Goal: Task Accomplishment & Management: Use online tool/utility

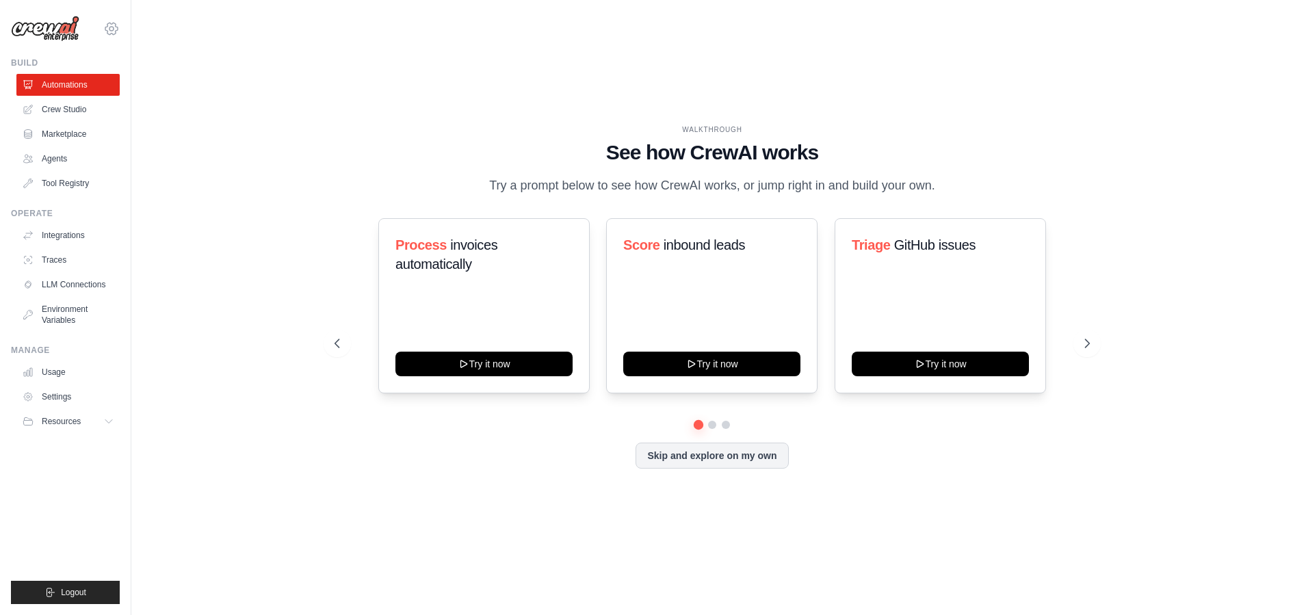
click at [111, 28] on icon at bounding box center [111, 29] width 16 height 16
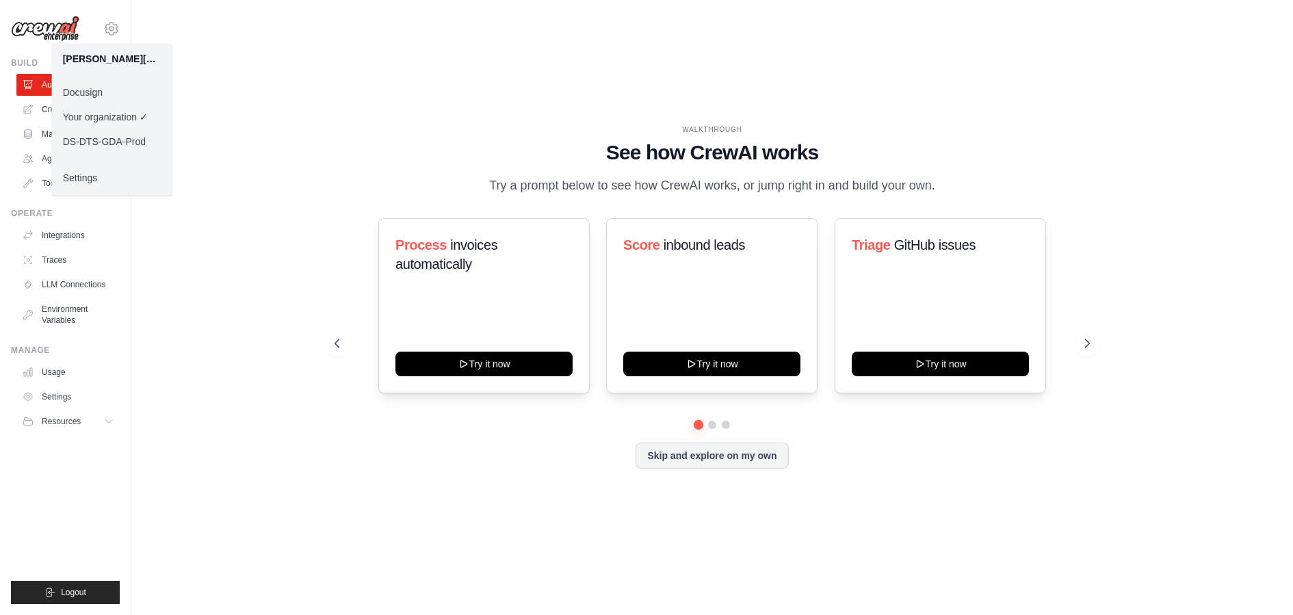
click at [98, 92] on link "Docusign" at bounding box center [112, 92] width 120 height 25
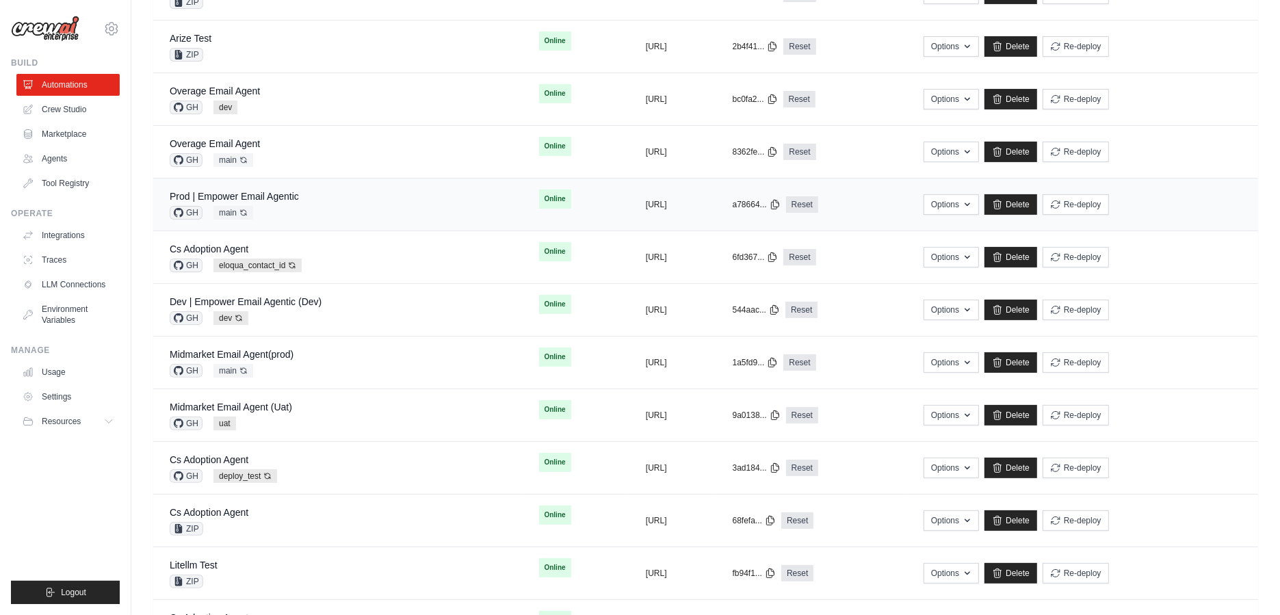
scroll to position [303, 0]
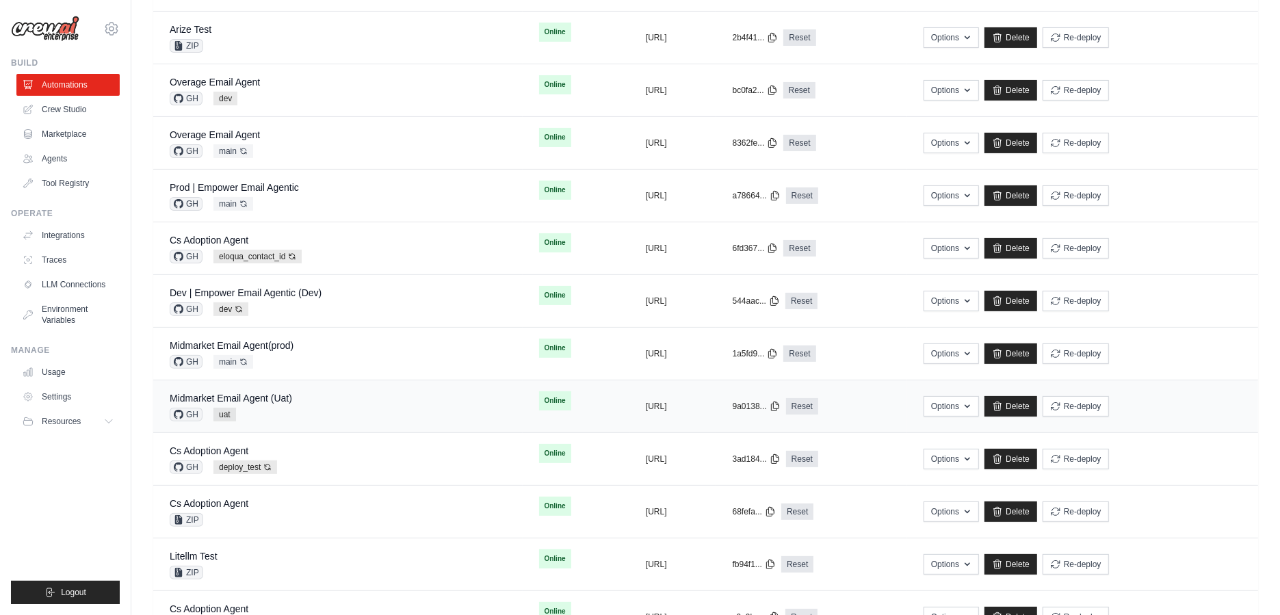
click at [340, 391] on div "Midmarket Email Agent (Uat) GH uat" at bounding box center [338, 406] width 336 height 30
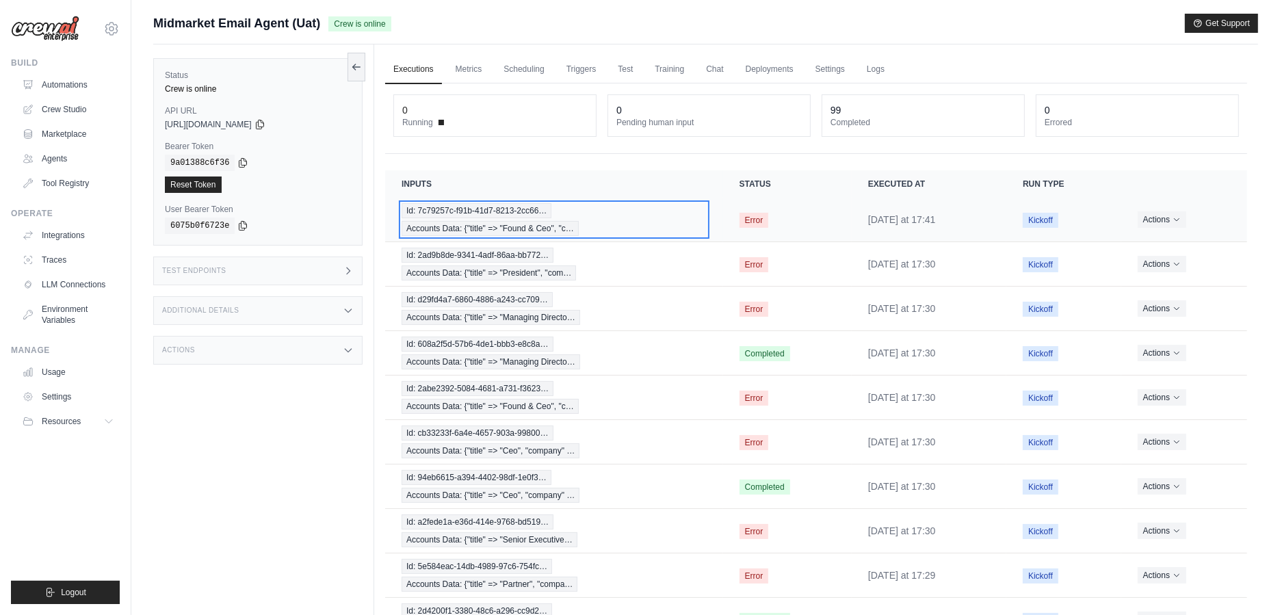
click at [471, 224] on span "Accounts Data: {"title" => "Found & Ceo", "c…" at bounding box center [489, 228] width 177 height 15
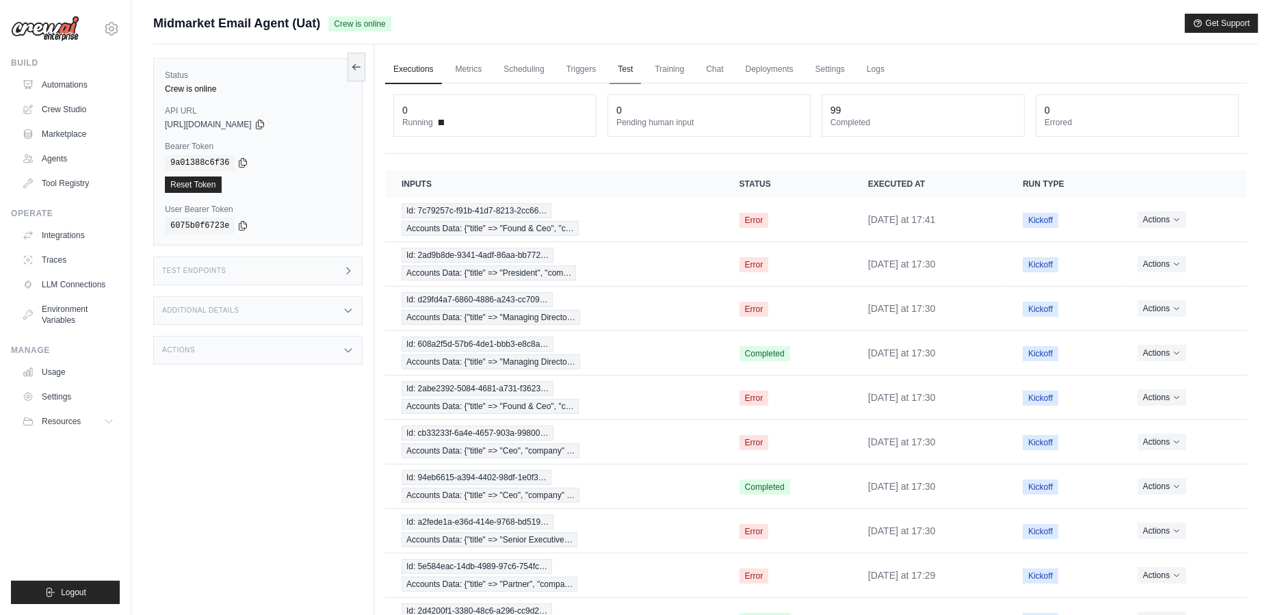
click at [630, 75] on link "Test" at bounding box center [624, 69] width 31 height 29
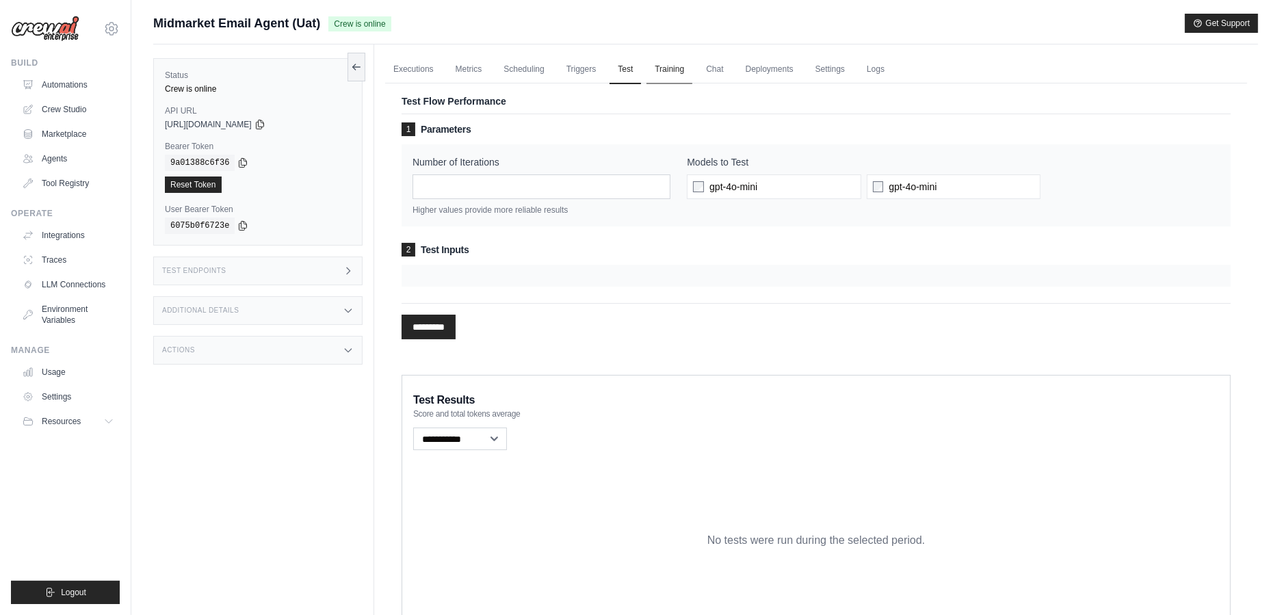
click at [668, 72] on link "Training" at bounding box center [669, 69] width 46 height 29
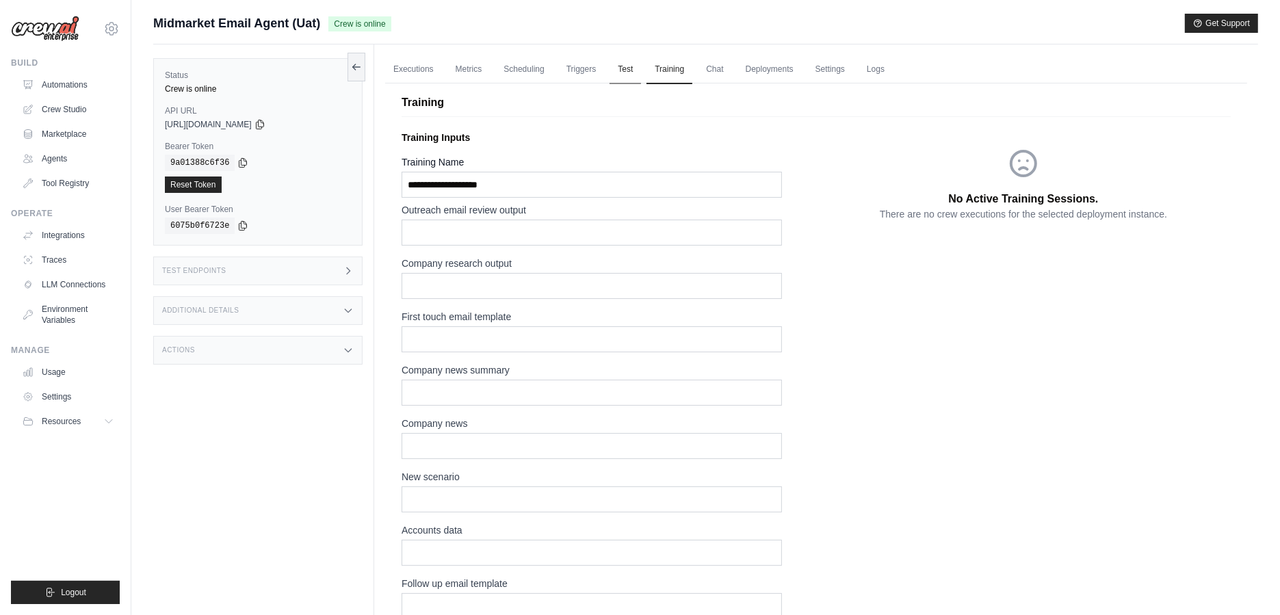
click at [618, 79] on link "Test" at bounding box center [624, 69] width 31 height 29
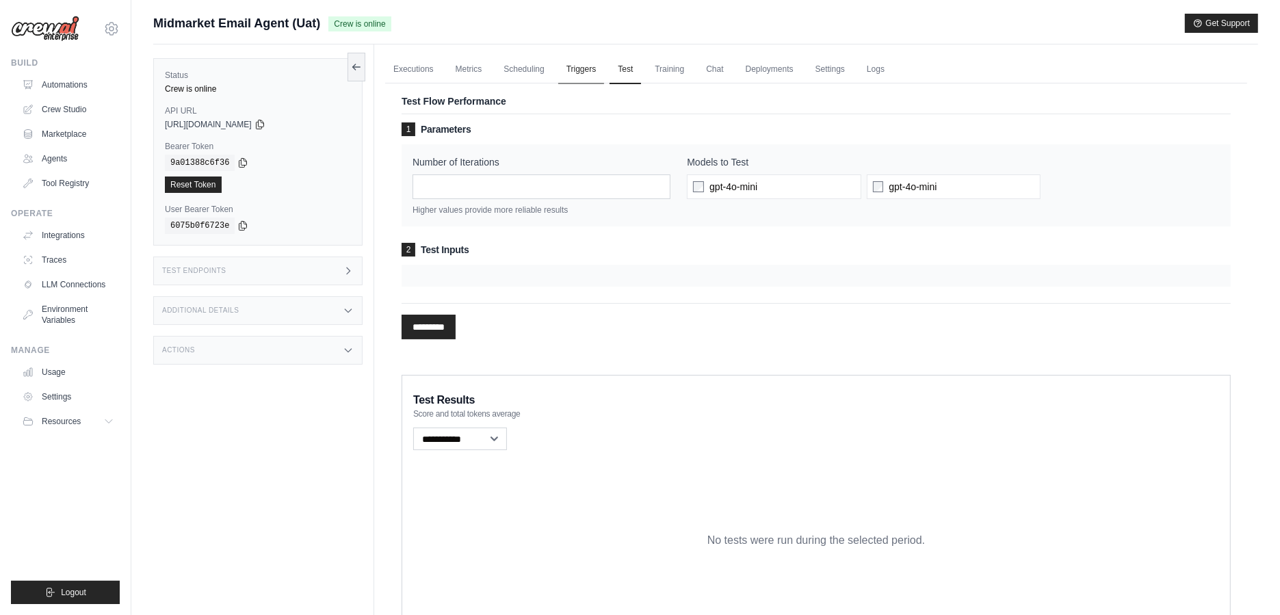
click at [588, 70] on link "Triggers" at bounding box center [581, 69] width 47 height 29
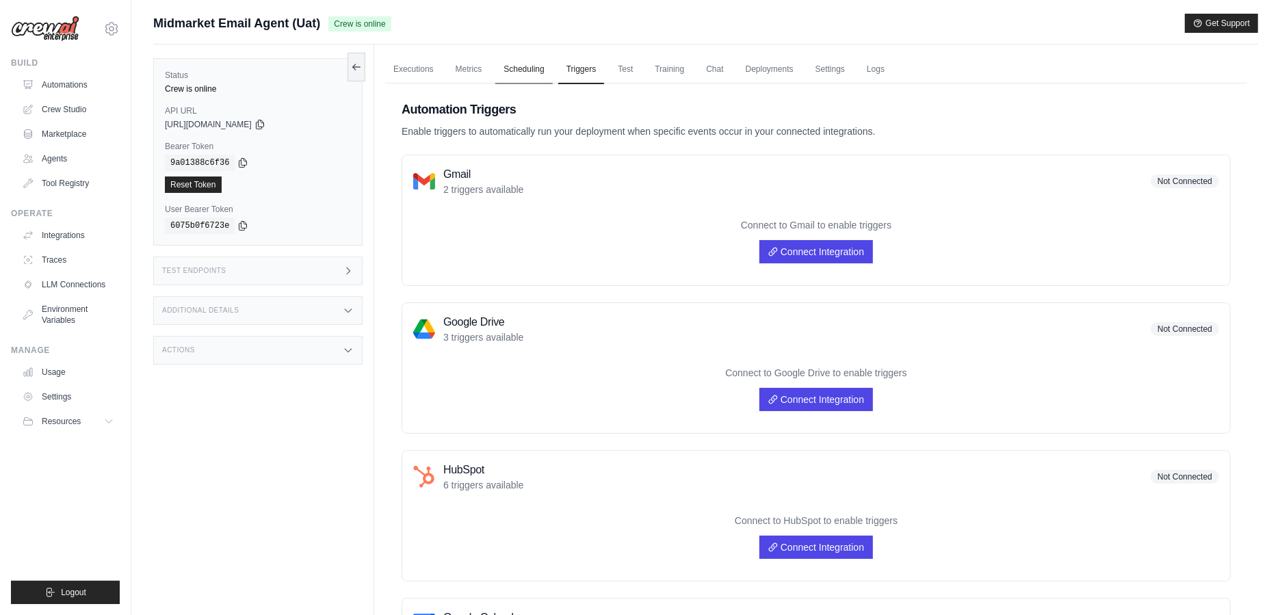
click at [533, 79] on link "Scheduling" at bounding box center [523, 69] width 57 height 29
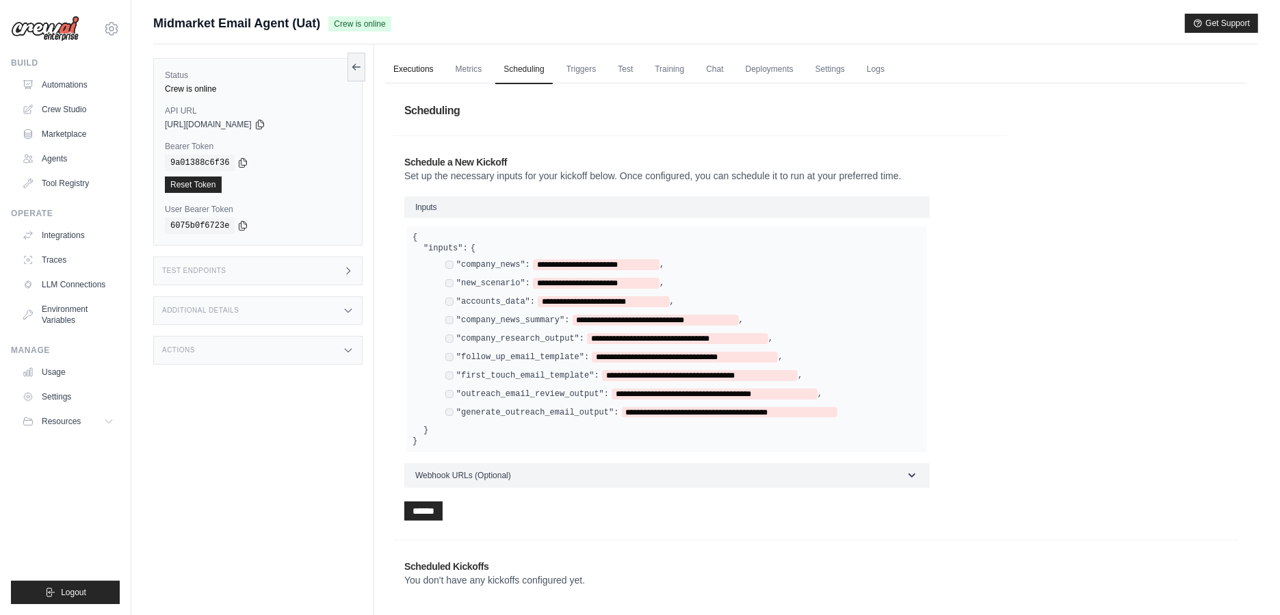
click at [422, 68] on link "Executions" at bounding box center [413, 69] width 57 height 29
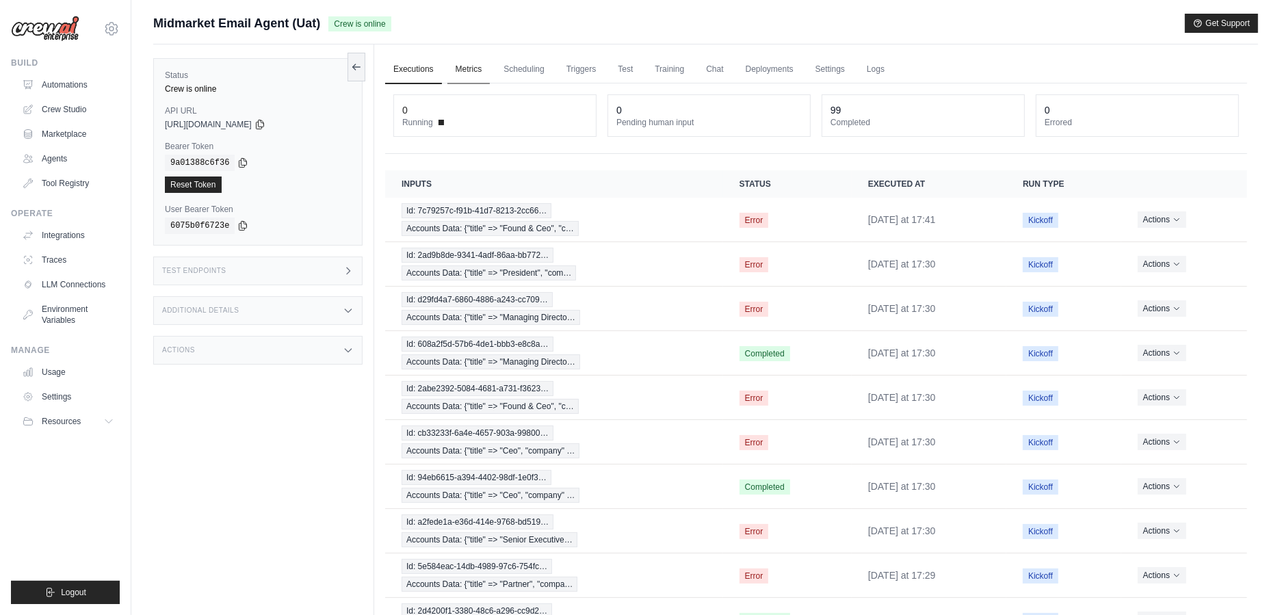
click at [469, 77] on link "Metrics" at bounding box center [468, 69] width 43 height 29
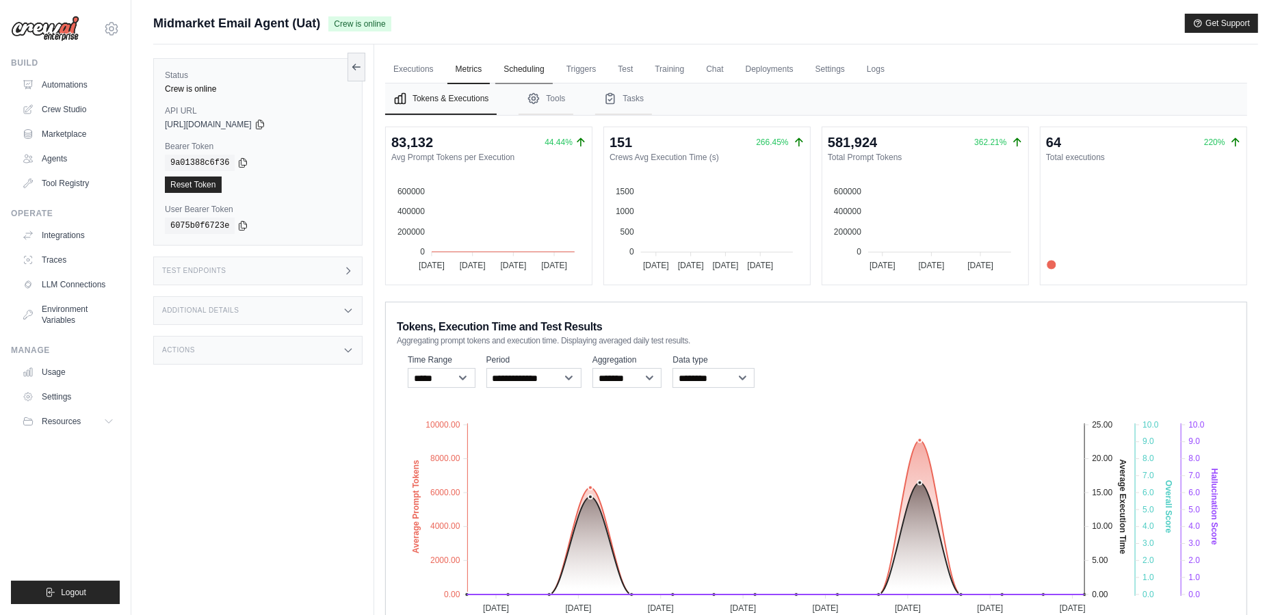
click at [531, 79] on link "Scheduling" at bounding box center [523, 69] width 57 height 29
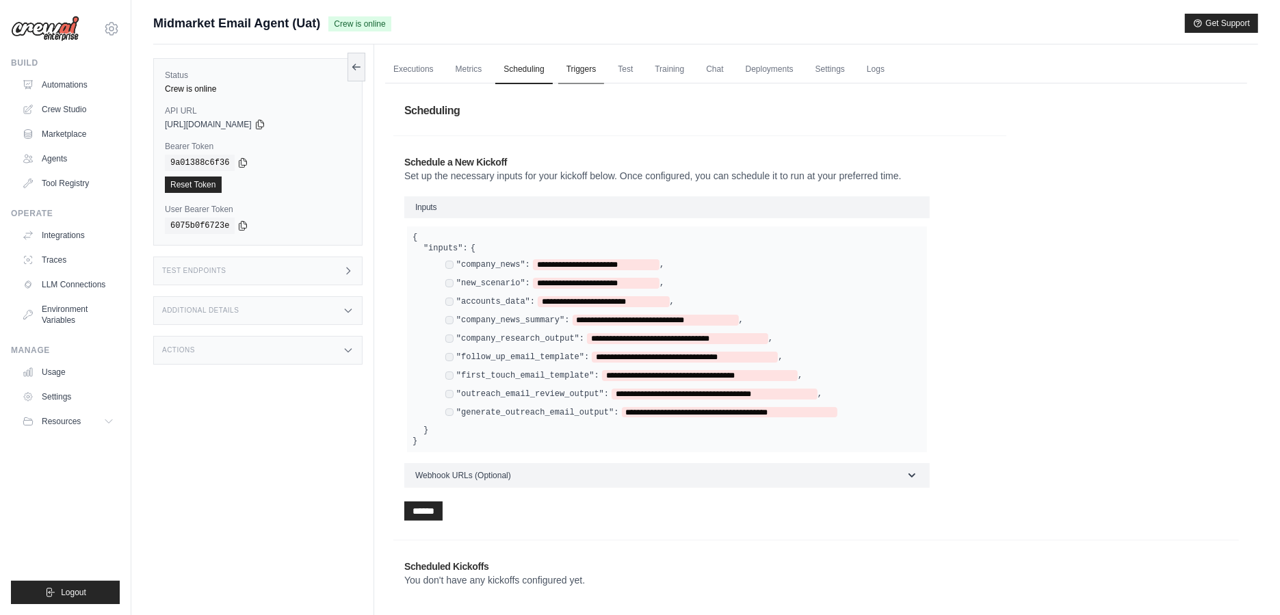
click at [598, 77] on link "Triggers" at bounding box center [581, 69] width 47 height 29
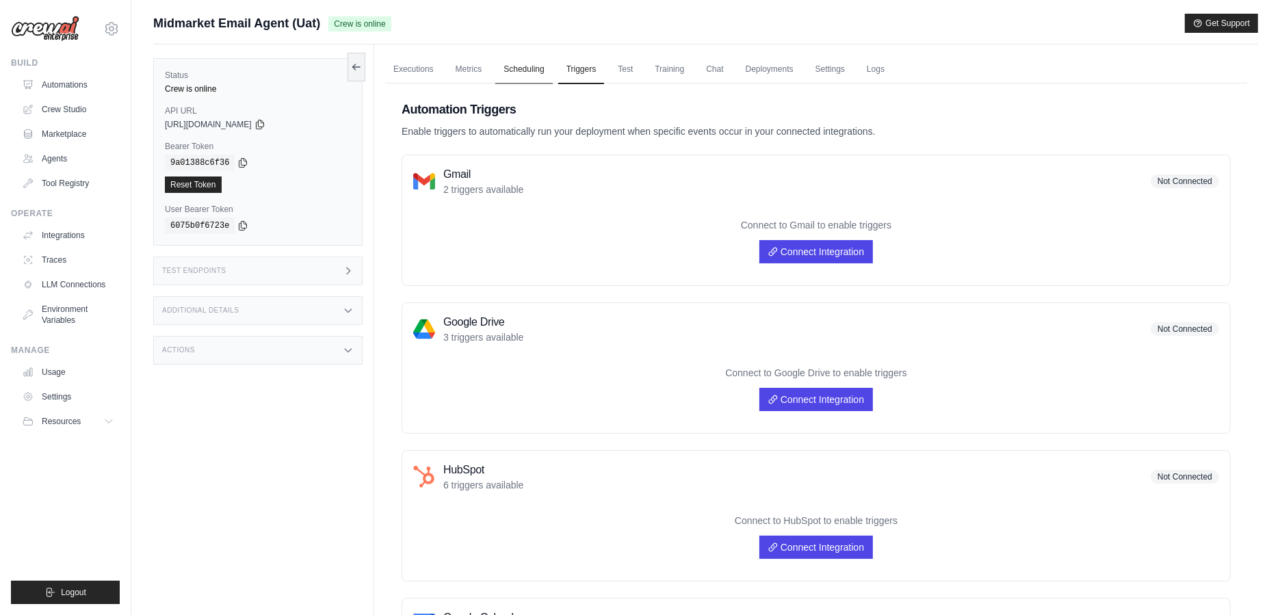
click at [505, 76] on link "Scheduling" at bounding box center [523, 69] width 57 height 29
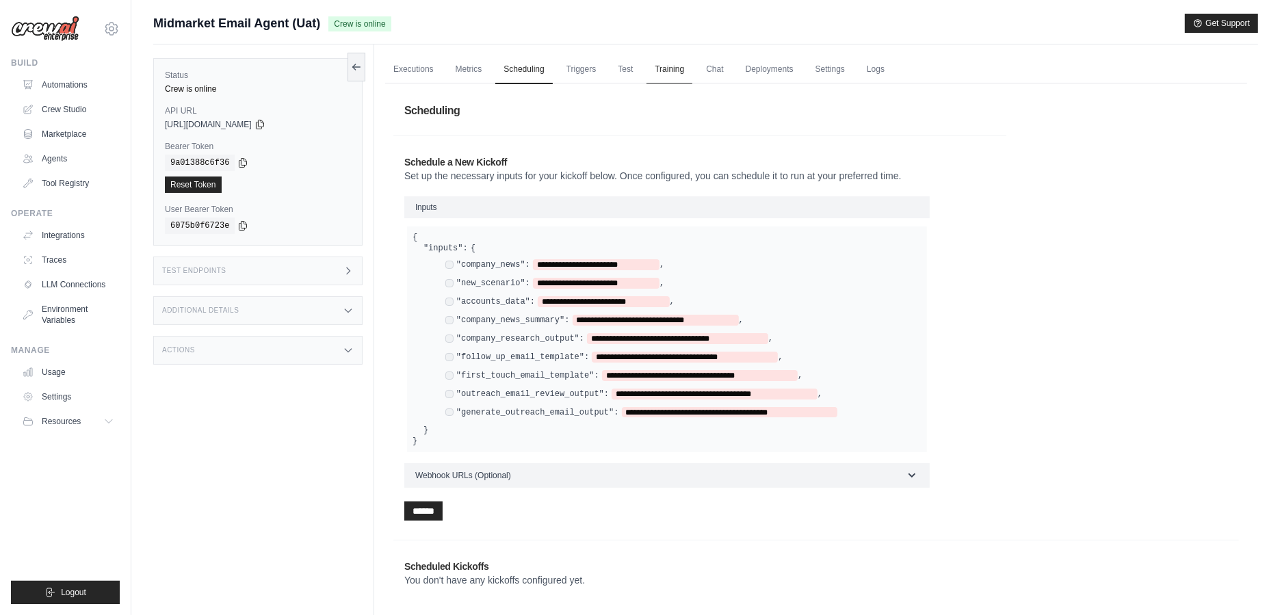
click at [666, 68] on link "Training" at bounding box center [669, 69] width 46 height 29
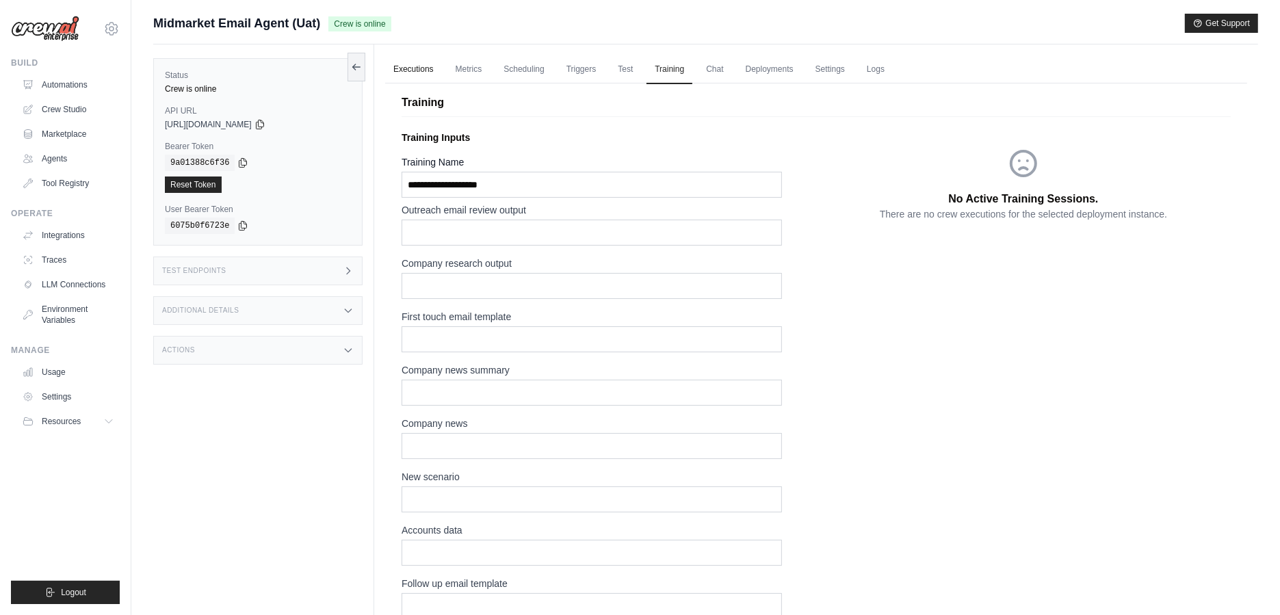
click at [412, 65] on link "Executions" at bounding box center [413, 69] width 57 height 29
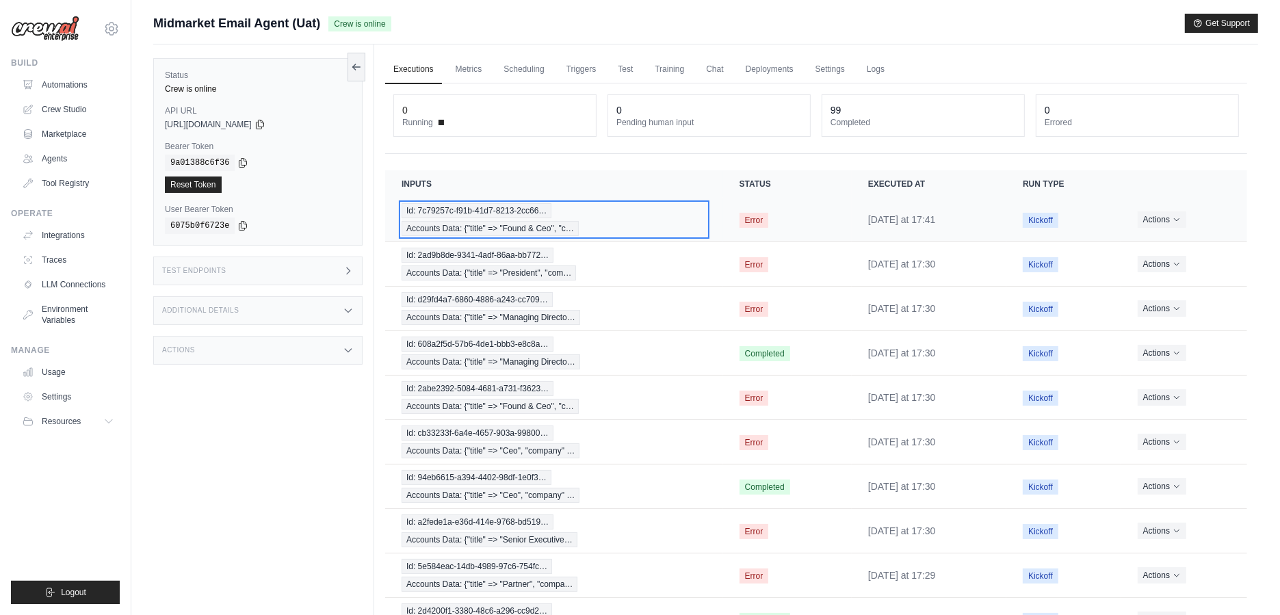
click at [463, 224] on span "Accounts Data: {"title" => "Found & Ceo", "c…" at bounding box center [489, 228] width 177 height 15
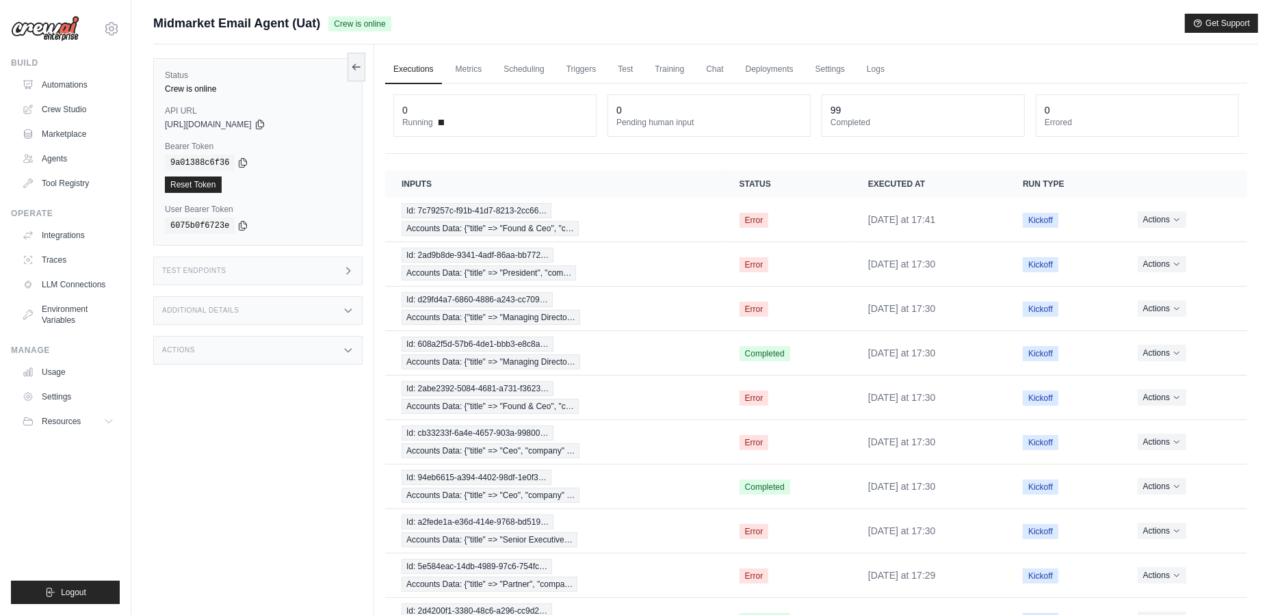
click at [337, 269] on div "Test Endpoints" at bounding box center [257, 270] width 209 height 29
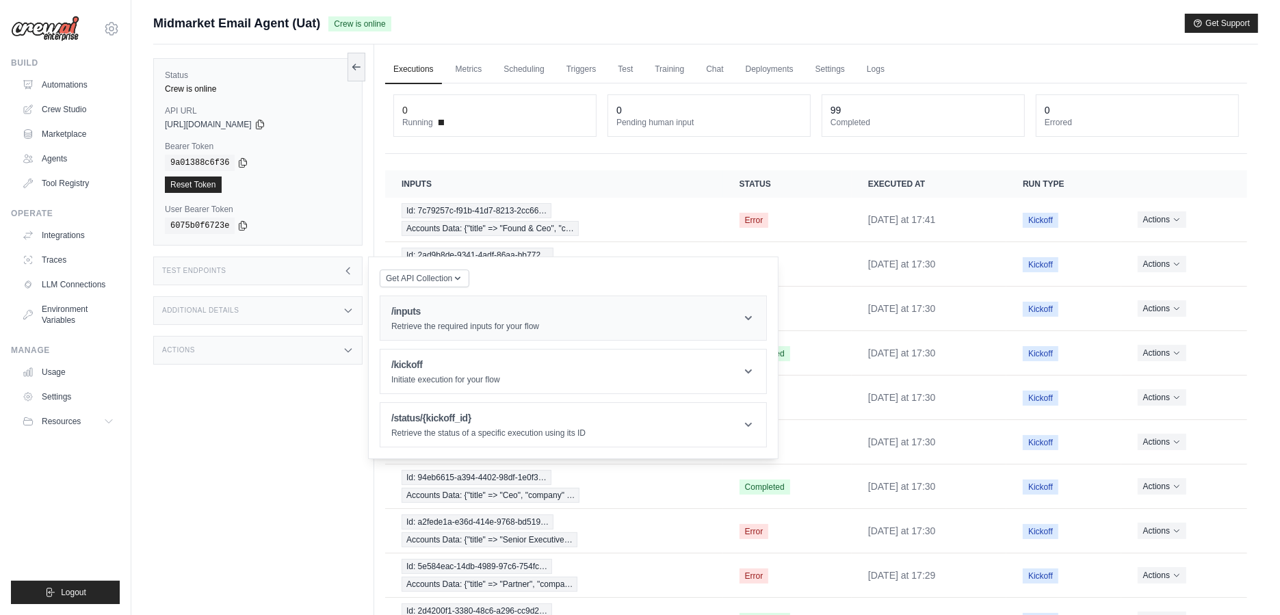
click at [469, 310] on h1 "/inputs" at bounding box center [465, 311] width 148 height 14
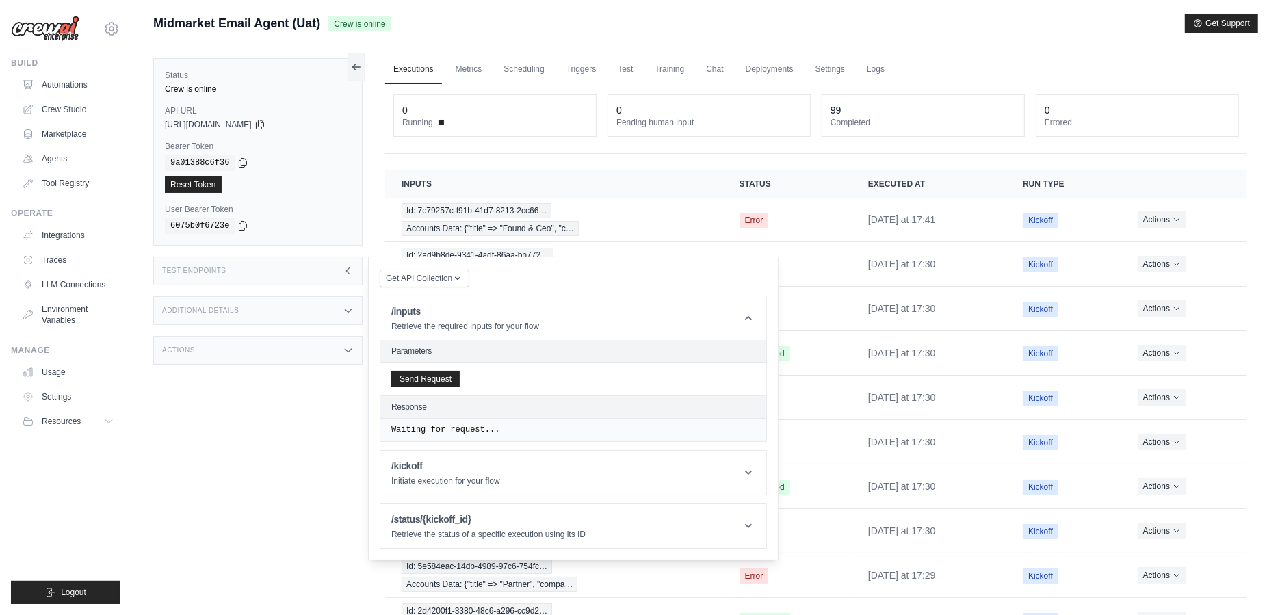
scroll to position [77, 0]
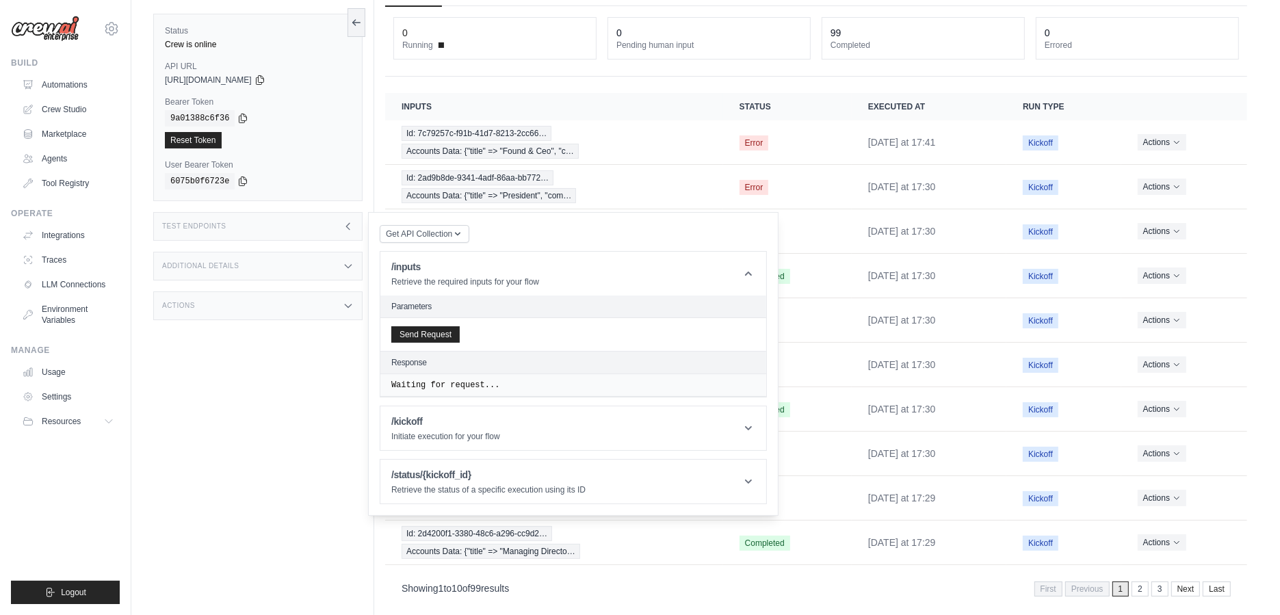
click at [316, 258] on div "Additional Details" at bounding box center [257, 266] width 209 height 29
click at [315, 254] on div "Additional Details" at bounding box center [257, 266] width 209 height 29
click at [418, 414] on h1 "/kickoff" at bounding box center [445, 421] width 109 height 14
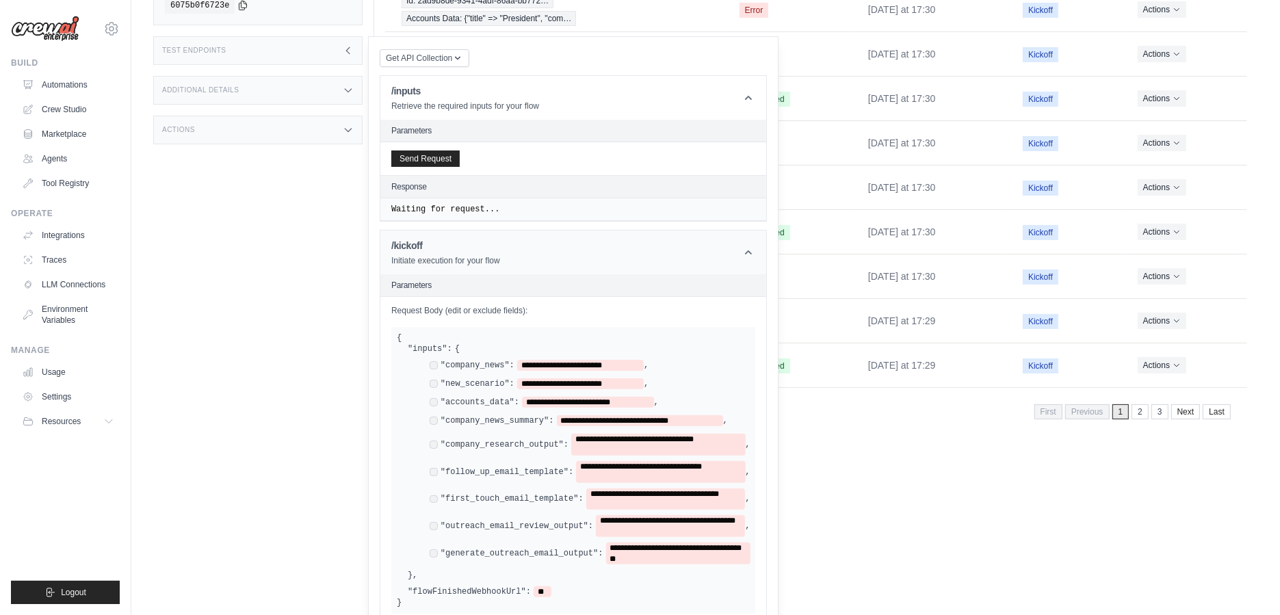
scroll to position [287, 0]
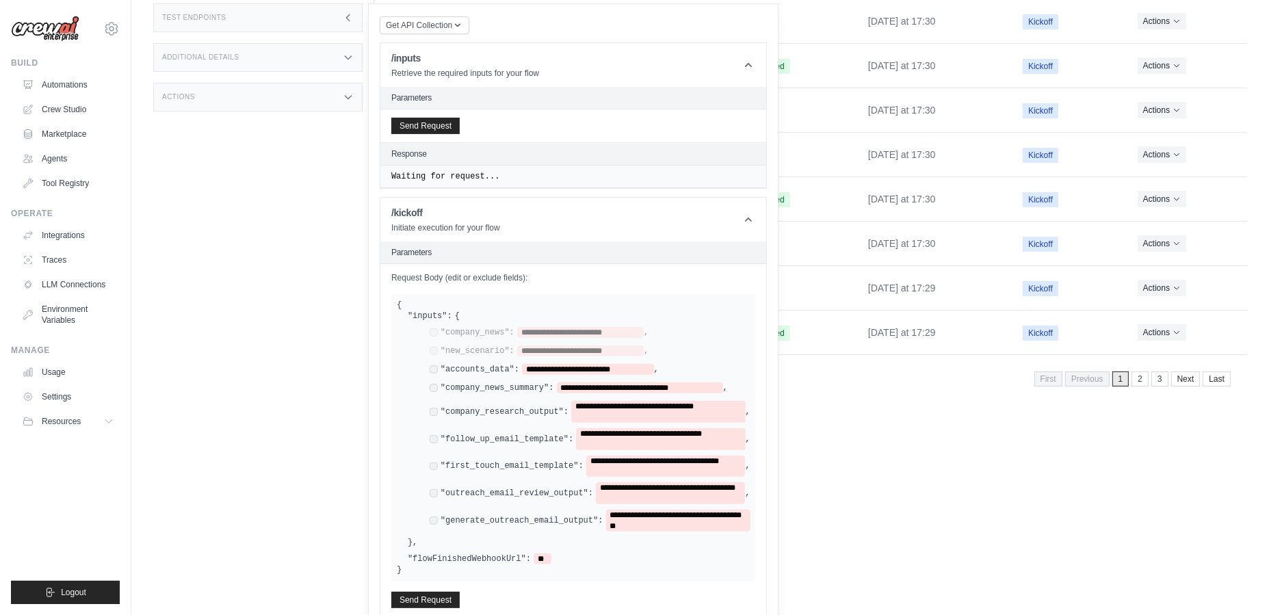
click at [431, 362] on div "**********" at bounding box center [584, 429] width 331 height 204
click at [431, 382] on div "**********" at bounding box center [578, 387] width 298 height 11
click at [429, 401] on div "**********" at bounding box center [589, 412] width 321 height 22
click at [432, 401] on div "**********" at bounding box center [589, 412] width 321 height 22
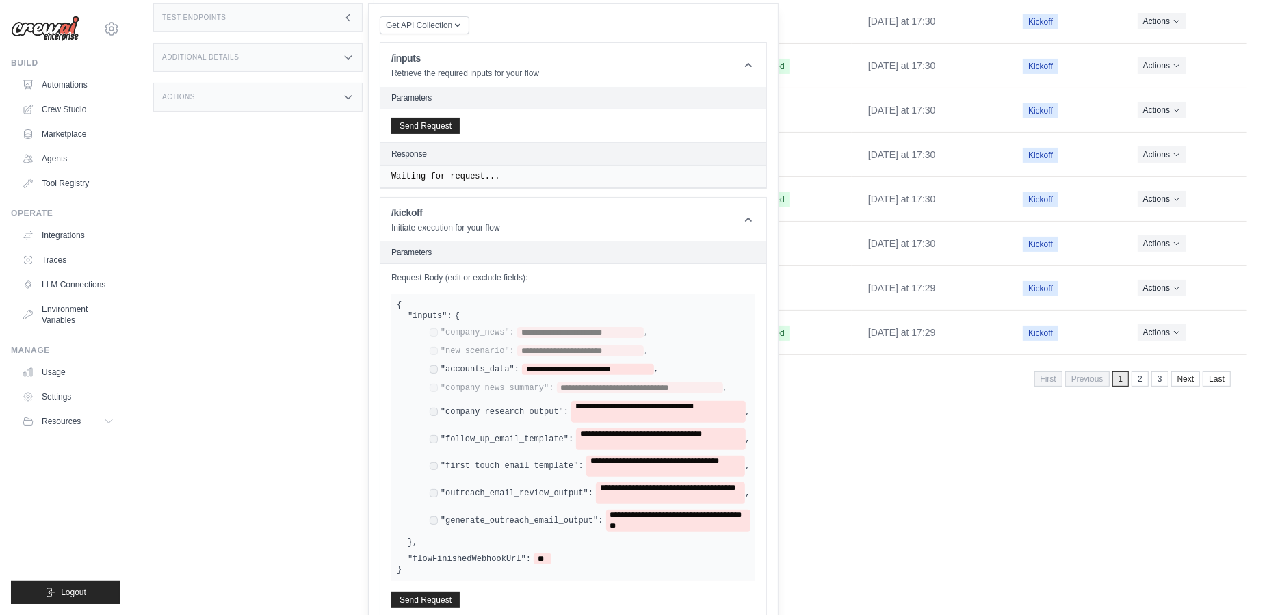
click at [432, 428] on div "**********" at bounding box center [589, 439] width 321 height 22
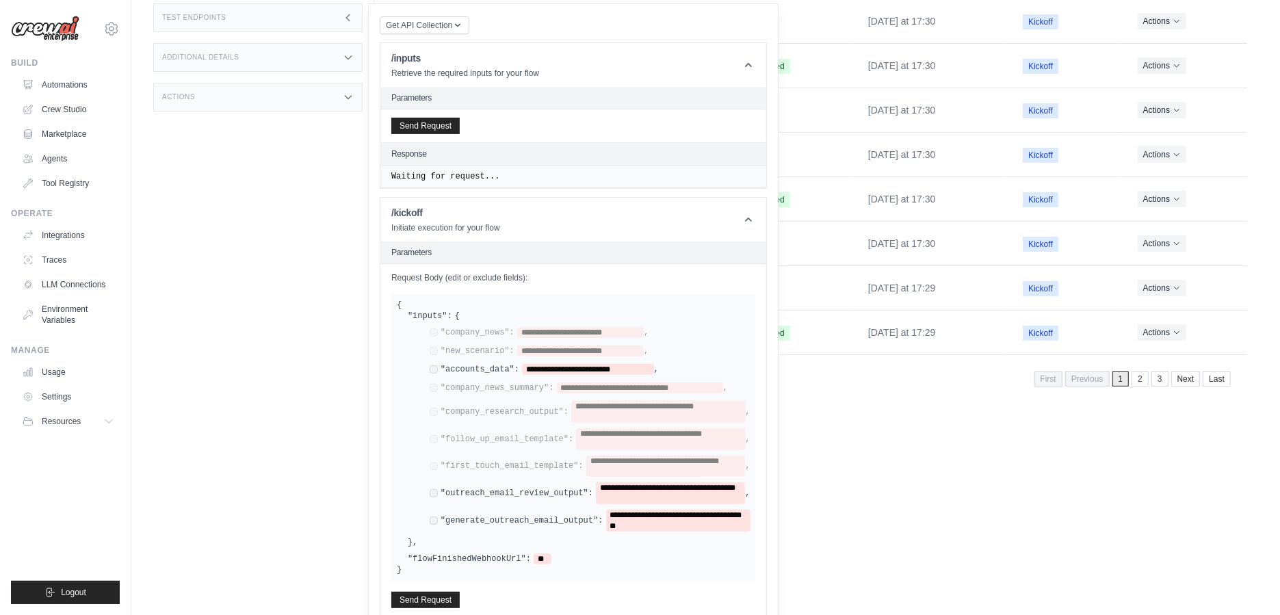
click at [434, 482] on div "**********" at bounding box center [589, 493] width 321 height 22
click at [428, 496] on div "**********" at bounding box center [584, 429] width 331 height 204
click at [426, 499] on div "**********" at bounding box center [584, 429] width 331 height 204
click at [575, 364] on span "**********" at bounding box center [588, 369] width 132 height 11
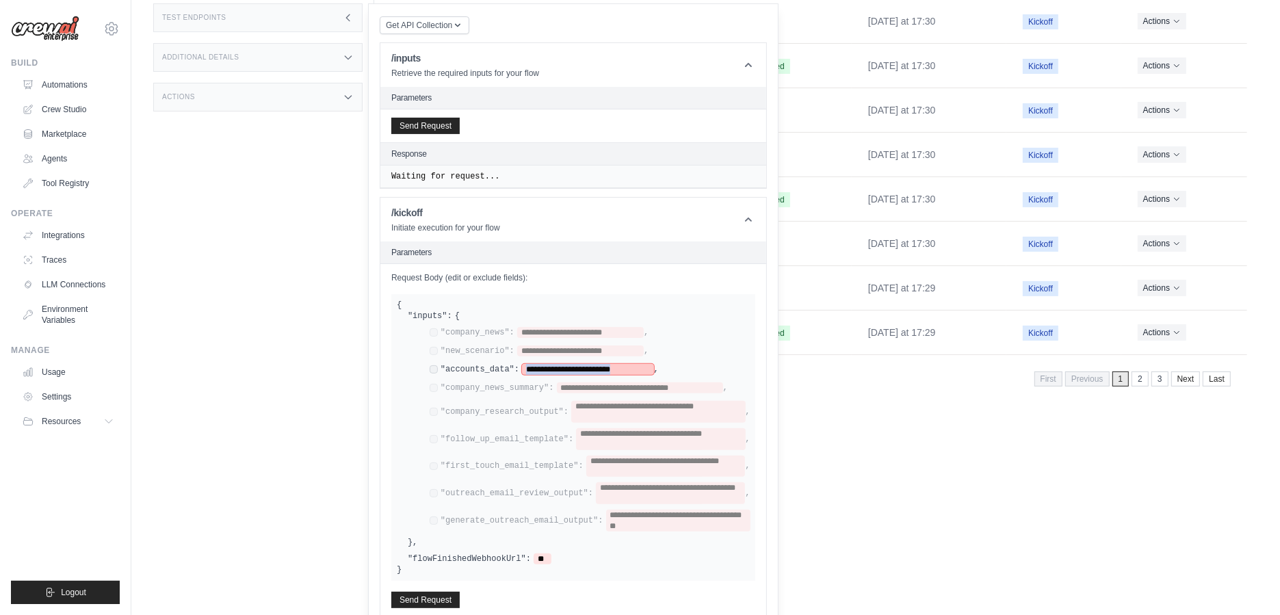
click at [575, 364] on span "**********" at bounding box center [588, 369] width 132 height 11
paste span
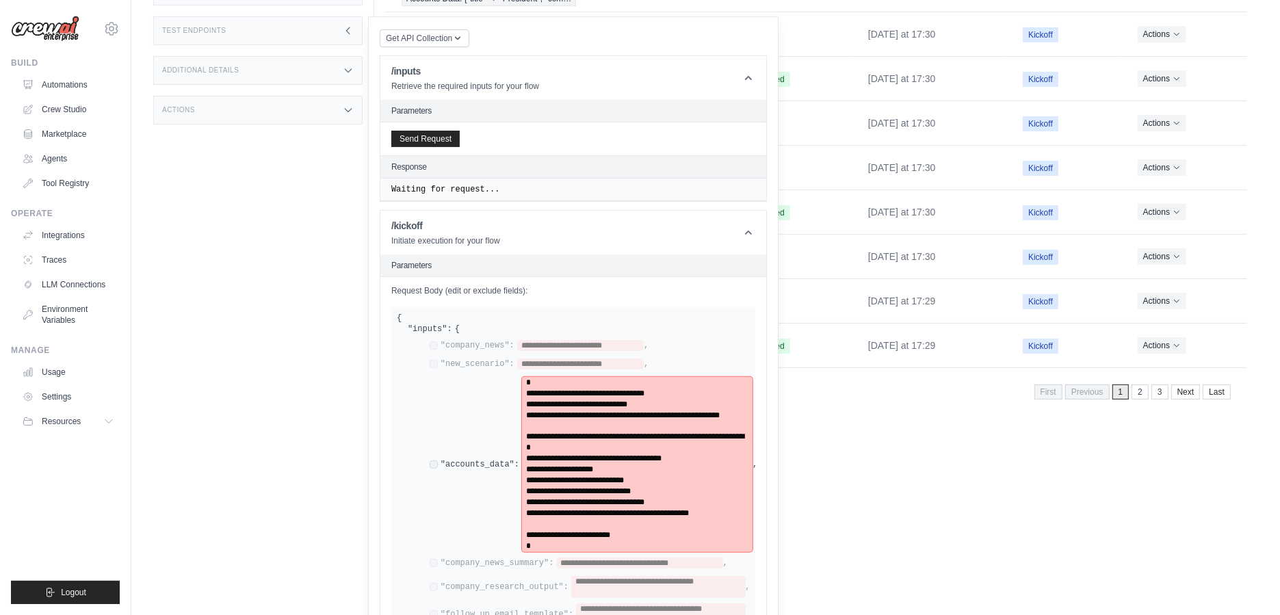
scroll to position [522, 0]
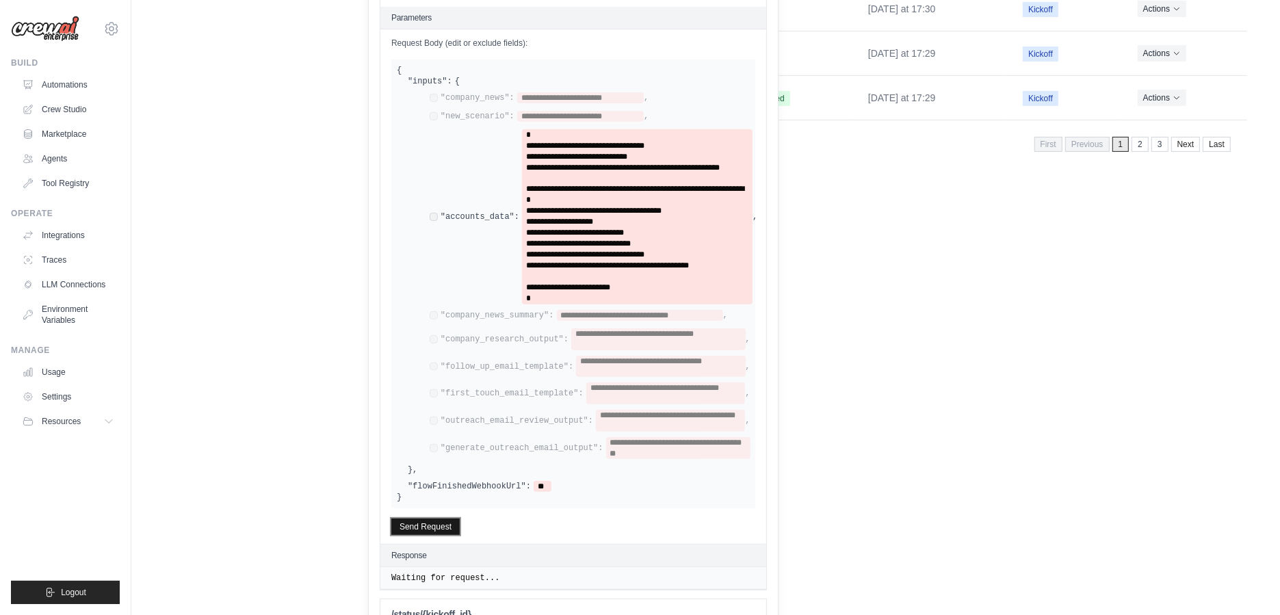
click at [446, 518] on button "Send Request" at bounding box center [425, 526] width 68 height 16
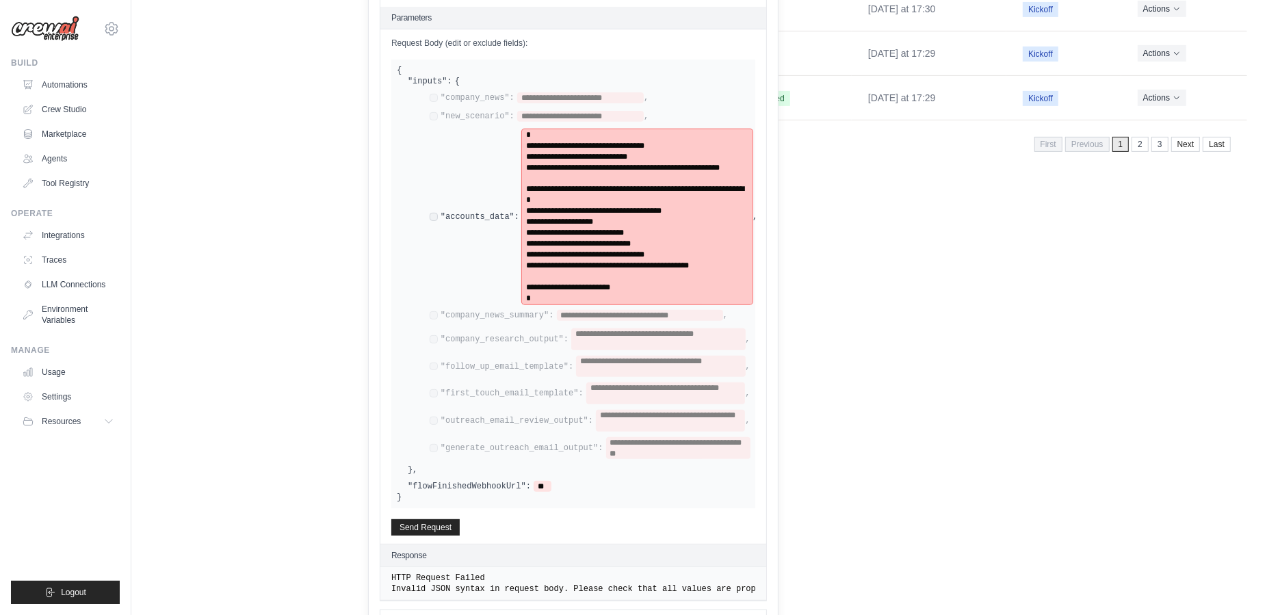
click at [604, 260] on div "**********" at bounding box center [637, 271] width 222 height 22
click at [587, 285] on div "**********" at bounding box center [584, 275] width 331 height 367
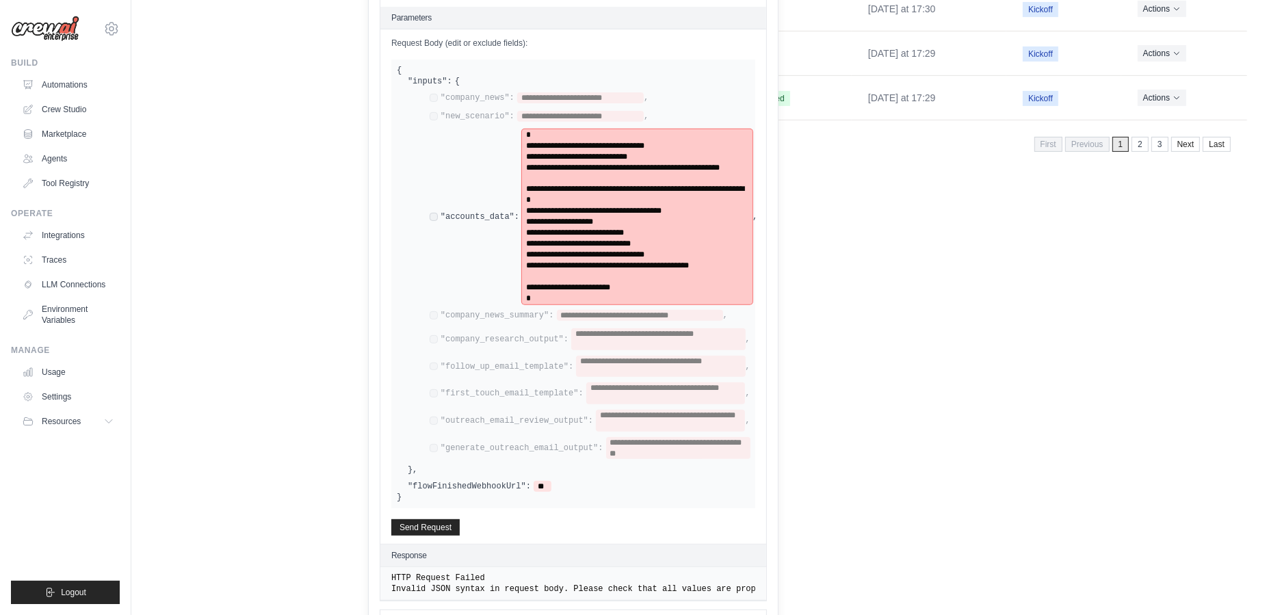
click at [624, 282] on div "**********" at bounding box center [637, 287] width 222 height 11
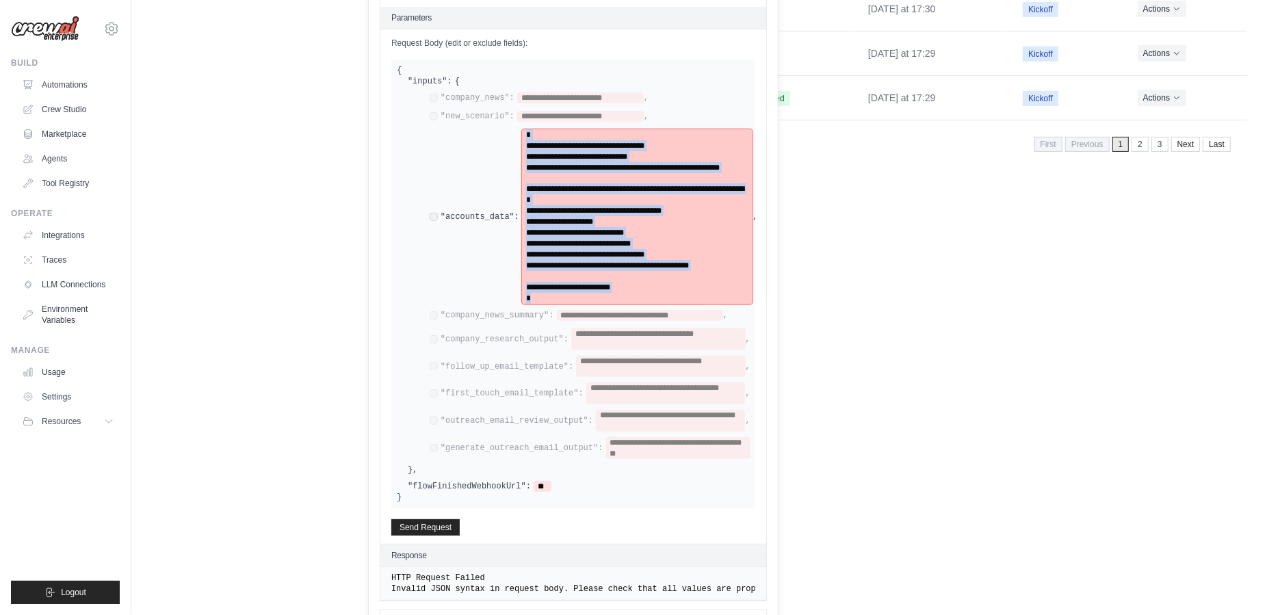
copy span "**********"
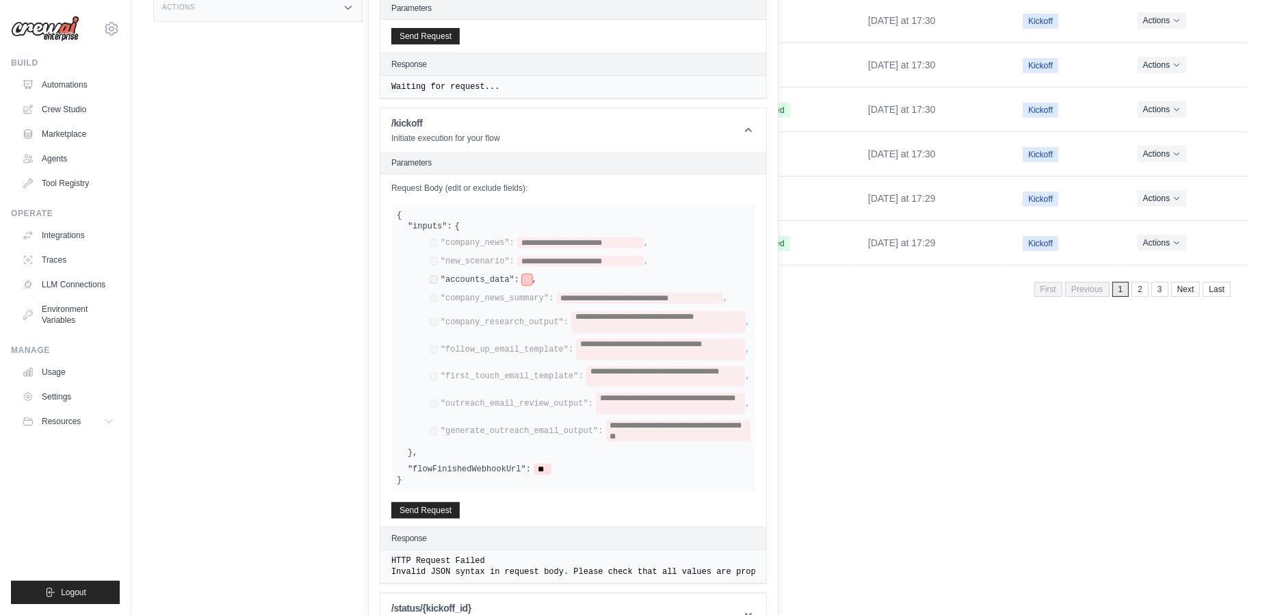
scroll to position [383, 0]
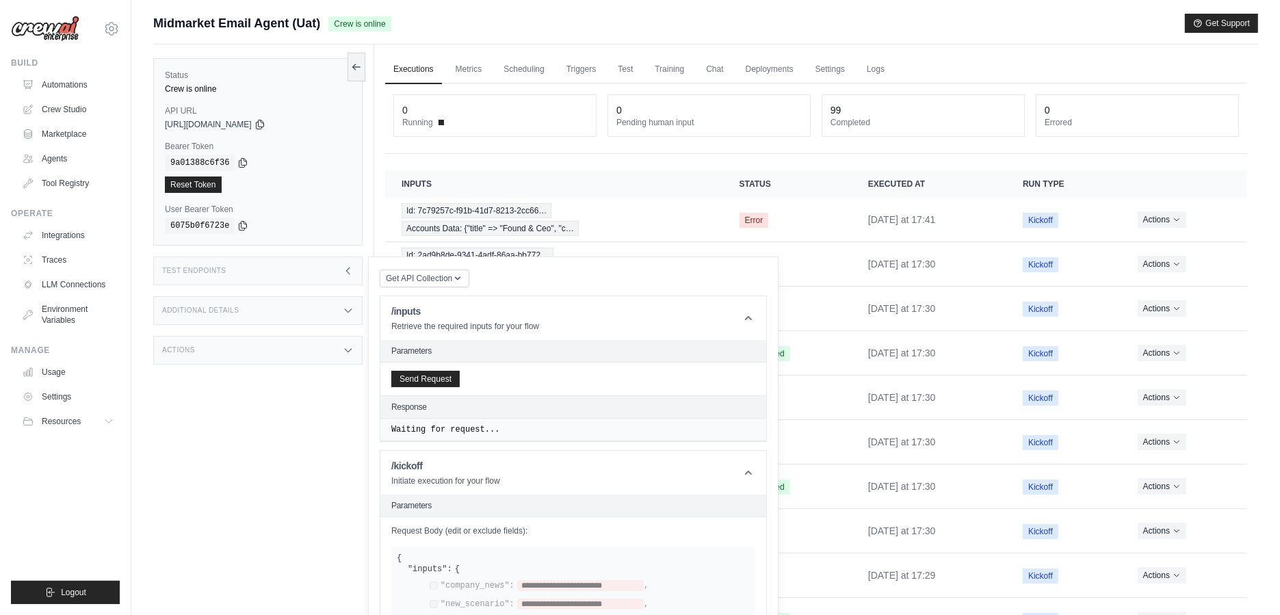
drag, startPoint x: 828, startPoint y: 248, endPoint x: 505, endPoint y: 206, distance: 325.6
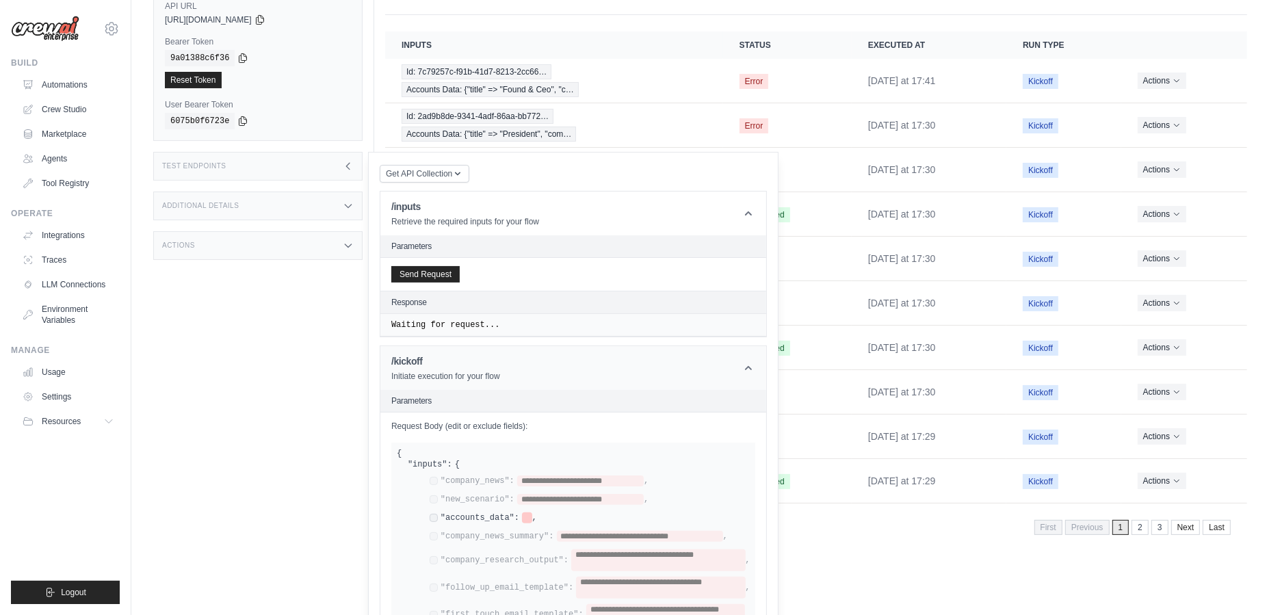
scroll to position [142, 0]
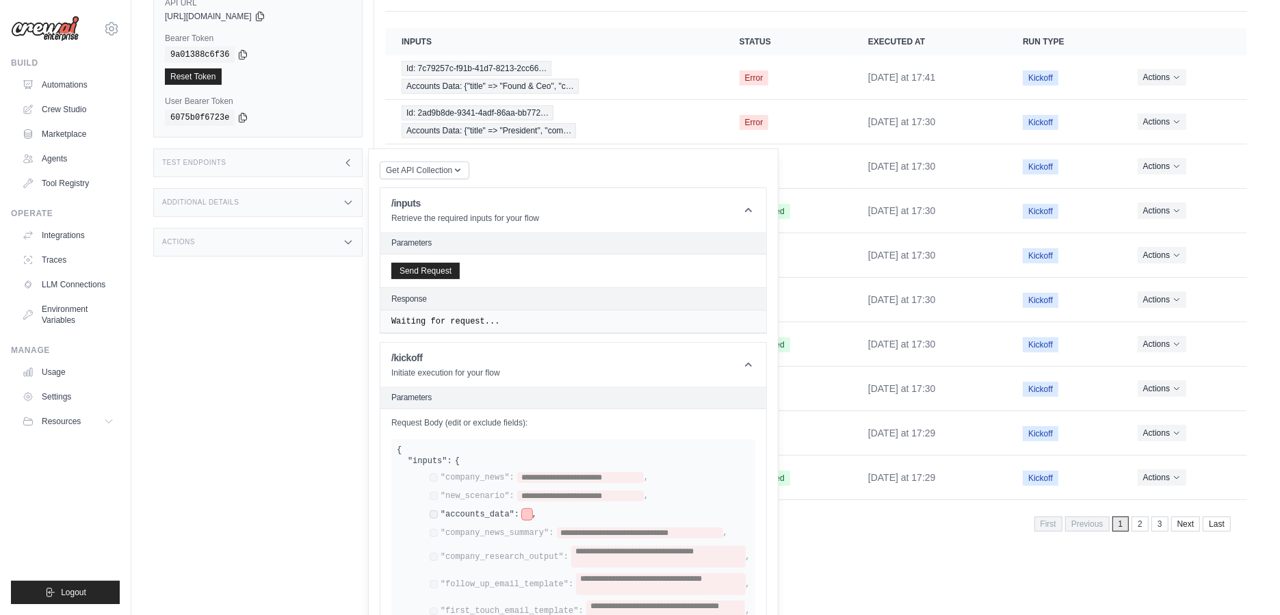
click at [529, 509] on span at bounding box center [527, 514] width 10 height 11
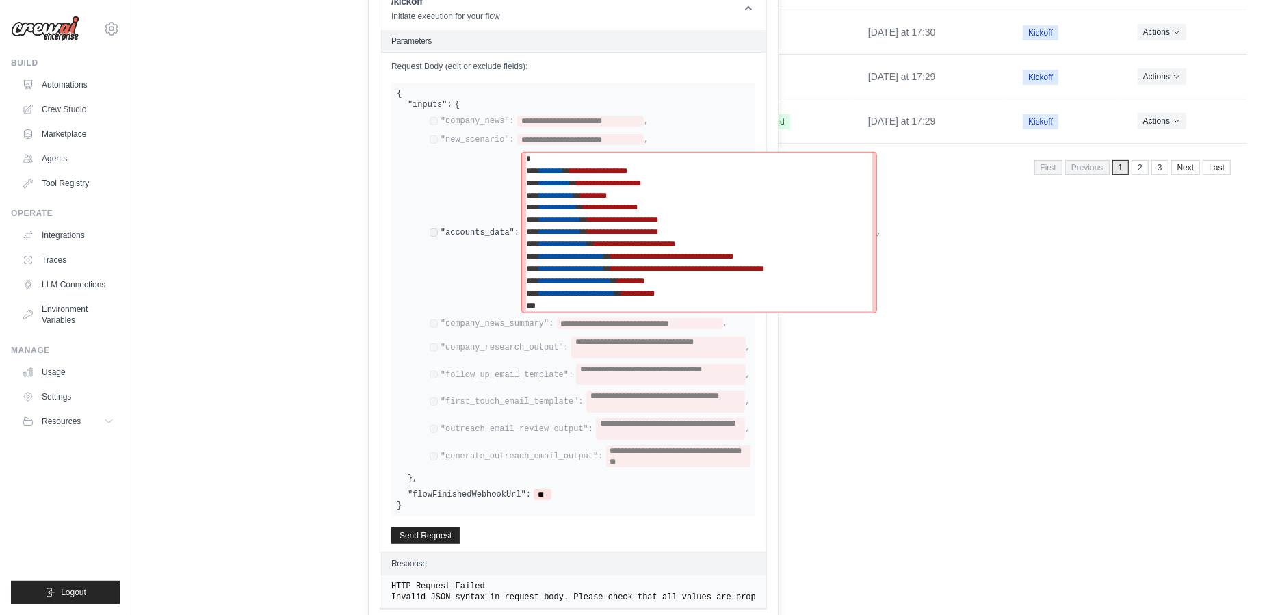
scroll to position [501, 0]
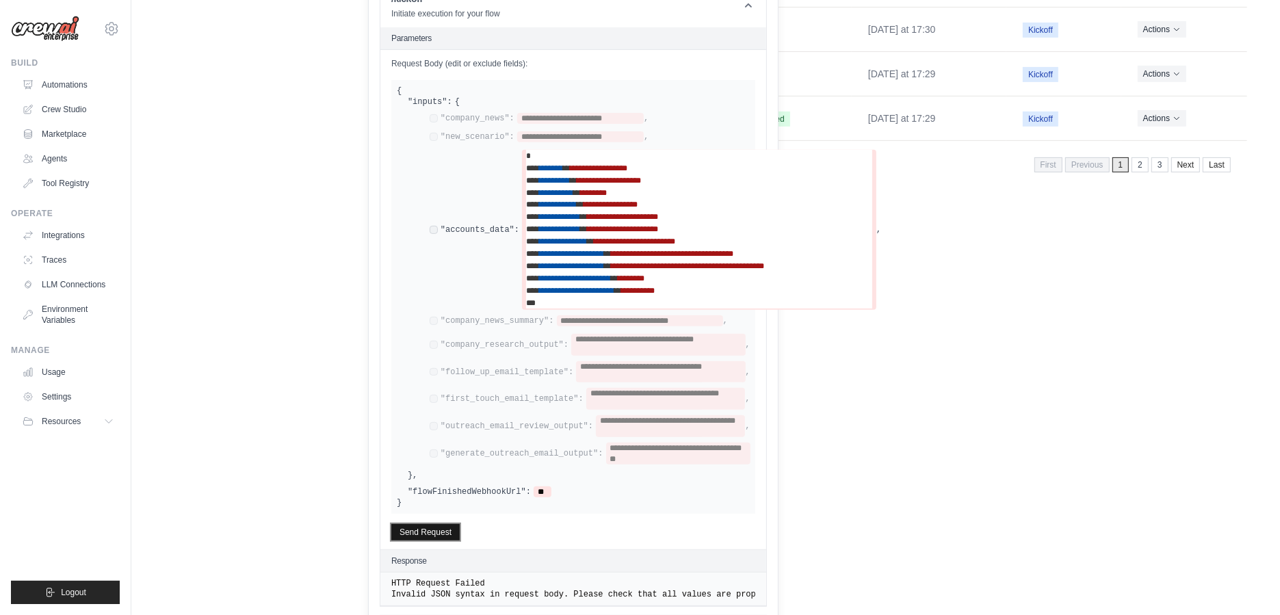
click at [428, 524] on button "Send Request" at bounding box center [425, 532] width 68 height 16
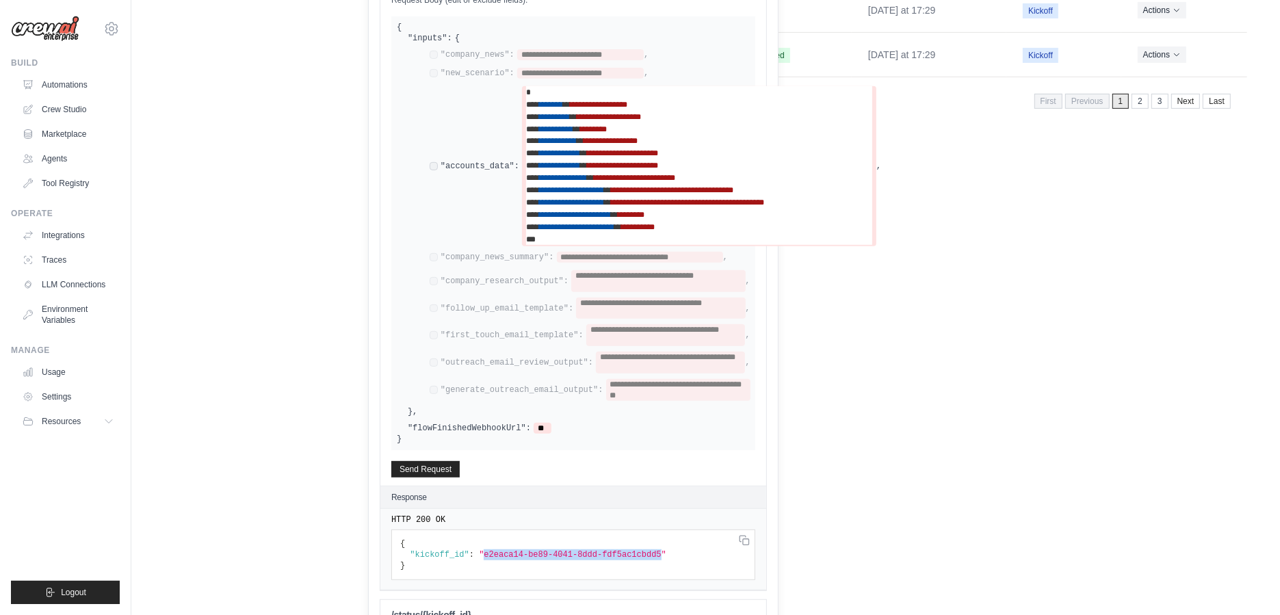
drag, startPoint x: 482, startPoint y: 533, endPoint x: 661, endPoint y: 540, distance: 178.6
click at [661, 550] on span ""e2eaca14-be89-4041-8ddd-fdf5ac1cbdd5"" at bounding box center [572, 555] width 187 height 10
copy span "e2eaca14-be89-4041-8ddd-fdf5ac1cbdd5"
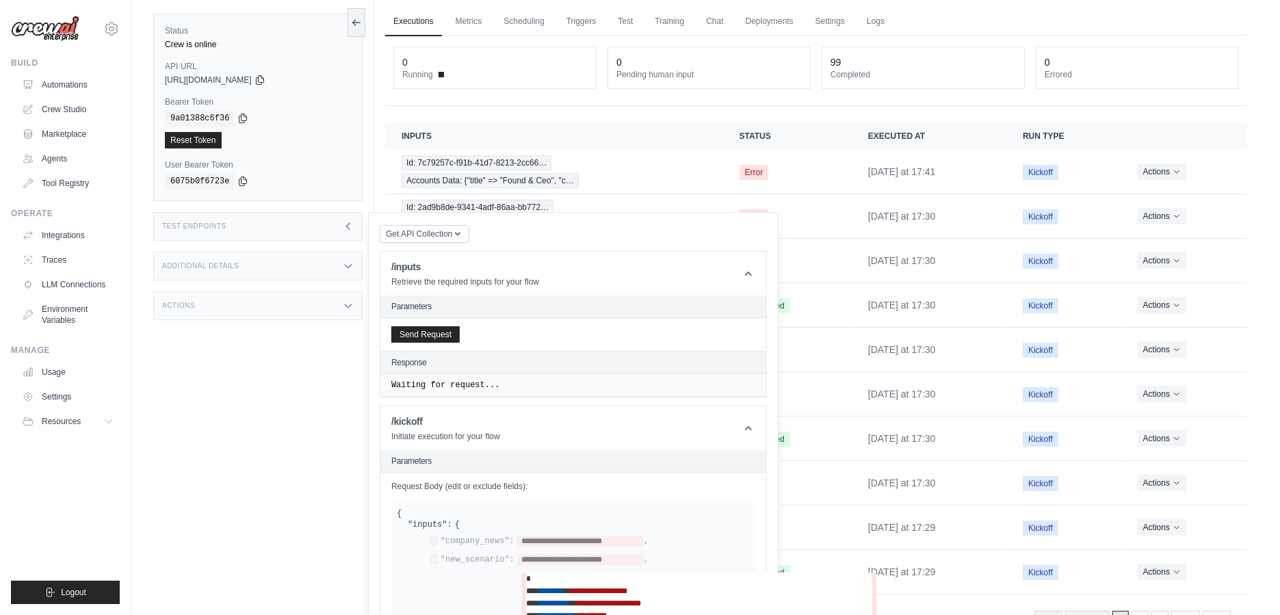
scroll to position [0, 0]
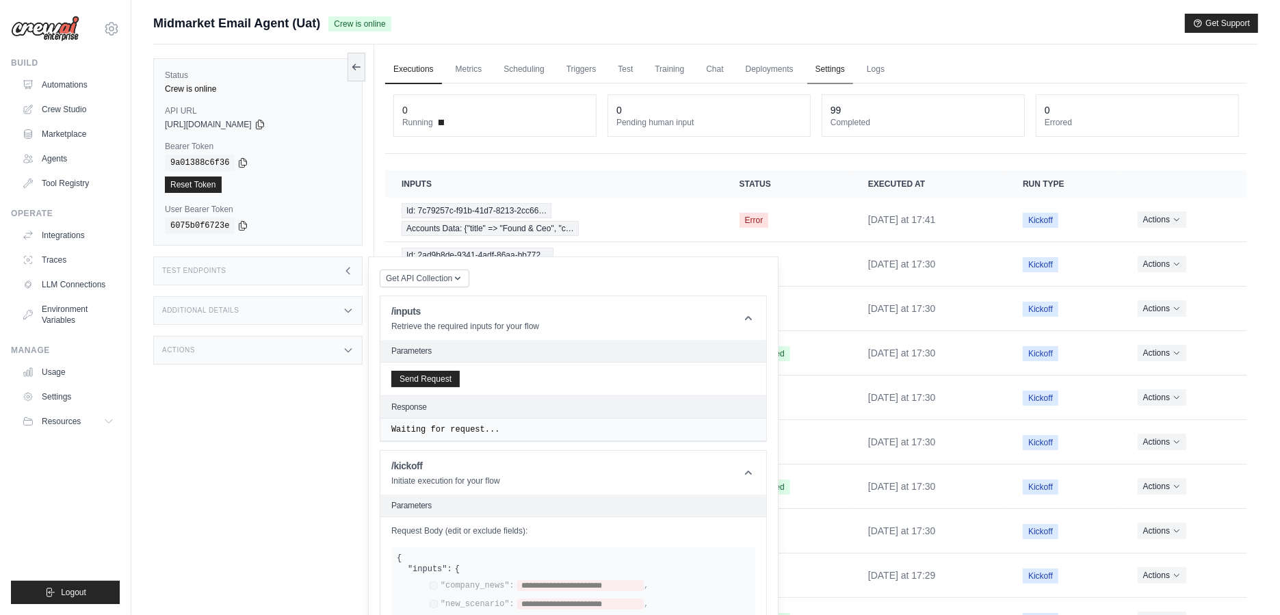
click at [838, 63] on link "Settings" at bounding box center [830, 69] width 46 height 29
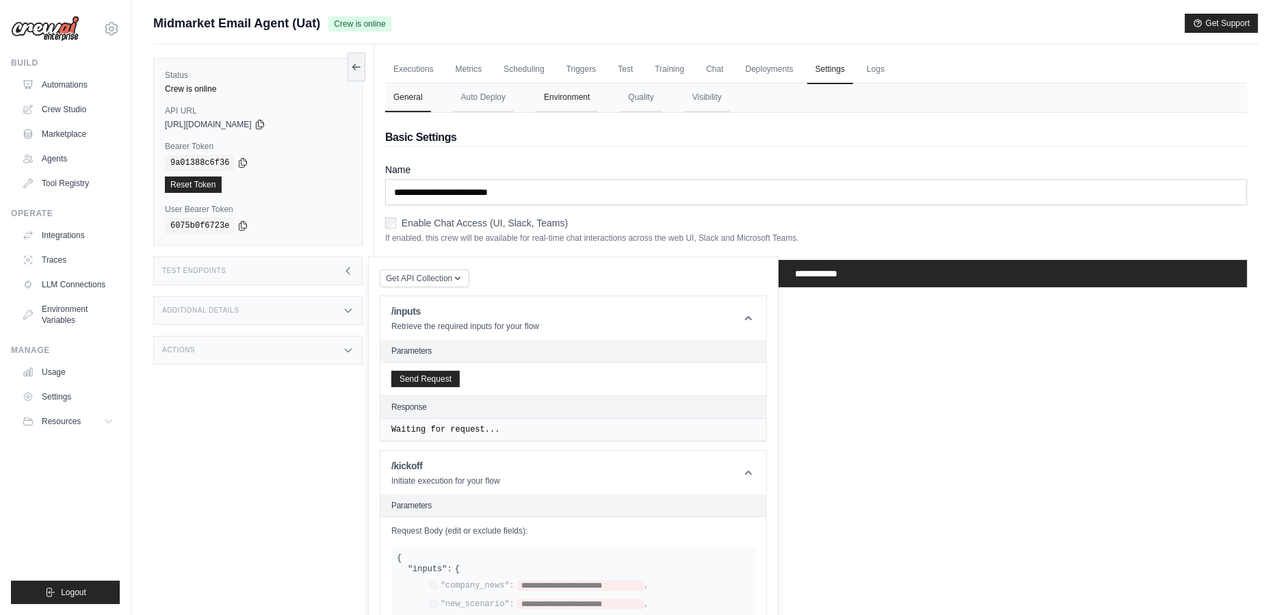
click at [585, 99] on button "Environment" at bounding box center [566, 97] width 62 height 29
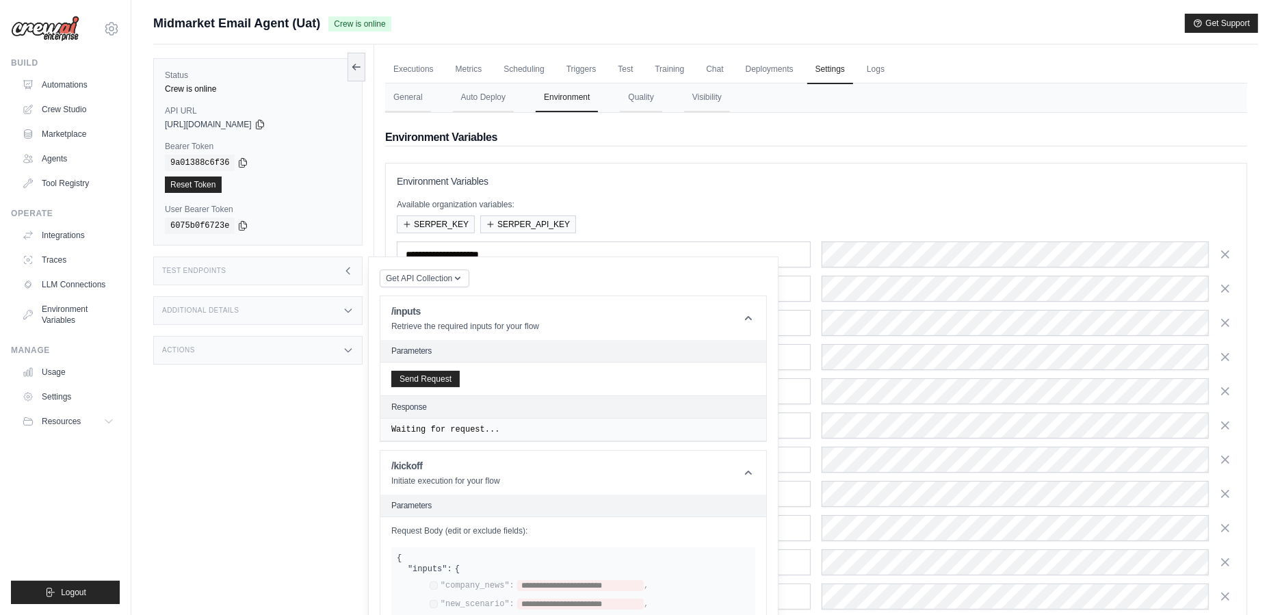
click at [343, 305] on icon at bounding box center [348, 310] width 11 height 11
click at [734, 319] on header "/inputs Retrieve the required inputs for your flow" at bounding box center [573, 318] width 386 height 44
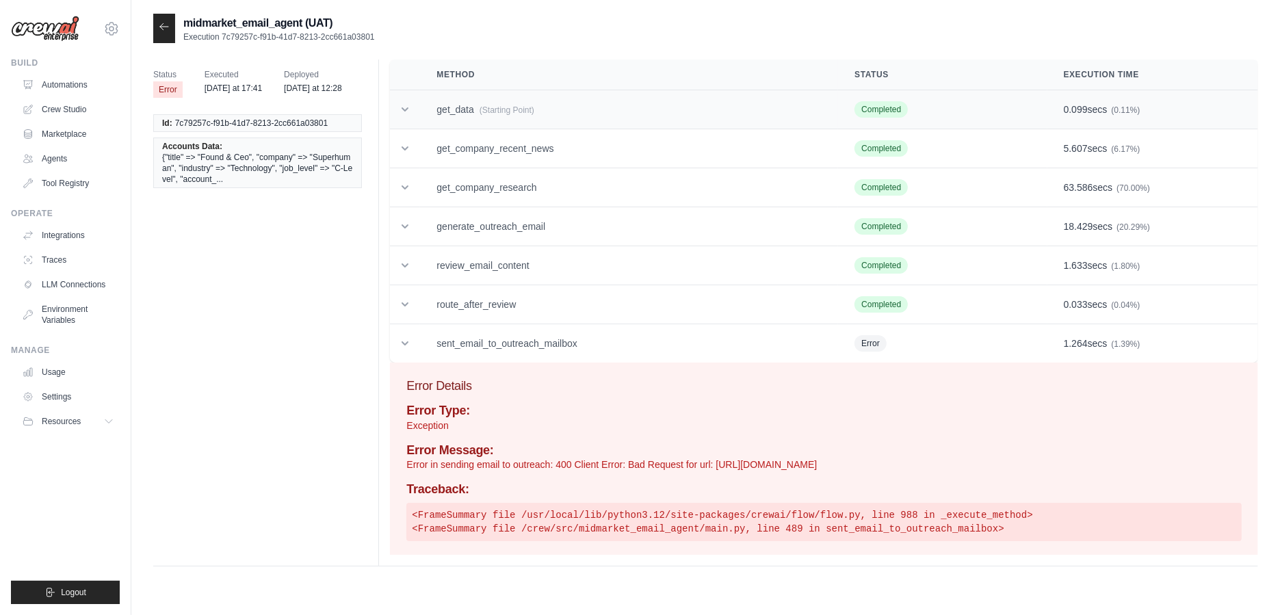
click at [423, 111] on td "get_data (Starting Point)" at bounding box center [629, 109] width 418 height 39
click at [453, 95] on td "get_data (Starting Point)" at bounding box center [629, 109] width 418 height 39
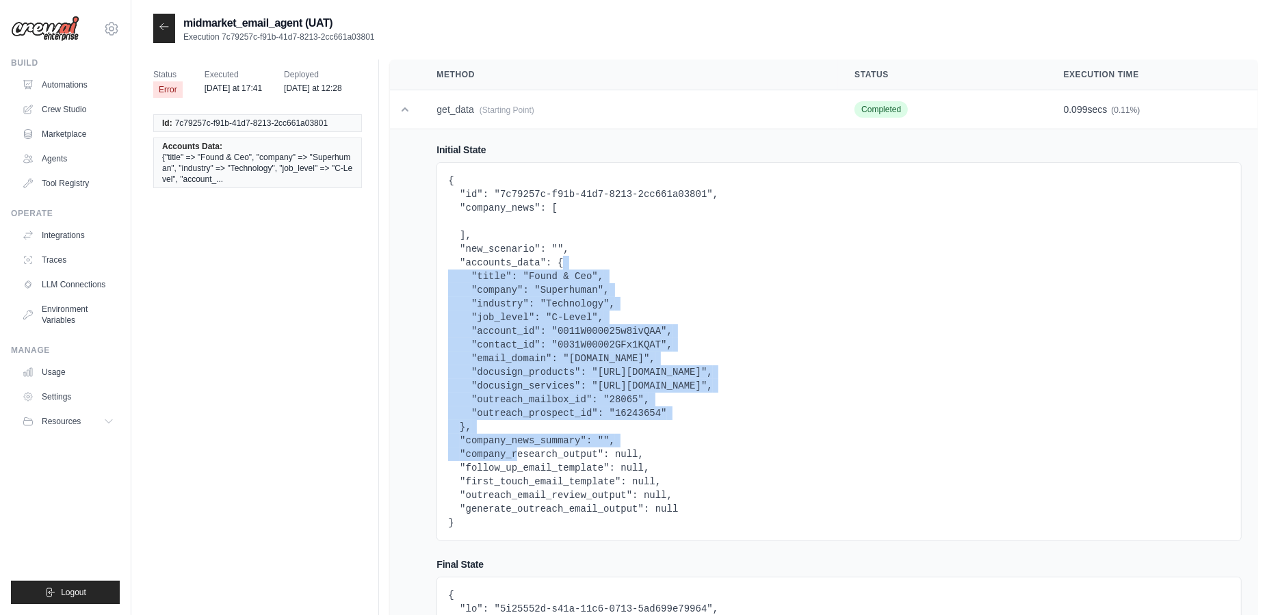
drag, startPoint x: 560, startPoint y: 264, endPoint x: 463, endPoint y: 427, distance: 189.5
click at [464, 427] on pre "{ "id": "7c79257c-f91b-41d7-8213-2cc661a03801", "company_news": [ ], "new_scena…" at bounding box center [839, 352] width 782 height 356
copy pre ""title": "Found & Ceo", "company": "Superhuman", "industry": "Technology", "job…"
click at [463, 427] on pre "{ "id": "7c79257c-f91b-41d7-8213-2cc661a03801", "company_news": [ ], "new_scena…" at bounding box center [839, 352] width 782 height 356
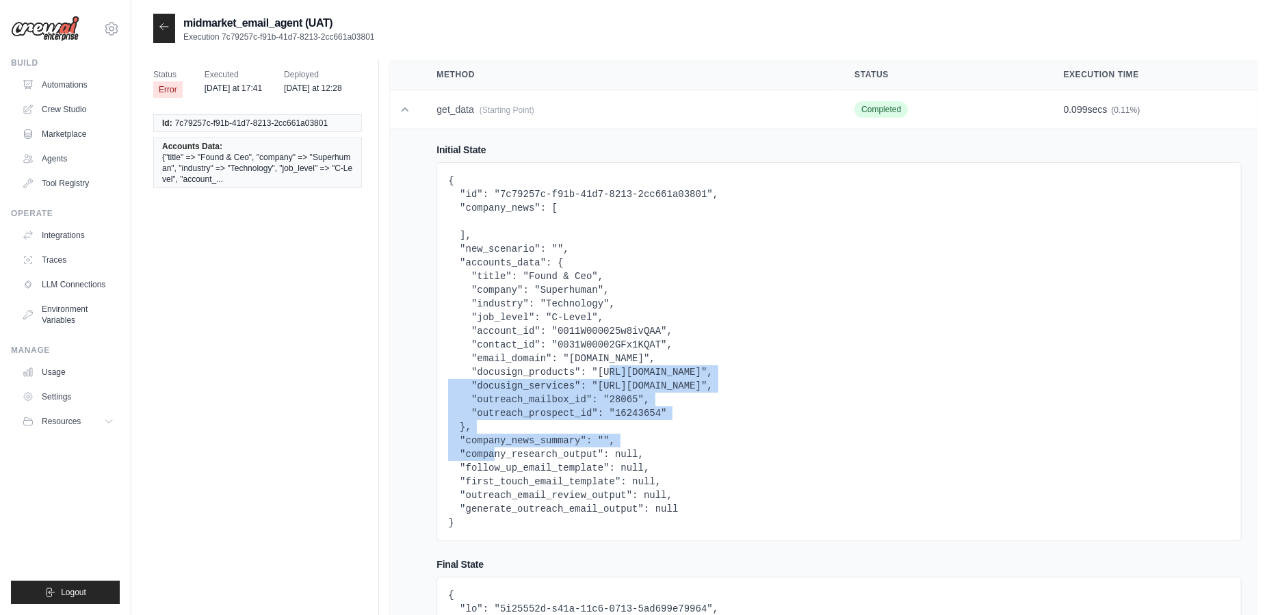
drag, startPoint x: 673, startPoint y: 409, endPoint x: 579, endPoint y: 367, distance: 103.2
click at [579, 367] on pre "{ "id": "7c79257c-f91b-41d7-8213-2cc661a03801", "company_news": [ ], "new_scena…" at bounding box center [839, 352] width 782 height 356
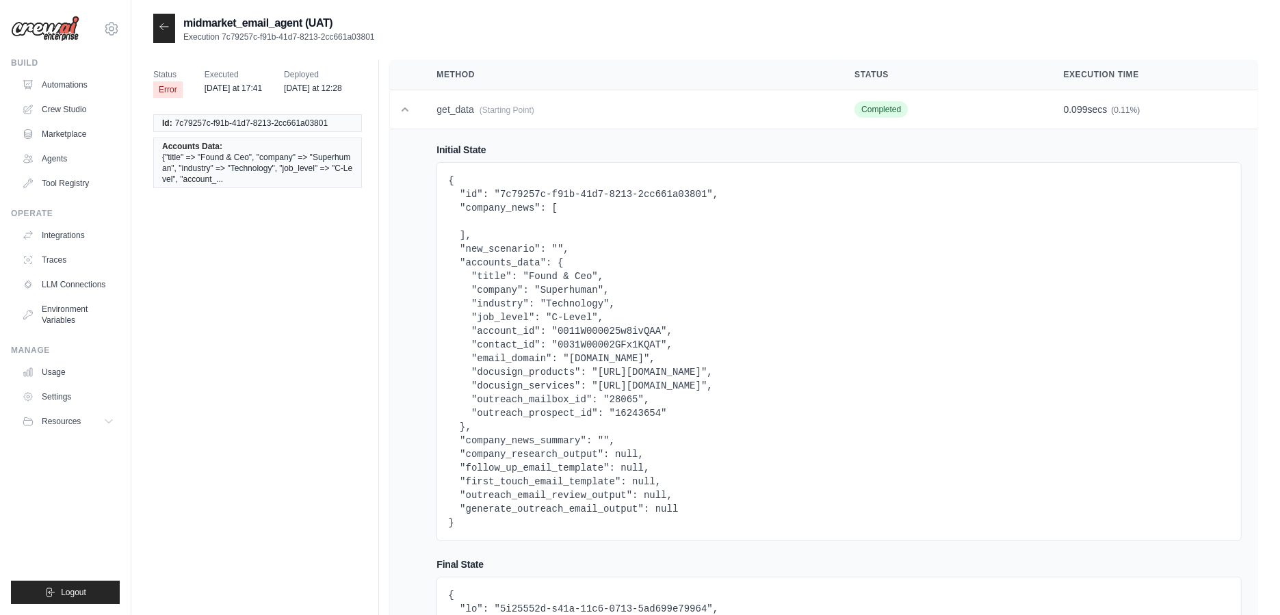
click at [536, 407] on pre "{ "id": "7c79257c-f91b-41d7-8213-2cc661a03801", "company_news": [ ], "new_scena…" at bounding box center [839, 352] width 782 height 356
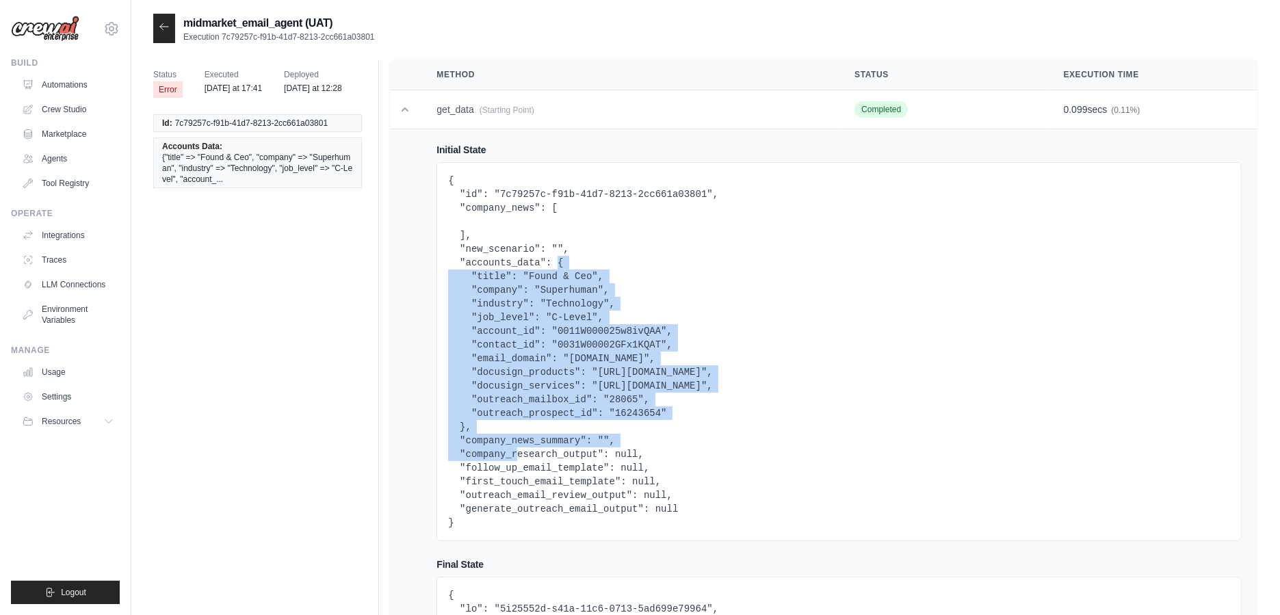
drag, startPoint x: 555, startPoint y: 261, endPoint x: 464, endPoint y: 427, distance: 189.4
click at [464, 429] on pre "{ "id": "7c79257c-f91b-41d7-8213-2cc661a03801", "company_news": [ ], "new_scena…" at bounding box center [839, 352] width 782 height 356
copy pre "{ "title": "Found & Ceo", "company": "Superhuman", "industry": "Technology", "j…"
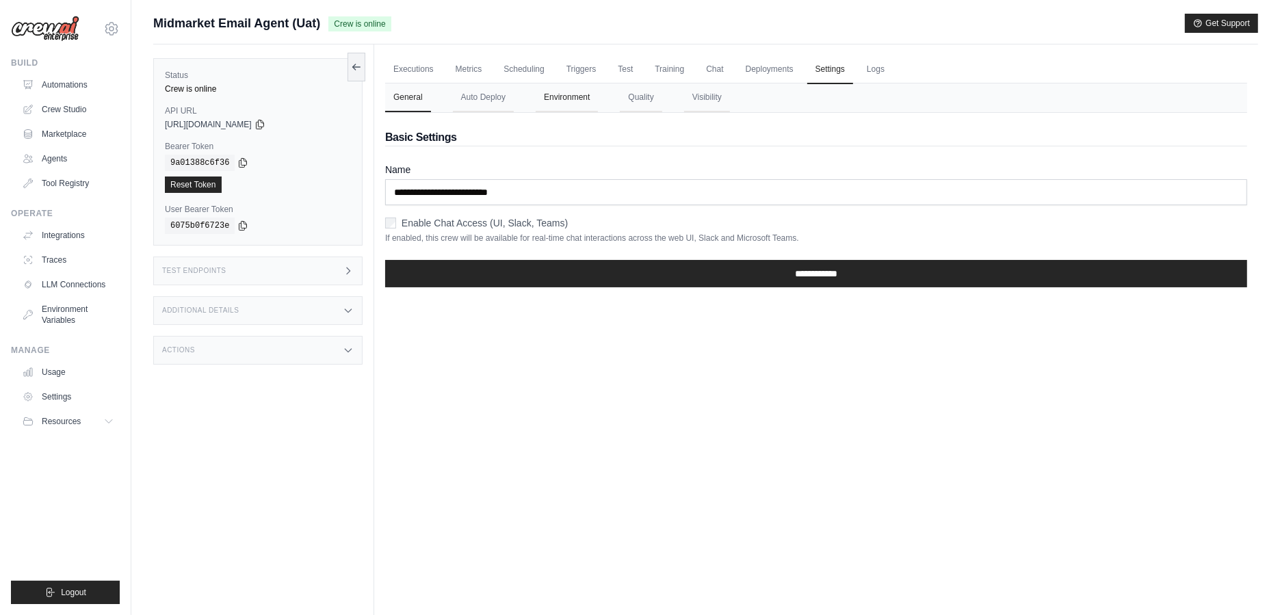
click at [544, 100] on button "Environment" at bounding box center [566, 97] width 62 height 29
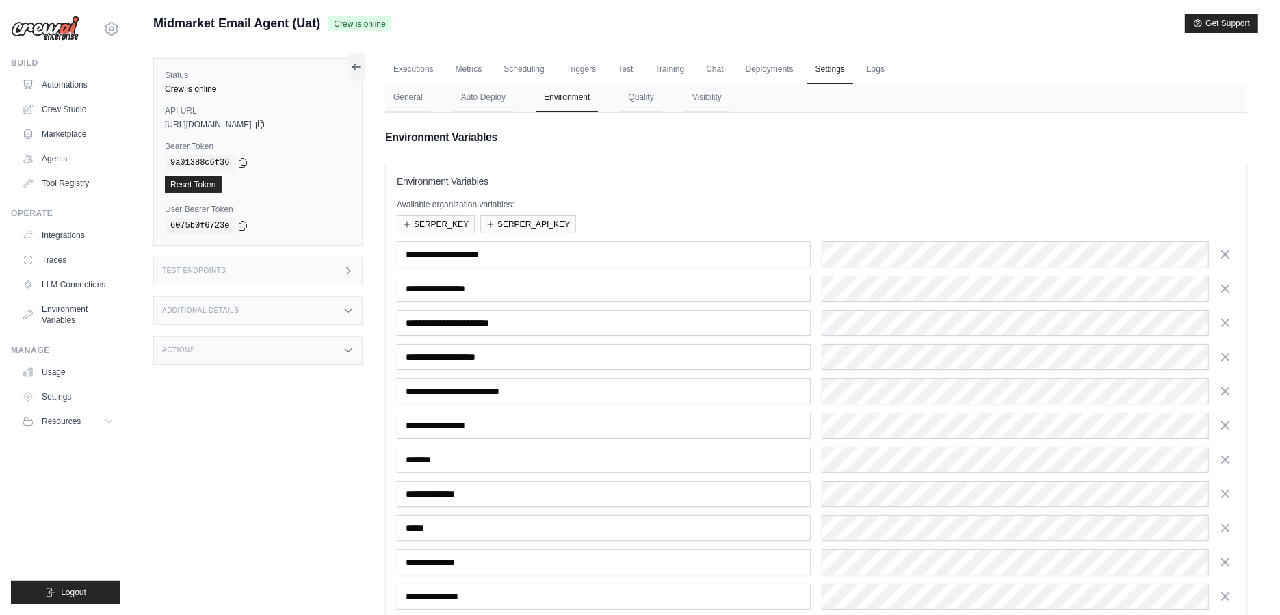
scroll to position [103, 0]
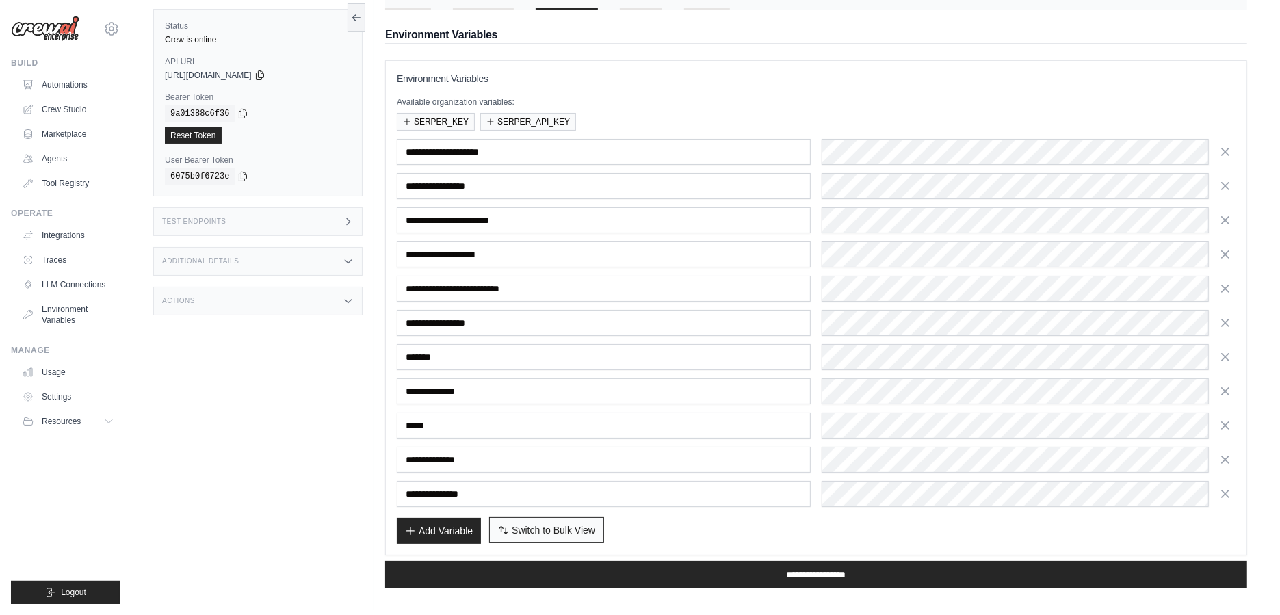
click at [514, 523] on span "Switch to Bulk View" at bounding box center [553, 530] width 83 height 14
type textarea "**********"
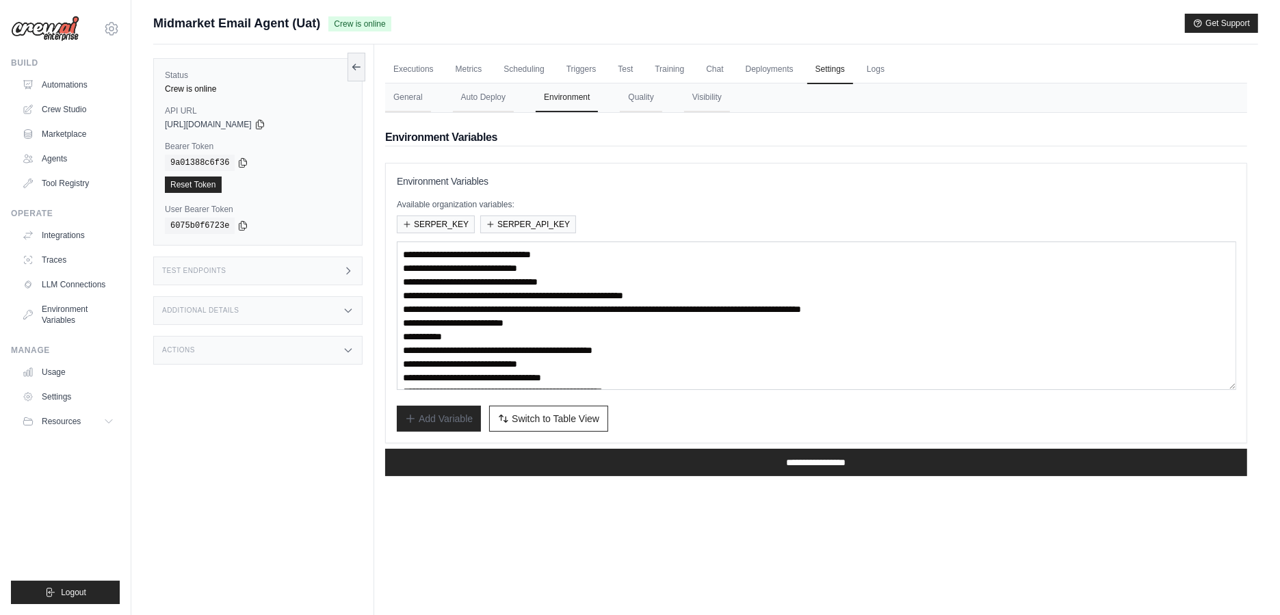
scroll to position [14, 0]
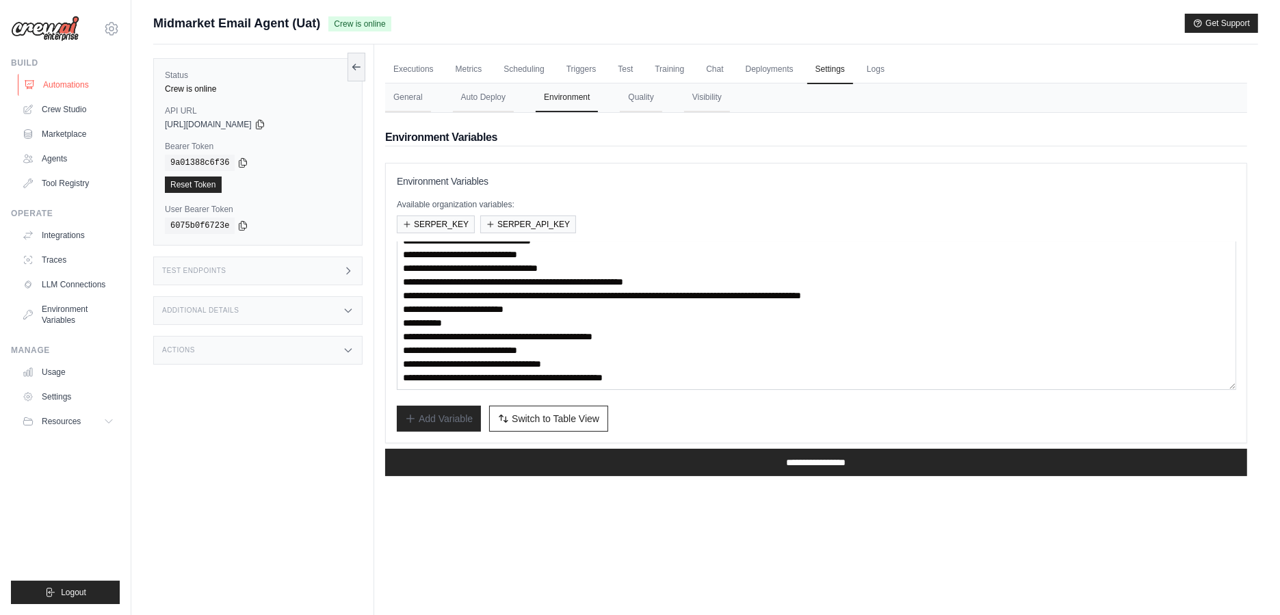
click at [90, 76] on link "Automations" at bounding box center [69, 85] width 103 height 22
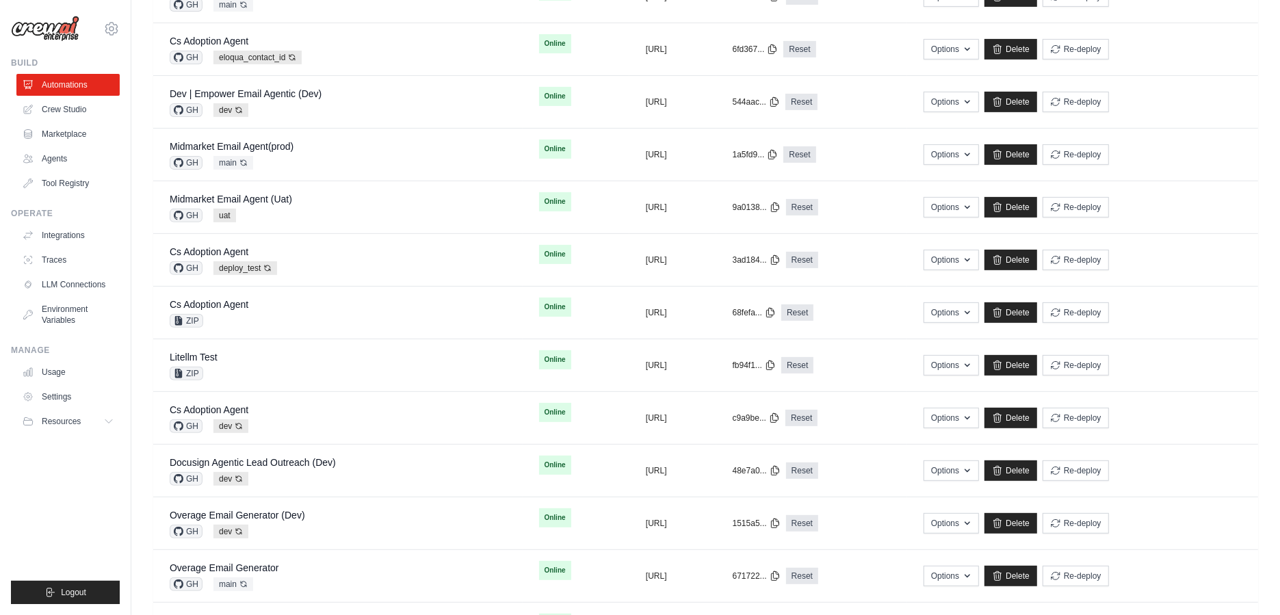
scroll to position [457, 0]
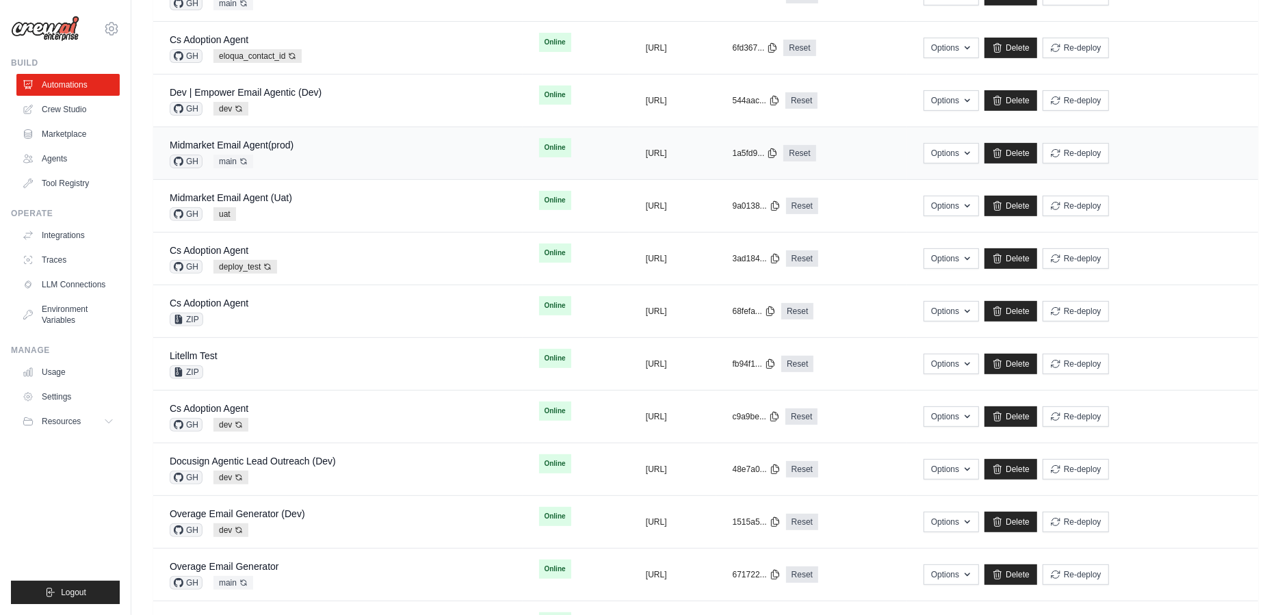
click at [382, 144] on div "Midmarket Email Agent(prod) GH main Auto-deploy enabled" at bounding box center [338, 153] width 336 height 30
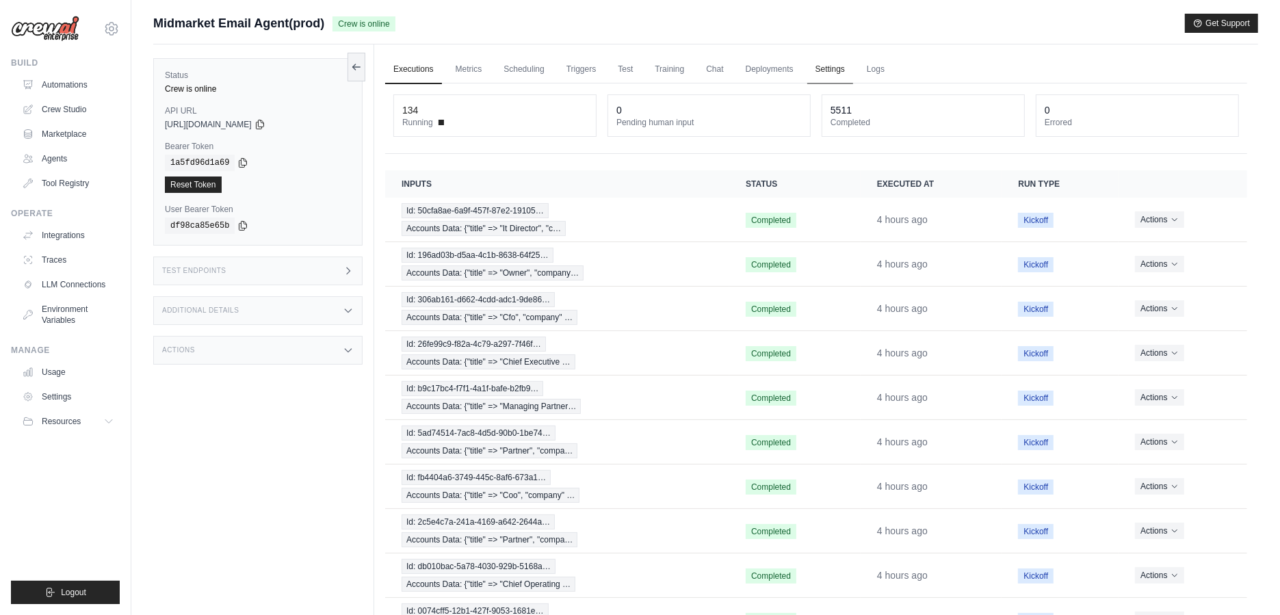
click at [813, 68] on link "Settings" at bounding box center [830, 69] width 46 height 29
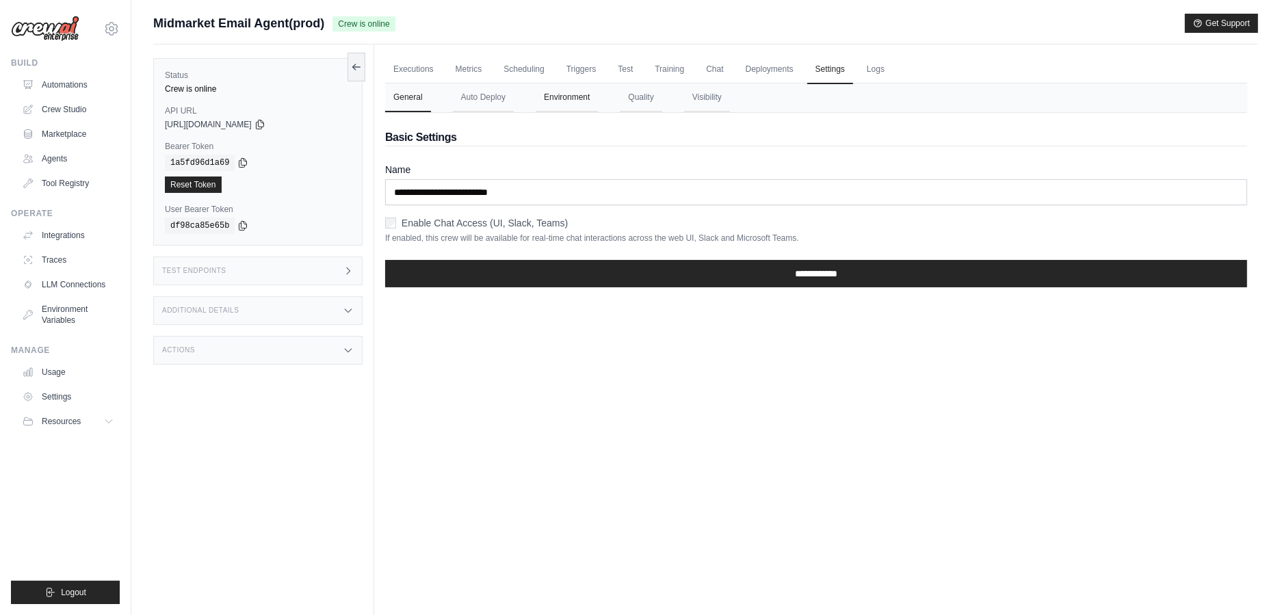
click at [555, 98] on button "Environment" at bounding box center [566, 97] width 62 height 29
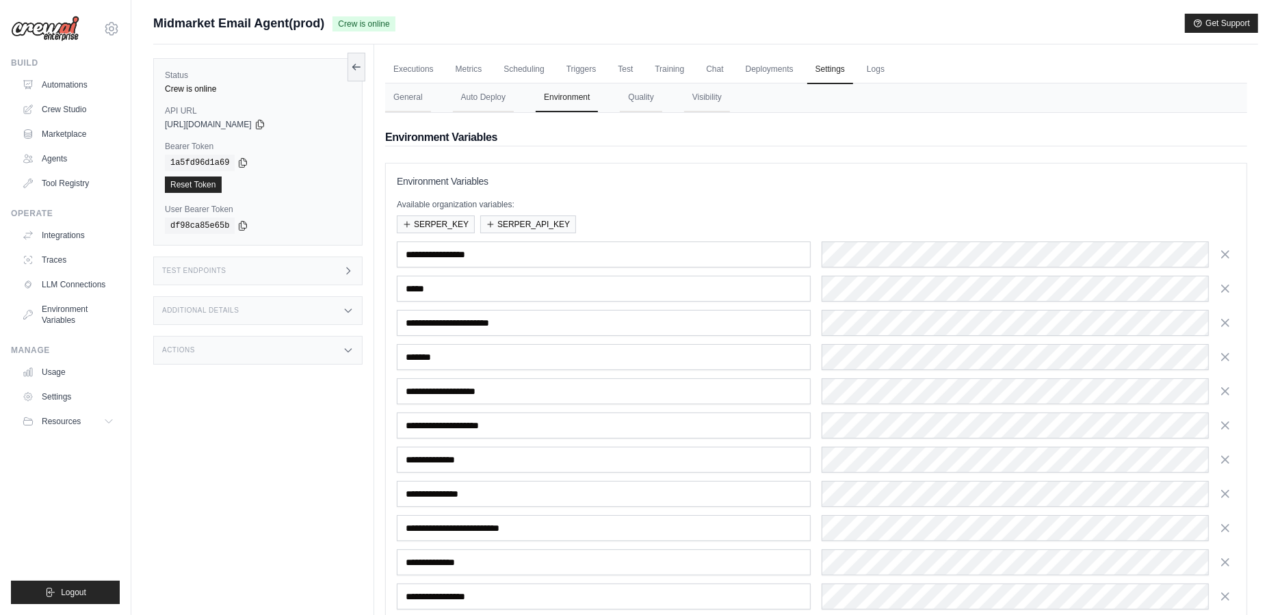
scroll to position [103, 0]
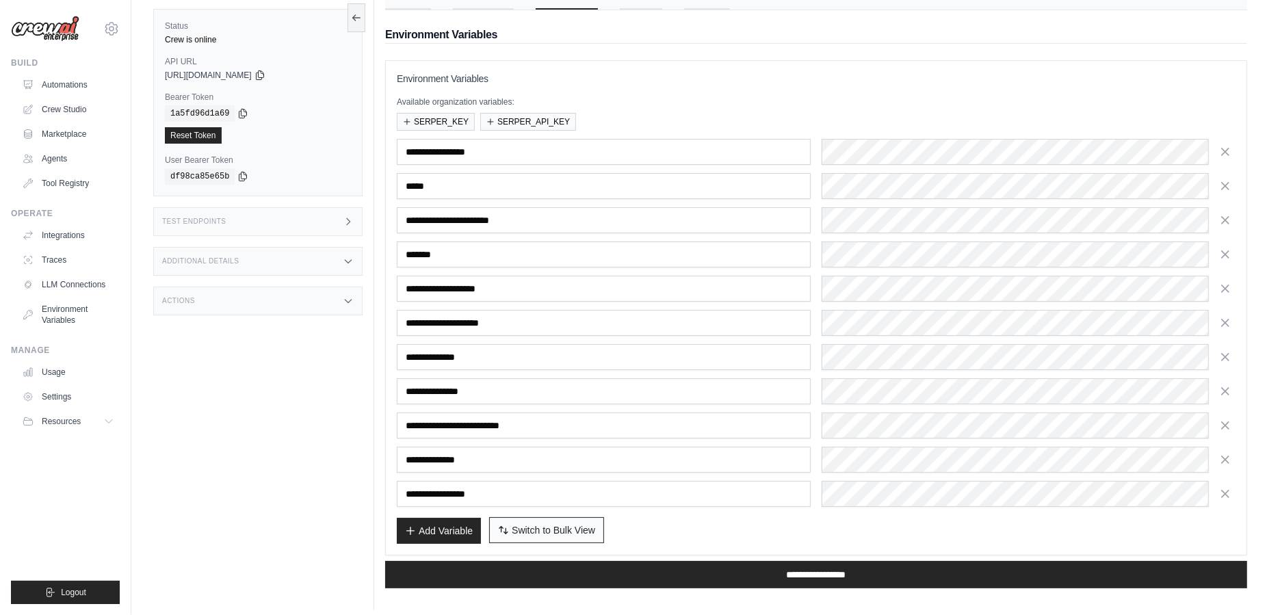
click at [522, 523] on span "Switch to Bulk View" at bounding box center [553, 530] width 83 height 14
type textarea "**********"
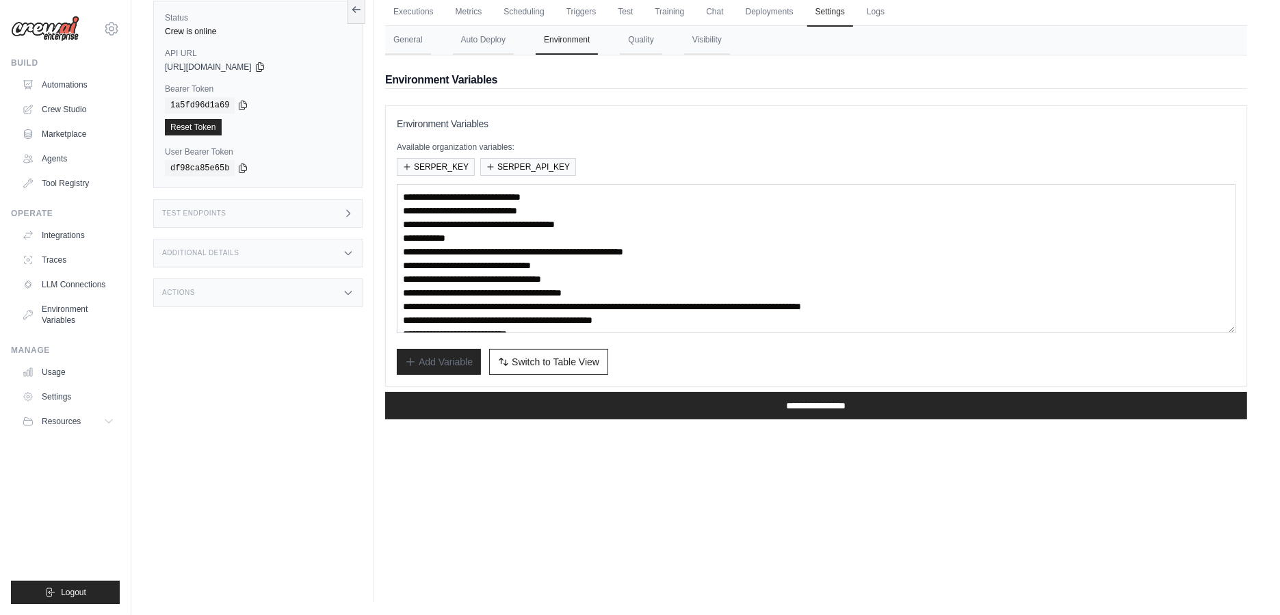
scroll to position [14, 0]
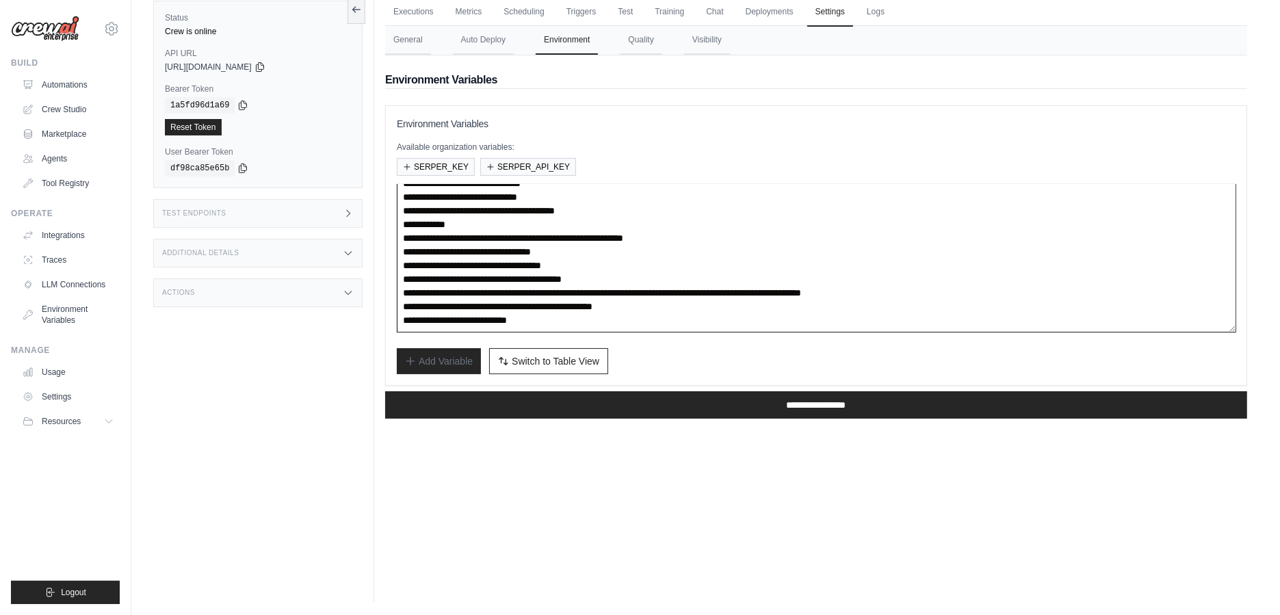
click at [614, 274] on textarea "**********" at bounding box center [816, 258] width 839 height 148
click at [585, 259] on textarea "**********" at bounding box center [816, 258] width 839 height 148
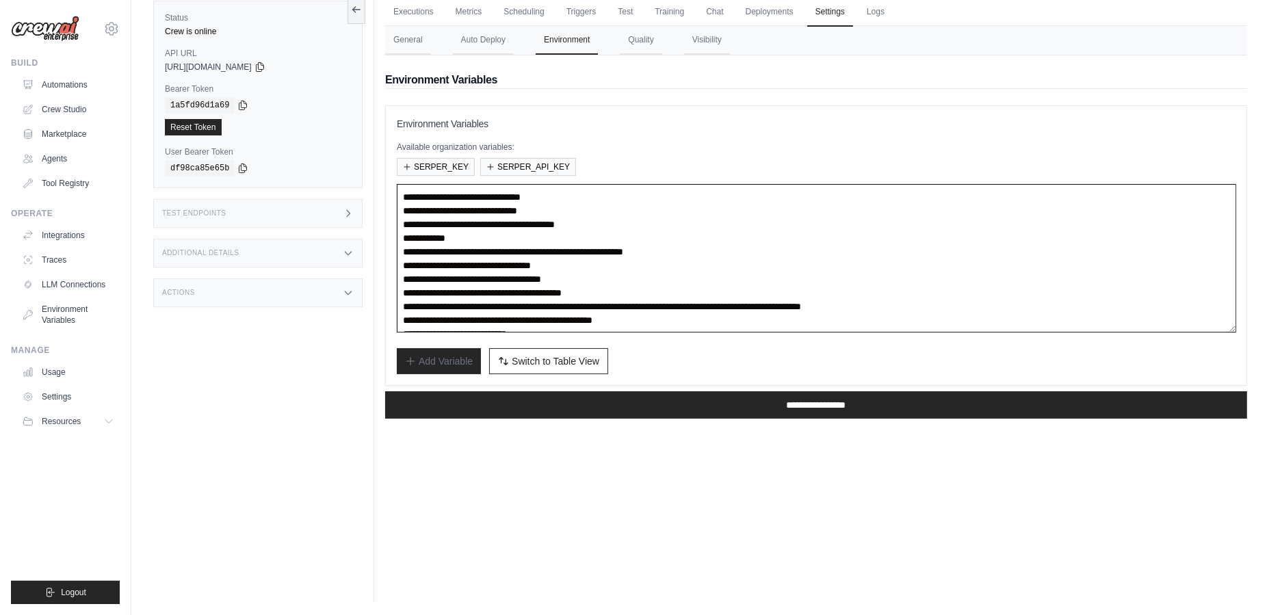
click at [561, 204] on textarea "**********" at bounding box center [816, 258] width 839 height 148
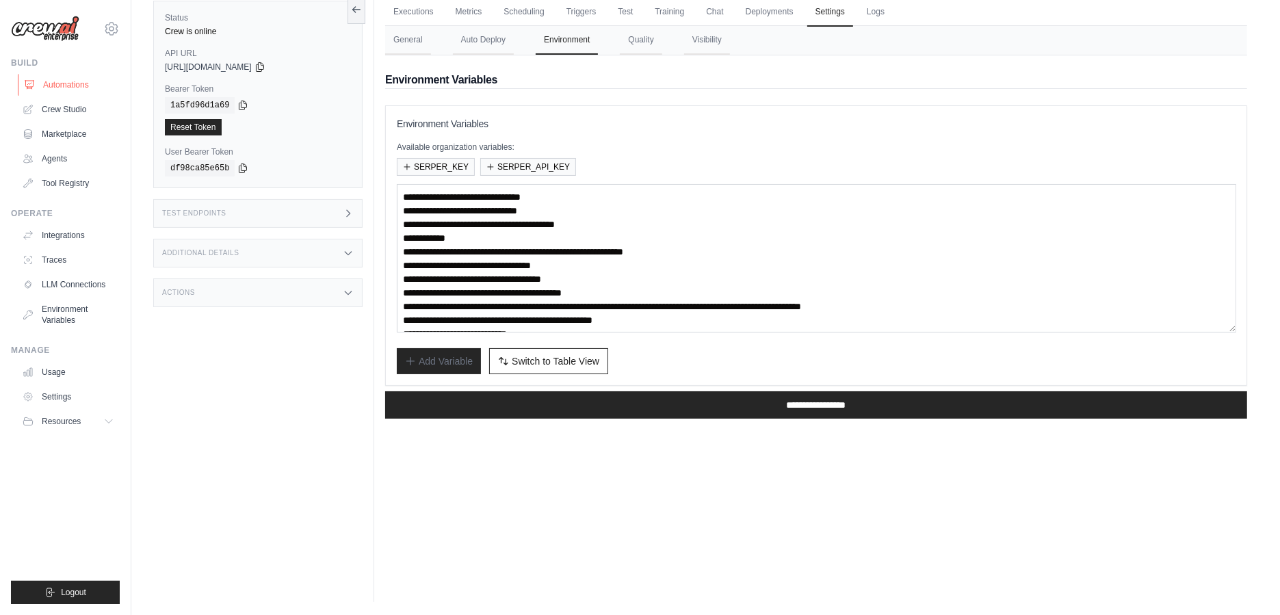
click at [88, 80] on link "Automations" at bounding box center [69, 85] width 103 height 22
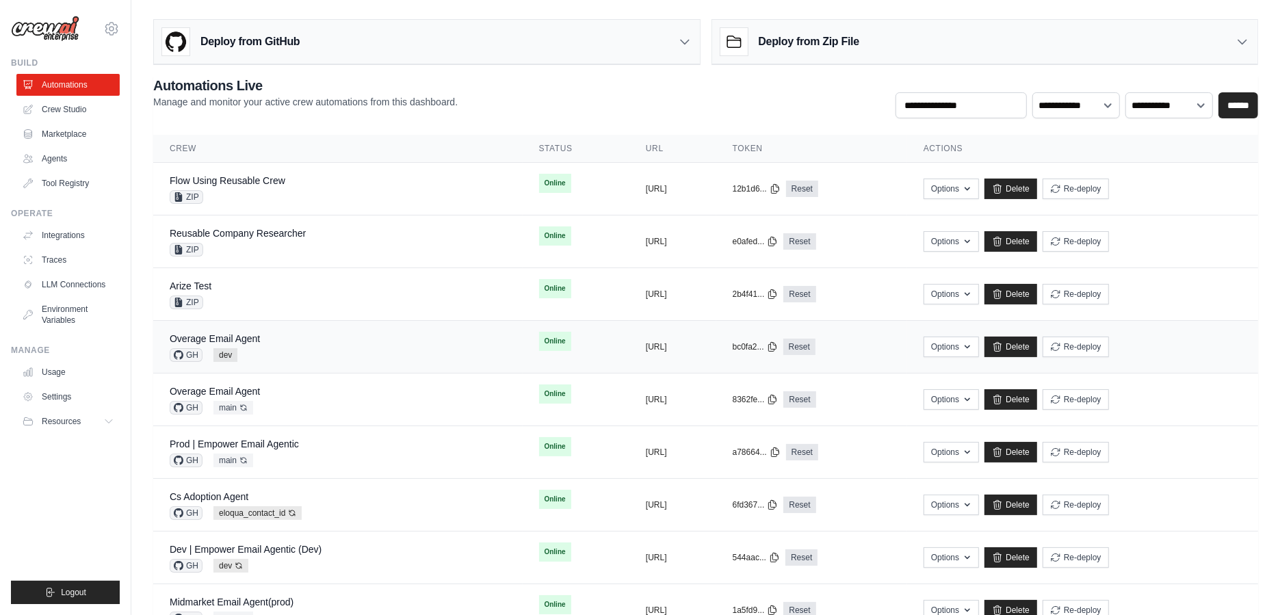
click at [334, 349] on div "Overage Email Agent GH dev" at bounding box center [338, 347] width 336 height 30
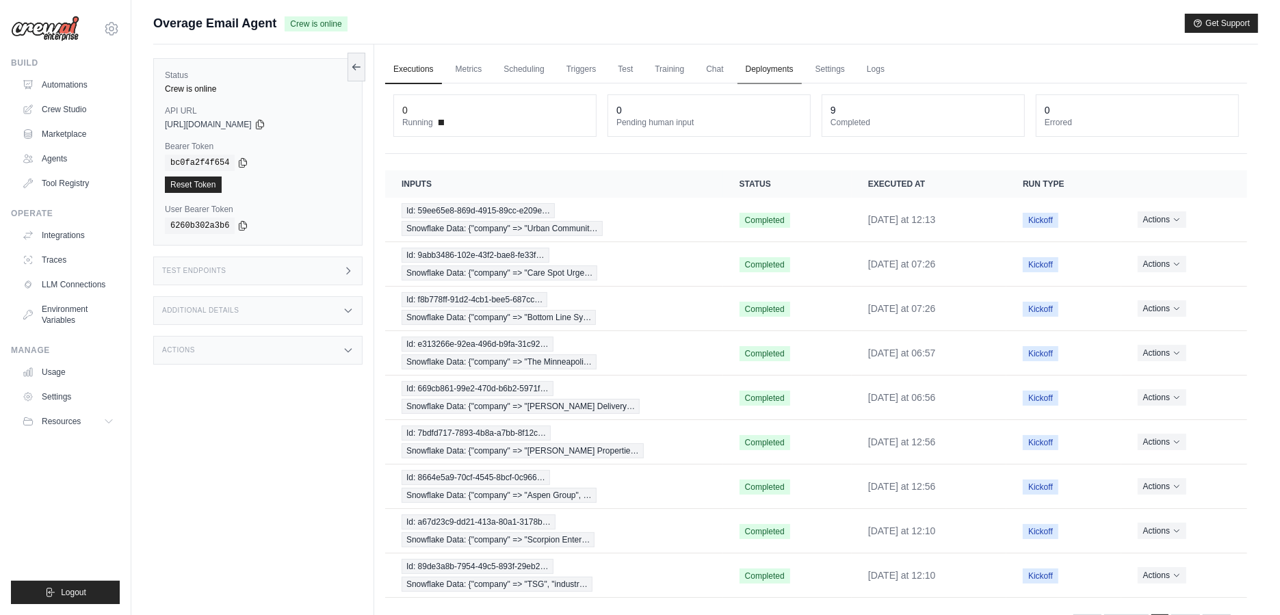
click at [779, 70] on link "Deployments" at bounding box center [769, 69] width 64 height 29
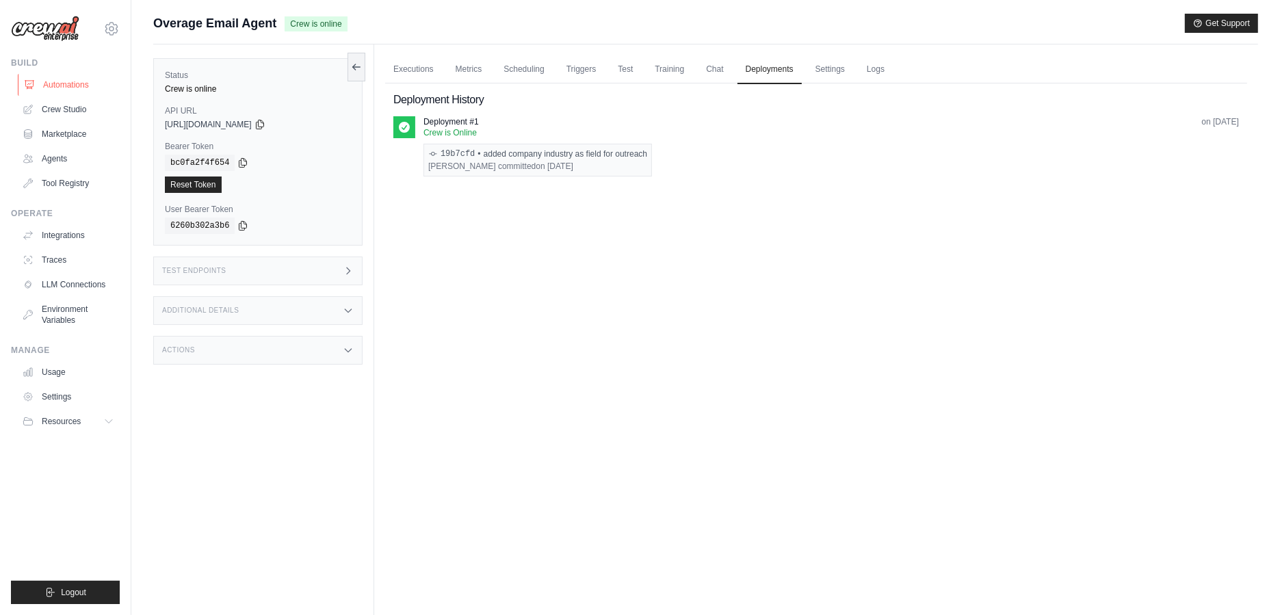
click at [59, 93] on link "Automations" at bounding box center [69, 85] width 103 height 22
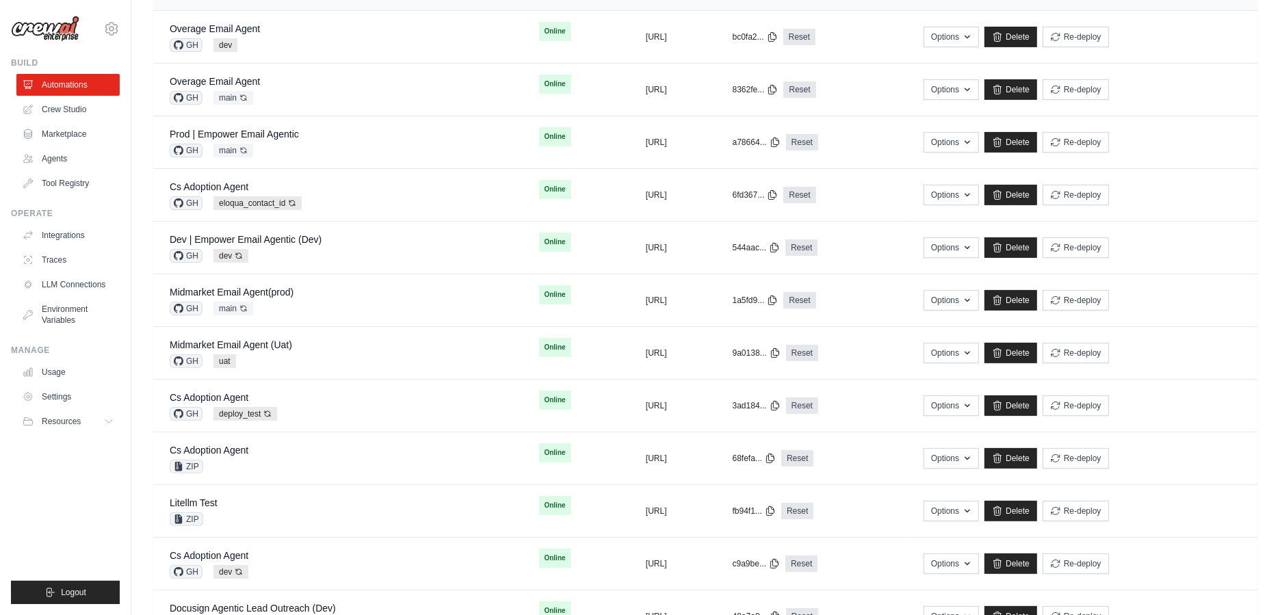
scroll to position [327, 0]
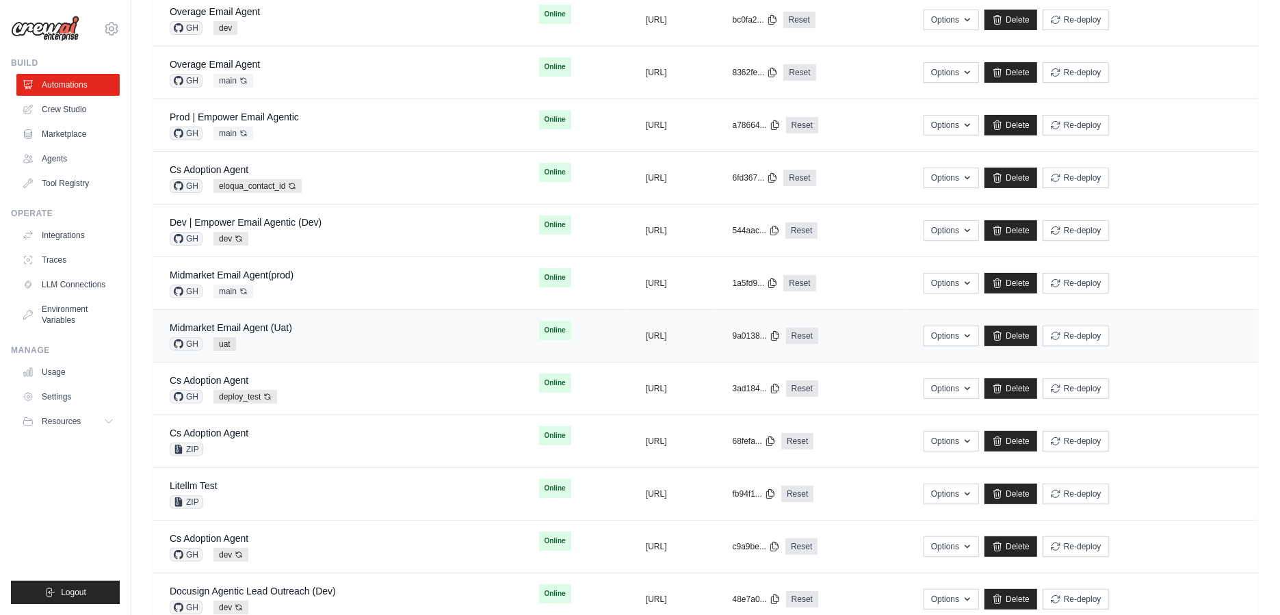
click at [288, 337] on div "GH uat" at bounding box center [231, 344] width 122 height 14
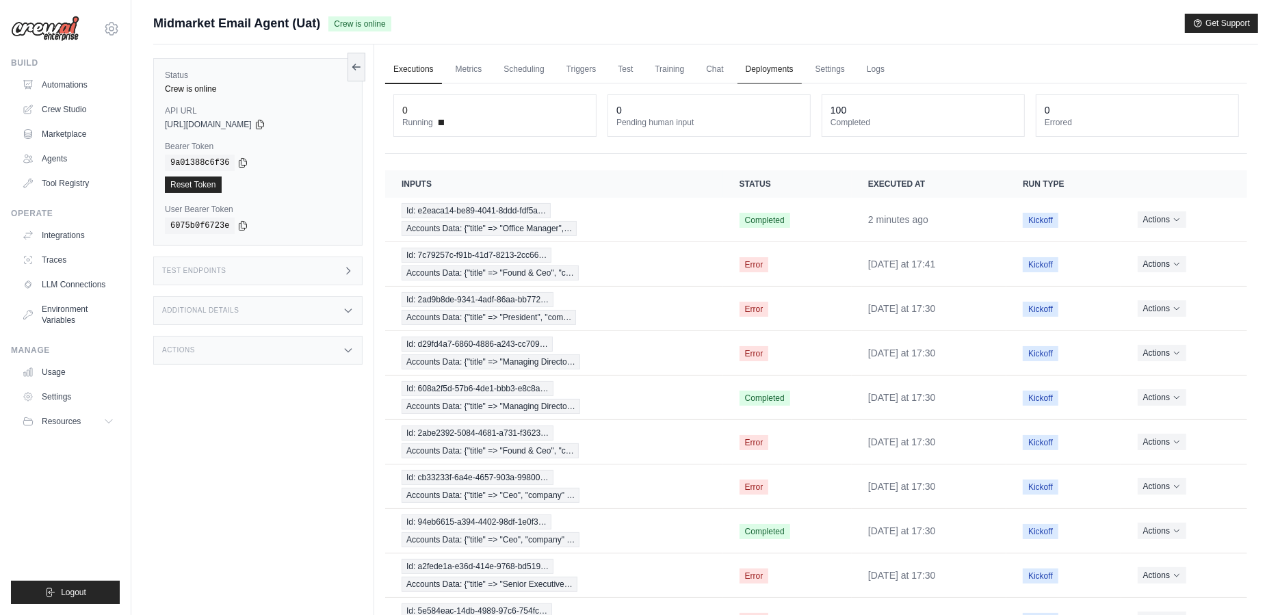
click at [792, 67] on link "Deployments" at bounding box center [769, 69] width 64 height 29
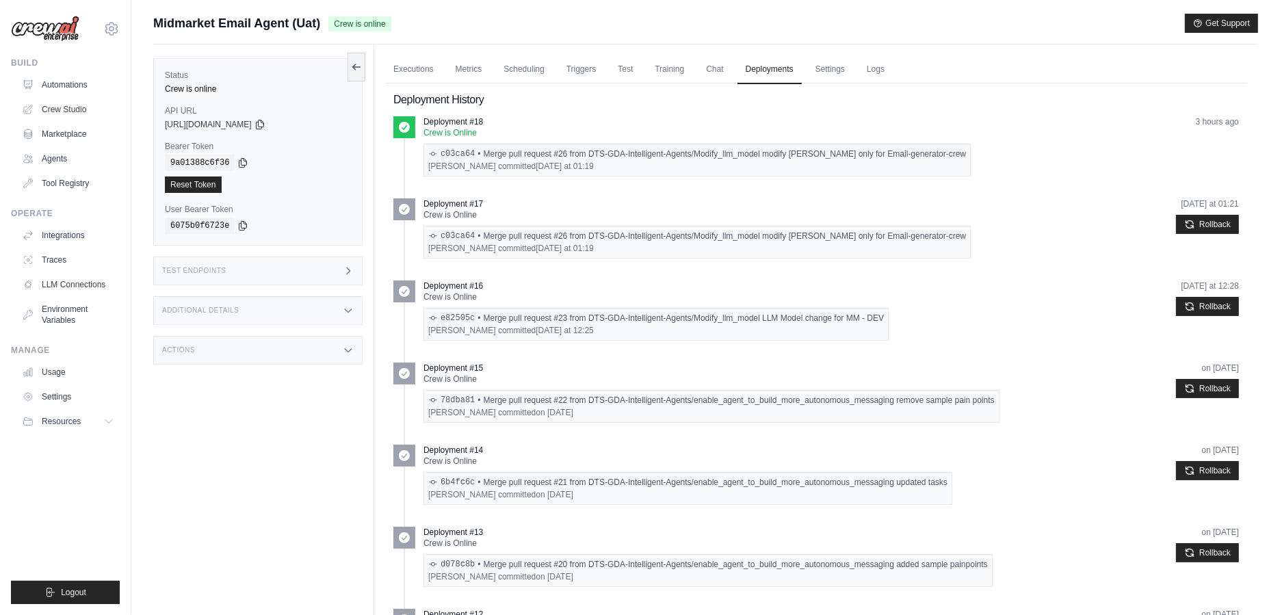
click at [704, 166] on div "Praful Mistry committed Friday at 01:19" at bounding box center [697, 166] width 538 height 11
click at [839, 72] on link "Settings" at bounding box center [830, 69] width 46 height 29
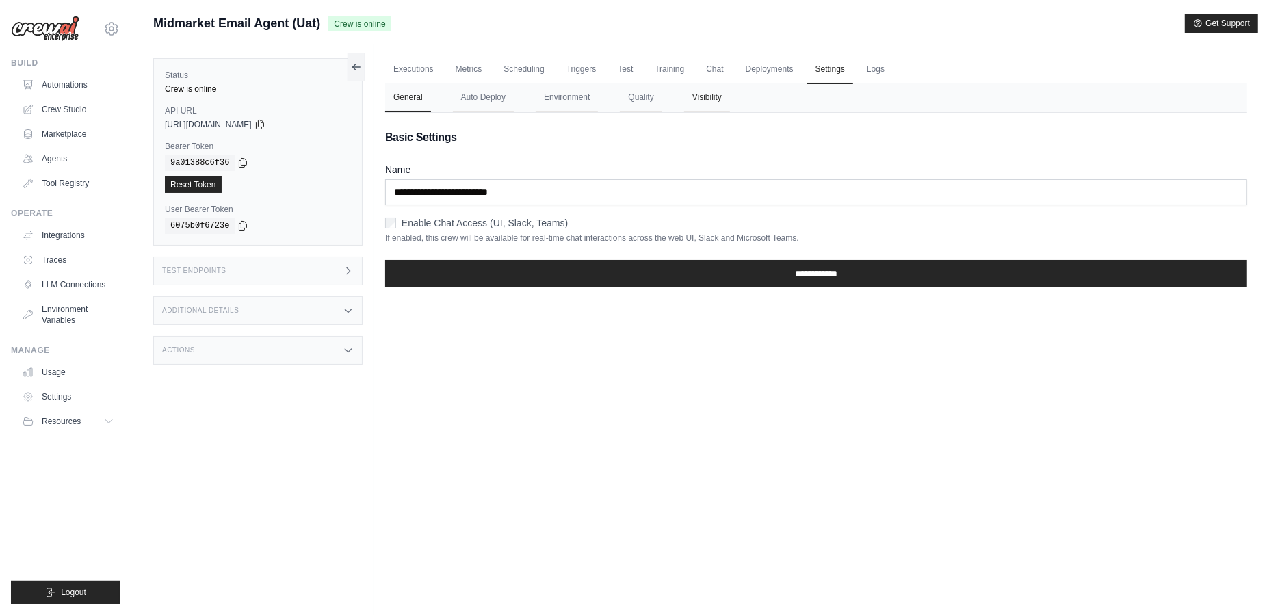
click at [693, 96] on button "Visibility" at bounding box center [707, 97] width 46 height 29
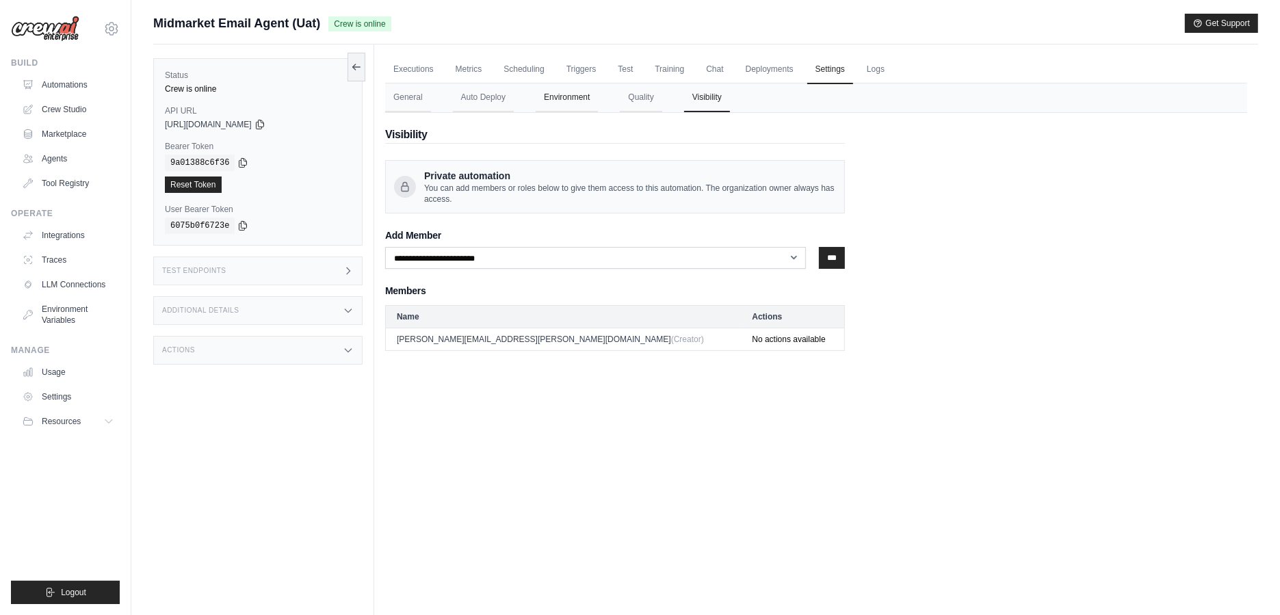
click at [568, 111] on button "Environment" at bounding box center [566, 97] width 62 height 29
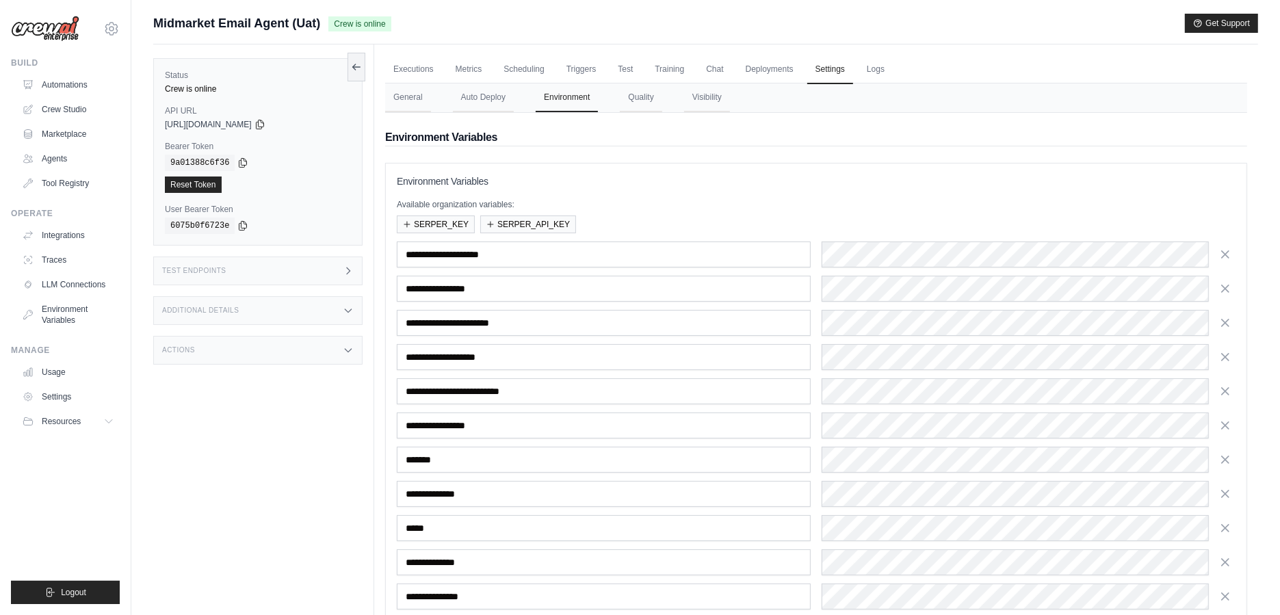
scroll to position [103, 0]
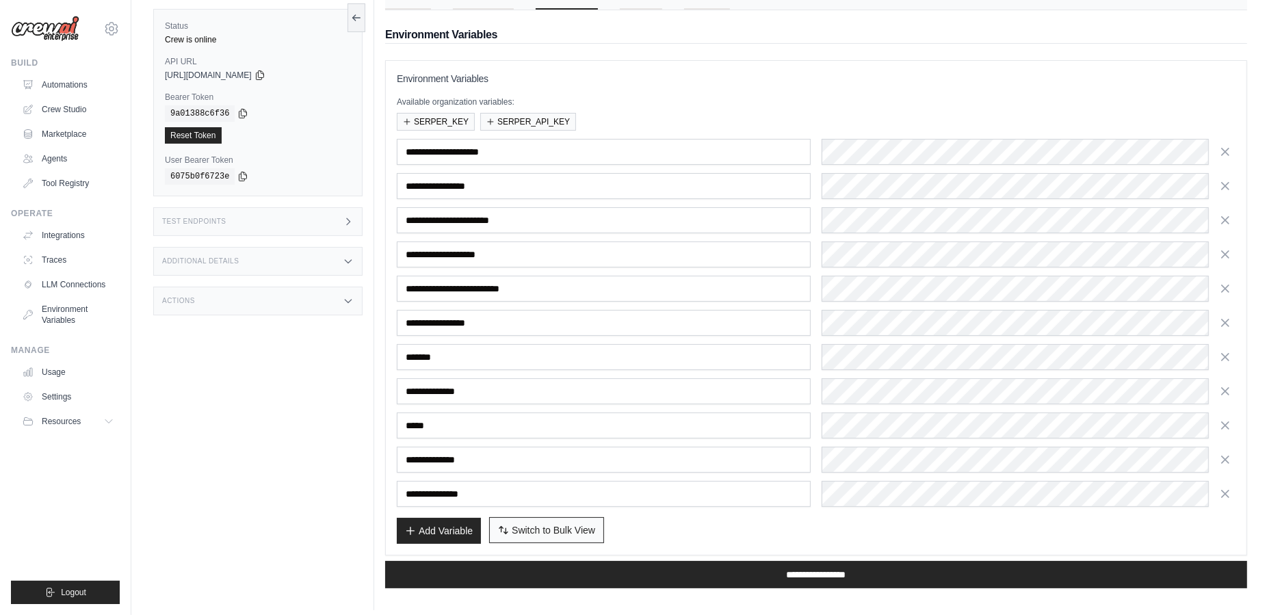
click at [564, 523] on span "Switch to Bulk View" at bounding box center [553, 530] width 83 height 14
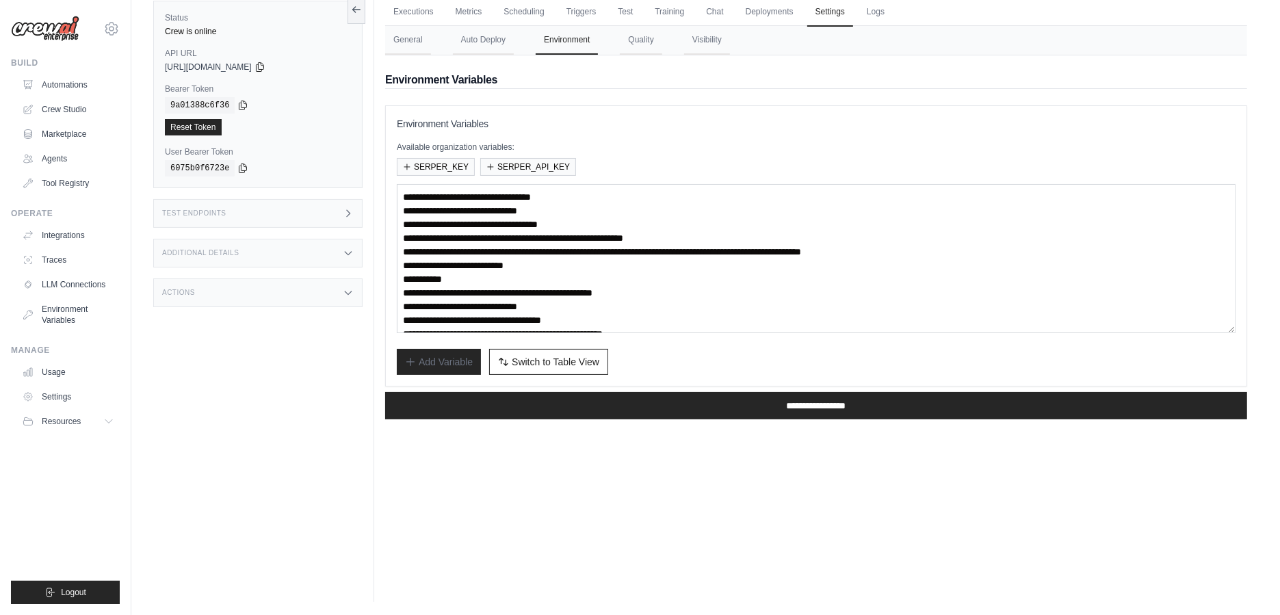
scroll to position [14, 0]
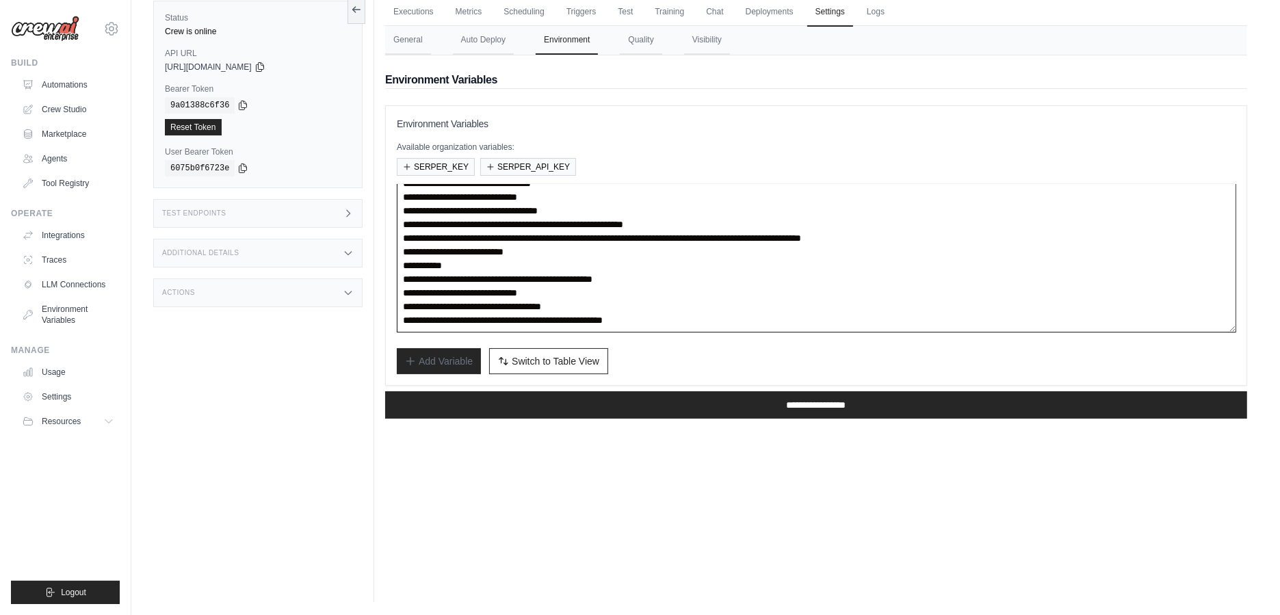
drag, startPoint x: 437, startPoint y: 292, endPoint x: 623, endPoint y: 292, distance: 186.0
click at [623, 292] on textarea "**********" at bounding box center [816, 258] width 839 height 148
click at [427, 15] on link "Executions" at bounding box center [413, 12] width 57 height 29
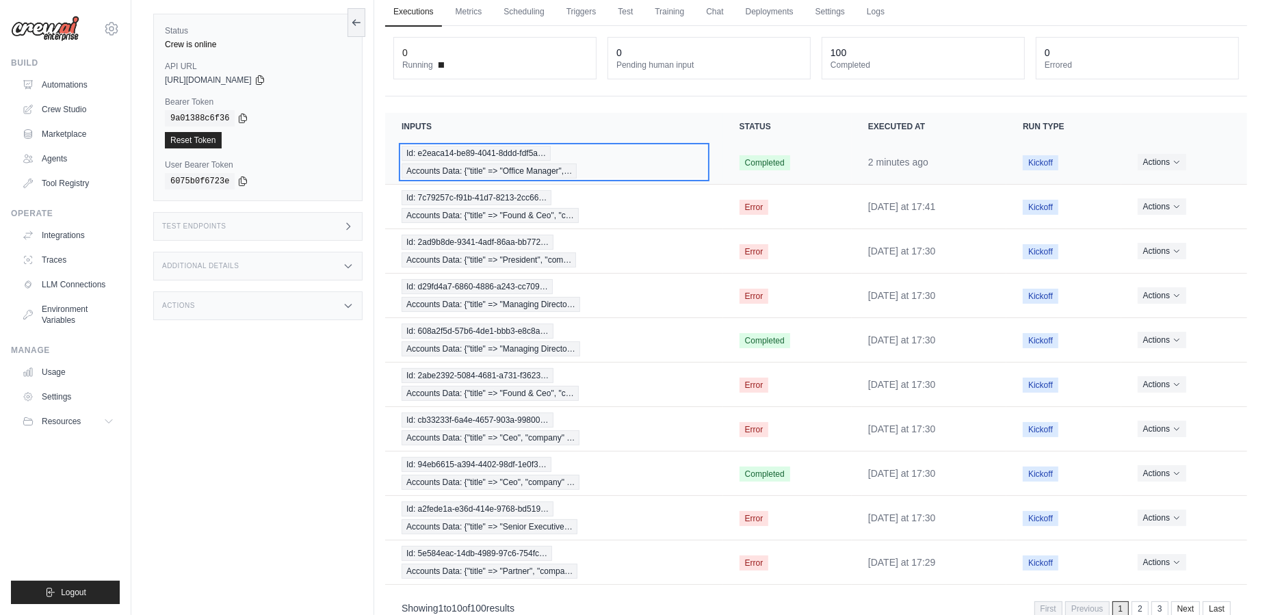
click at [518, 150] on span "Id: e2eaca14-be89-4041-8ddd-fdf5a…" at bounding box center [475, 153] width 149 height 15
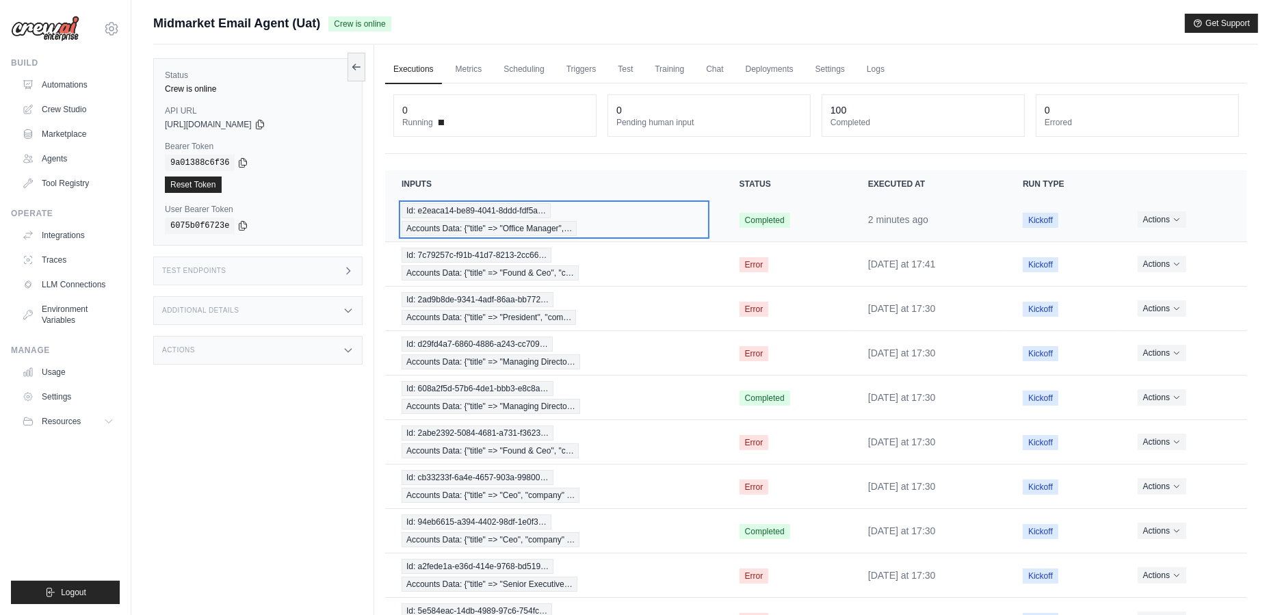
click at [445, 203] on span "Id: e2eaca14-be89-4041-8ddd-fdf5a…" at bounding box center [475, 210] width 149 height 15
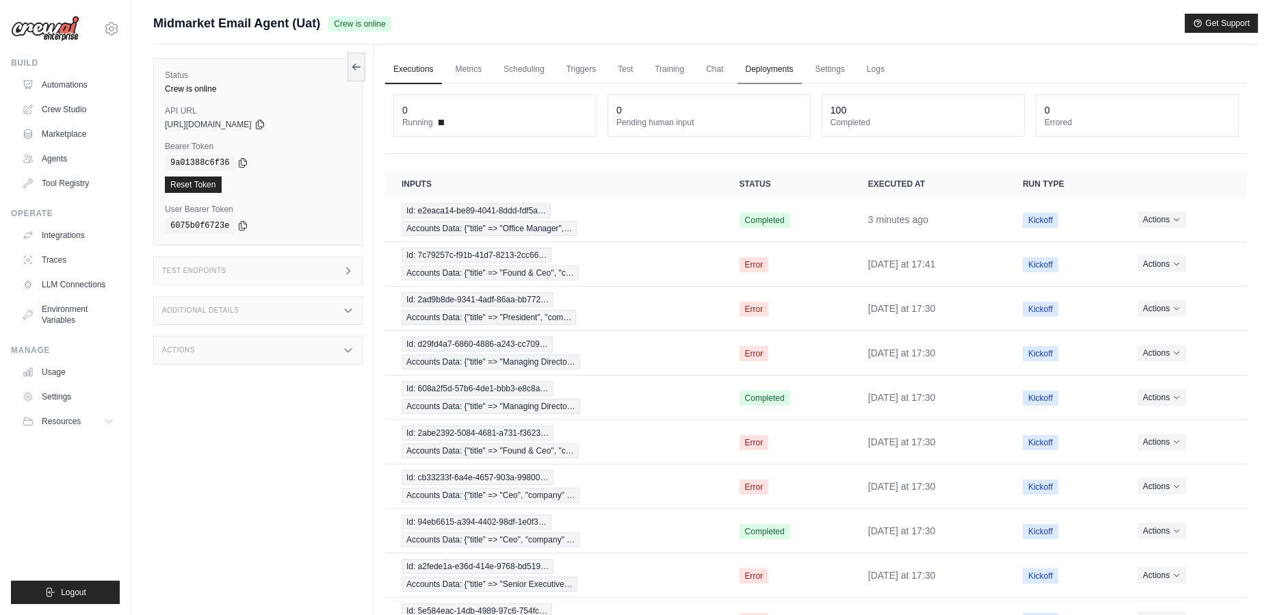
click at [768, 77] on link "Deployments" at bounding box center [769, 69] width 64 height 29
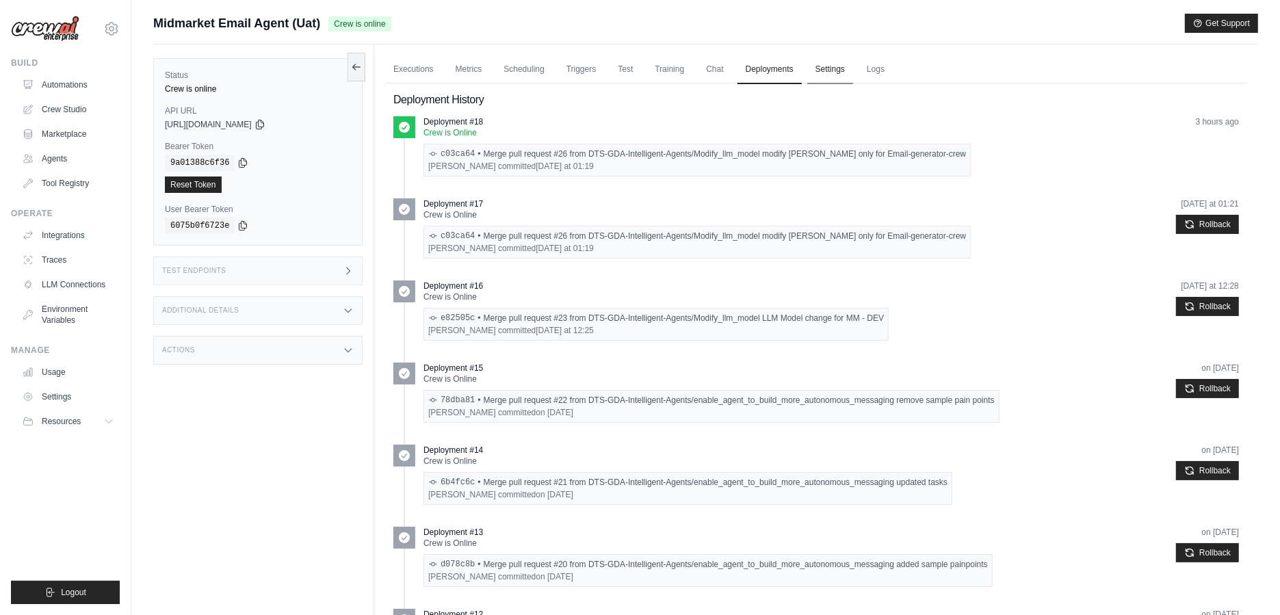
click at [823, 81] on link "Settings" at bounding box center [830, 69] width 46 height 29
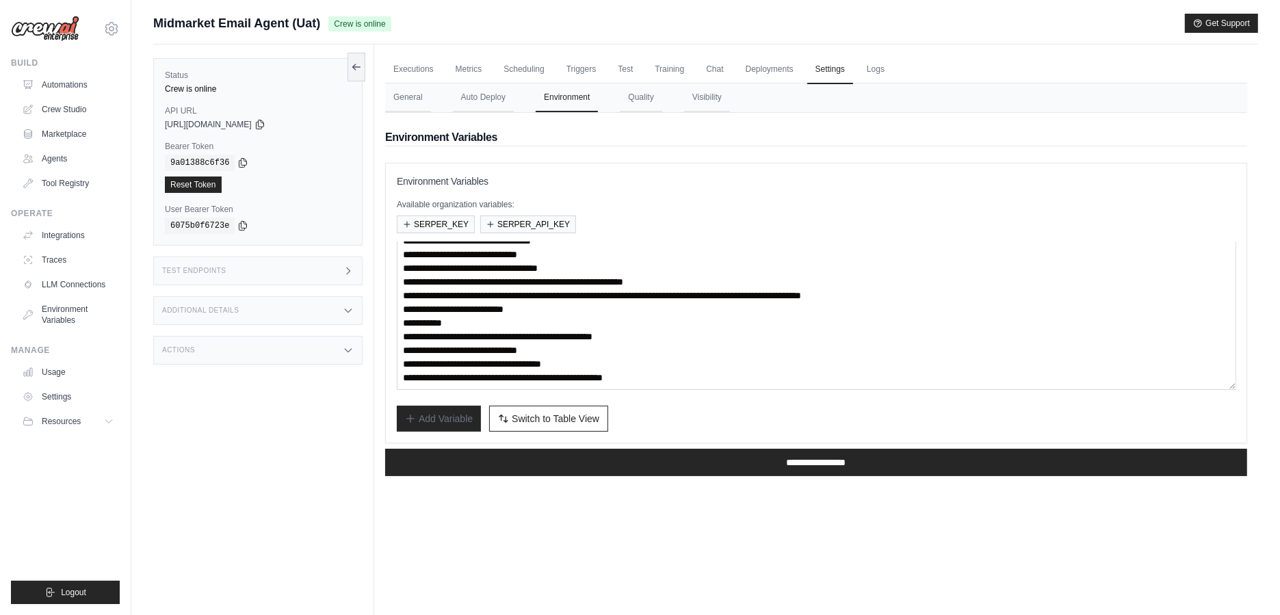
scroll to position [8, 0]
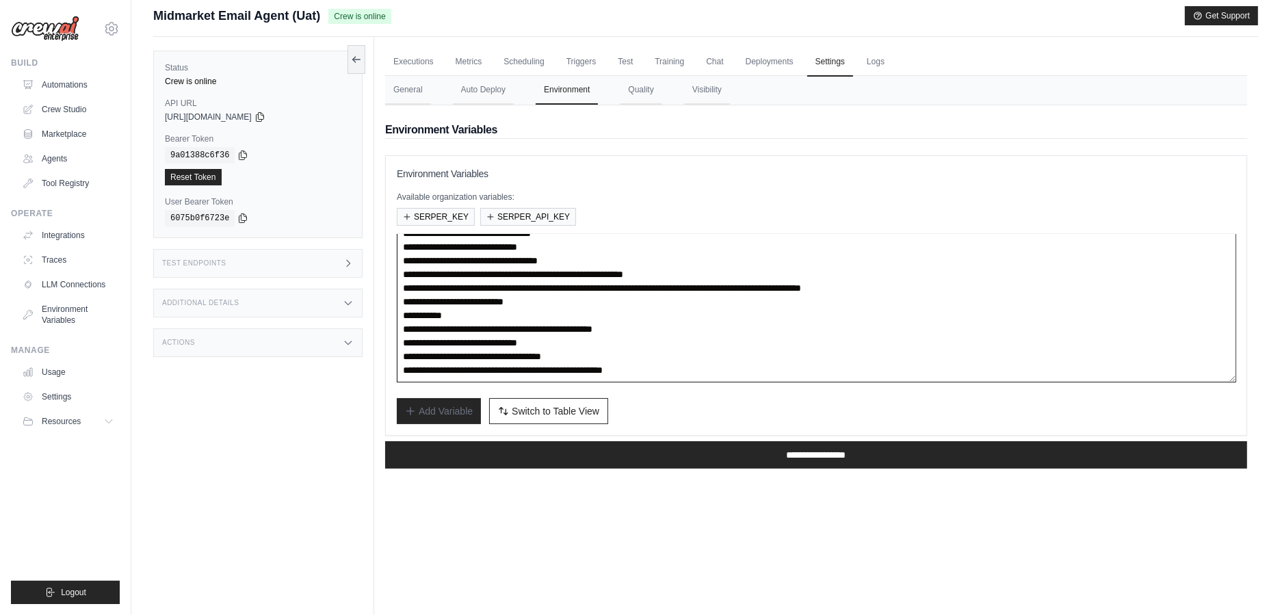
drag, startPoint x: 518, startPoint y: 341, endPoint x: 635, endPoint y: 341, distance: 116.9
click at [637, 341] on textarea "**********" at bounding box center [816, 308] width 839 height 148
paste textarea "**********"
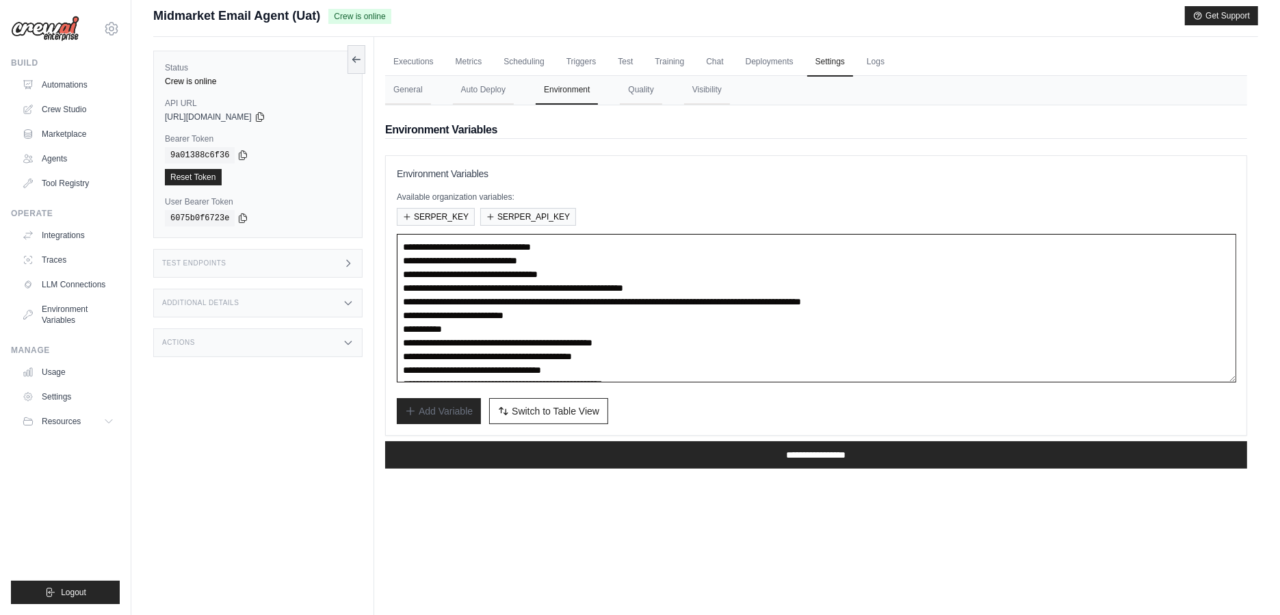
scroll to position [14, 0]
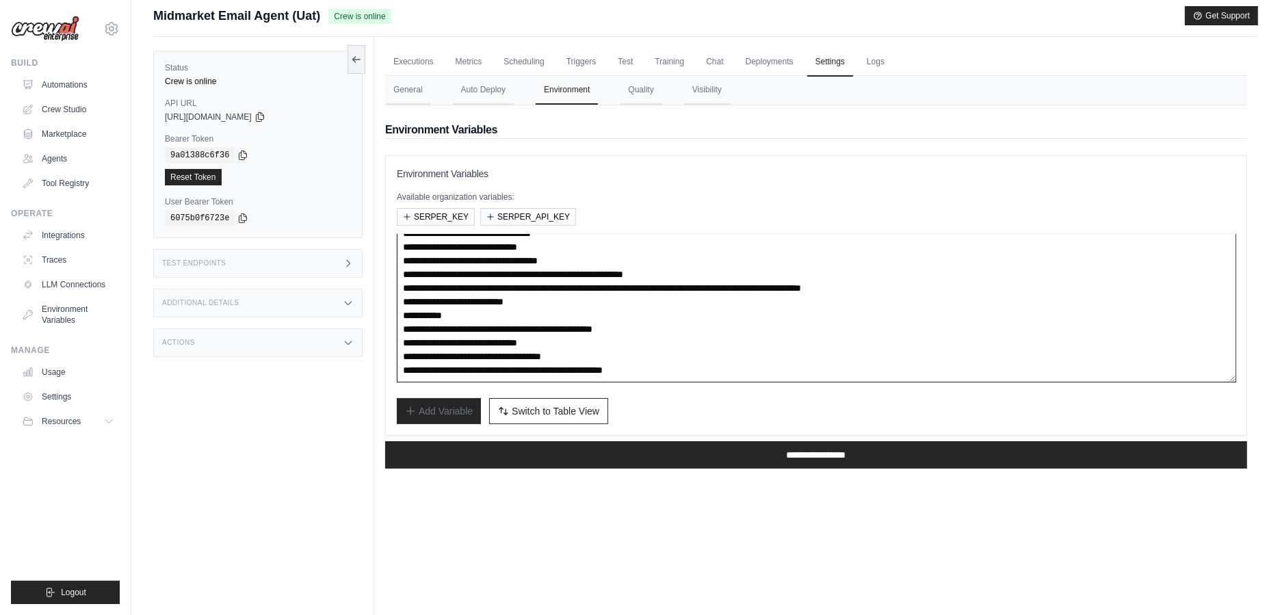
click at [482, 282] on textarea "**********" at bounding box center [816, 308] width 839 height 148
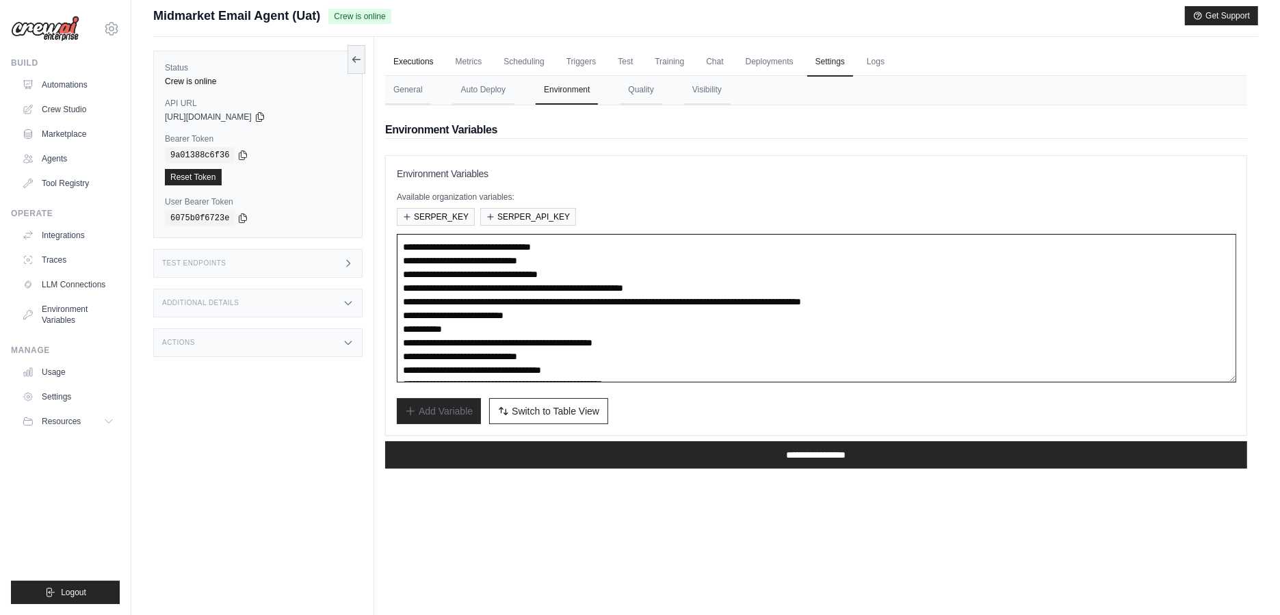
type textarea "**********"
click at [418, 62] on link "Executions" at bounding box center [413, 62] width 57 height 29
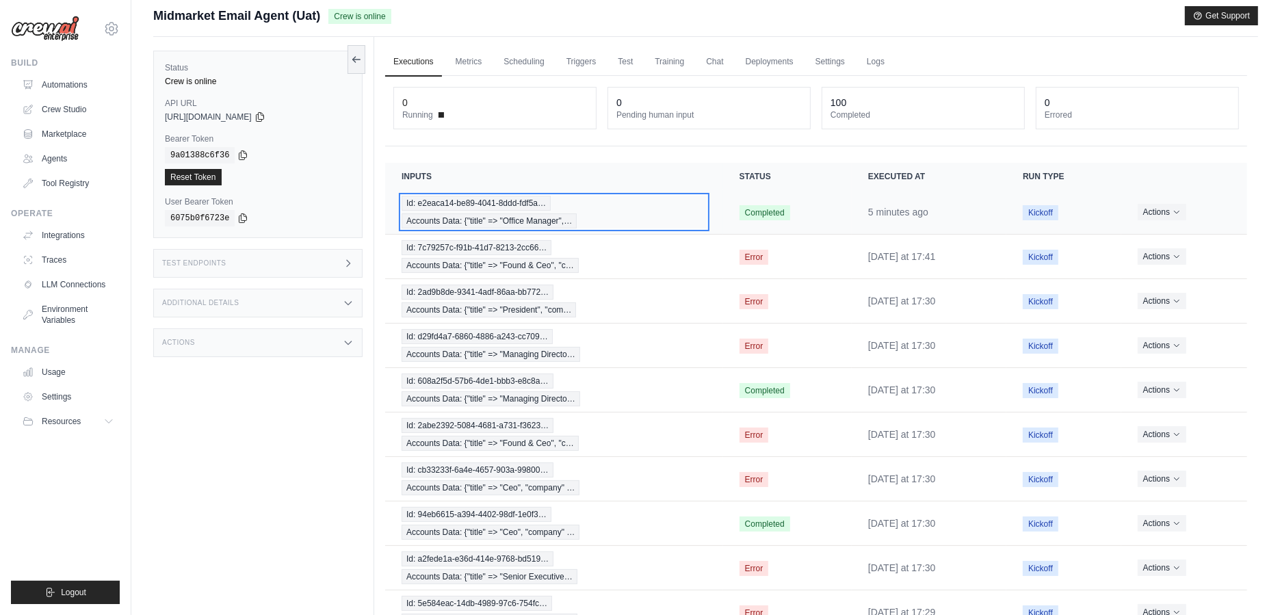
click at [427, 223] on span "Accounts Data: {"title" => "Office Manager",…" at bounding box center [488, 220] width 175 height 15
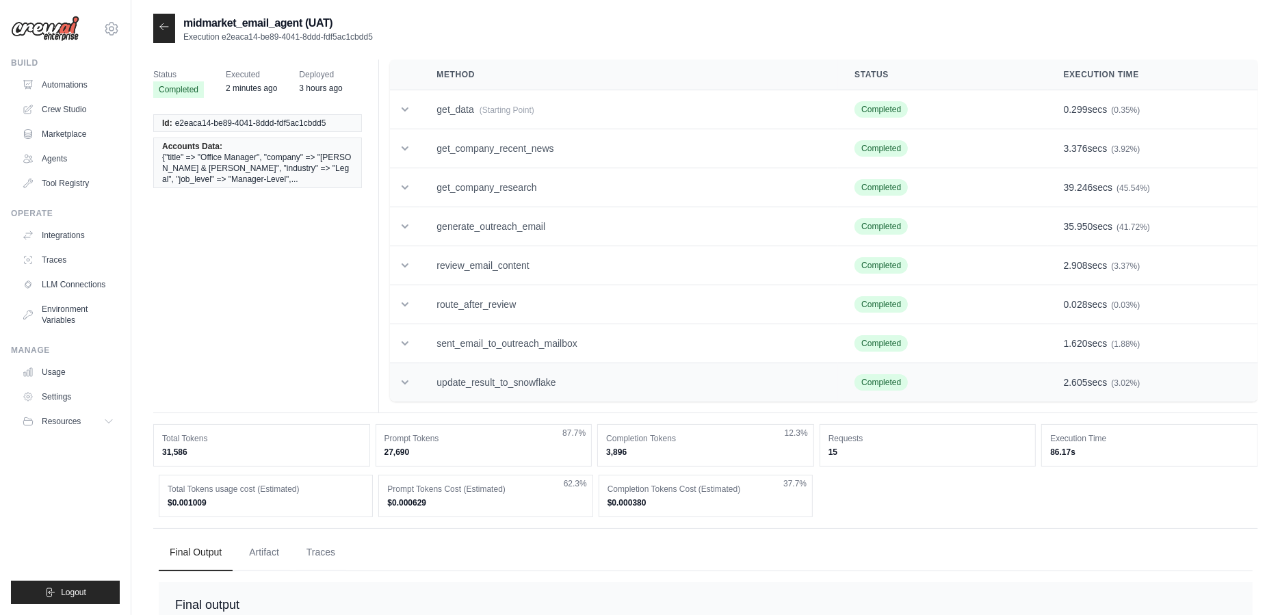
click at [563, 389] on td "update_result_to_snowflake" at bounding box center [629, 382] width 418 height 39
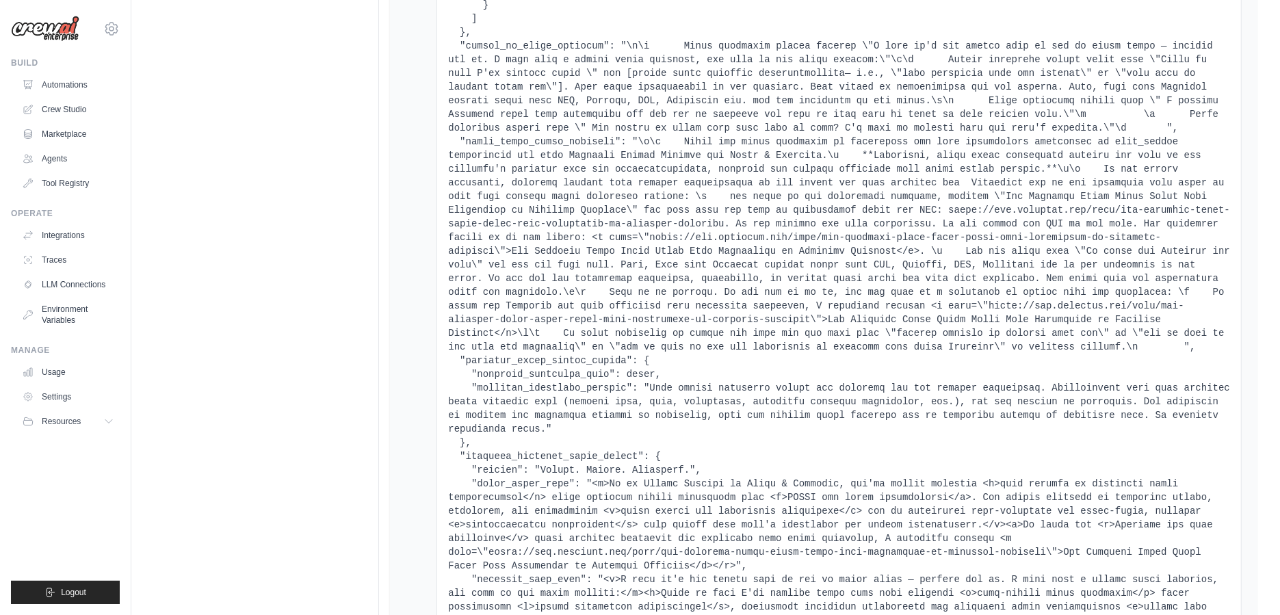
scroll to position [10051, 0]
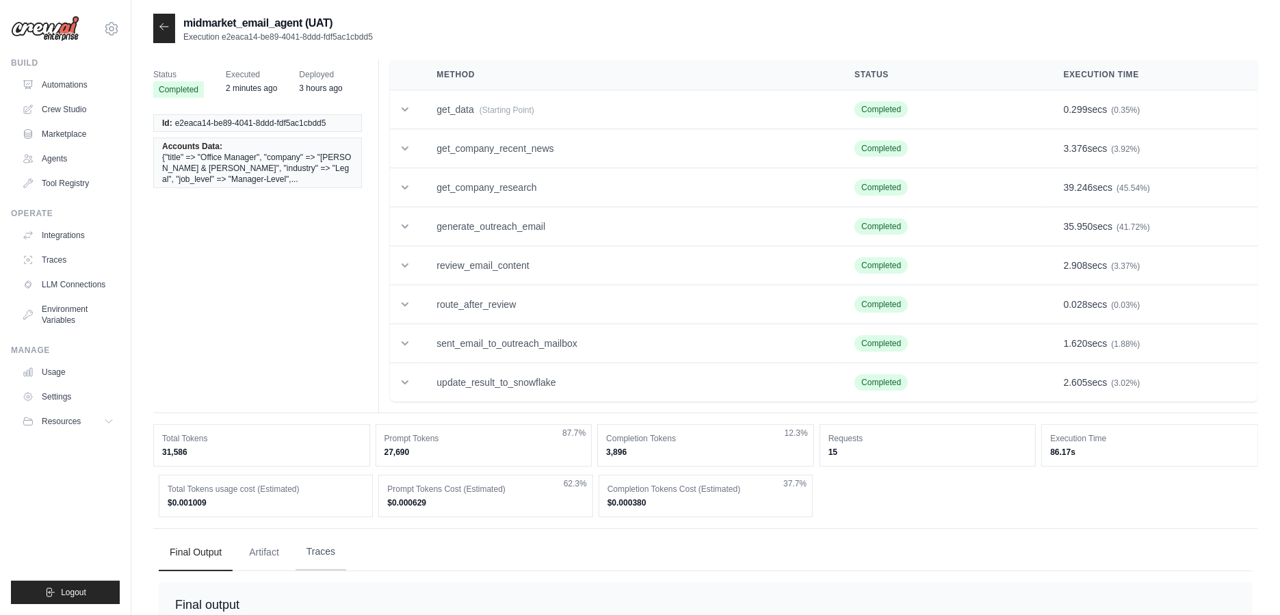
click at [328, 548] on button "Traces" at bounding box center [320, 551] width 51 height 37
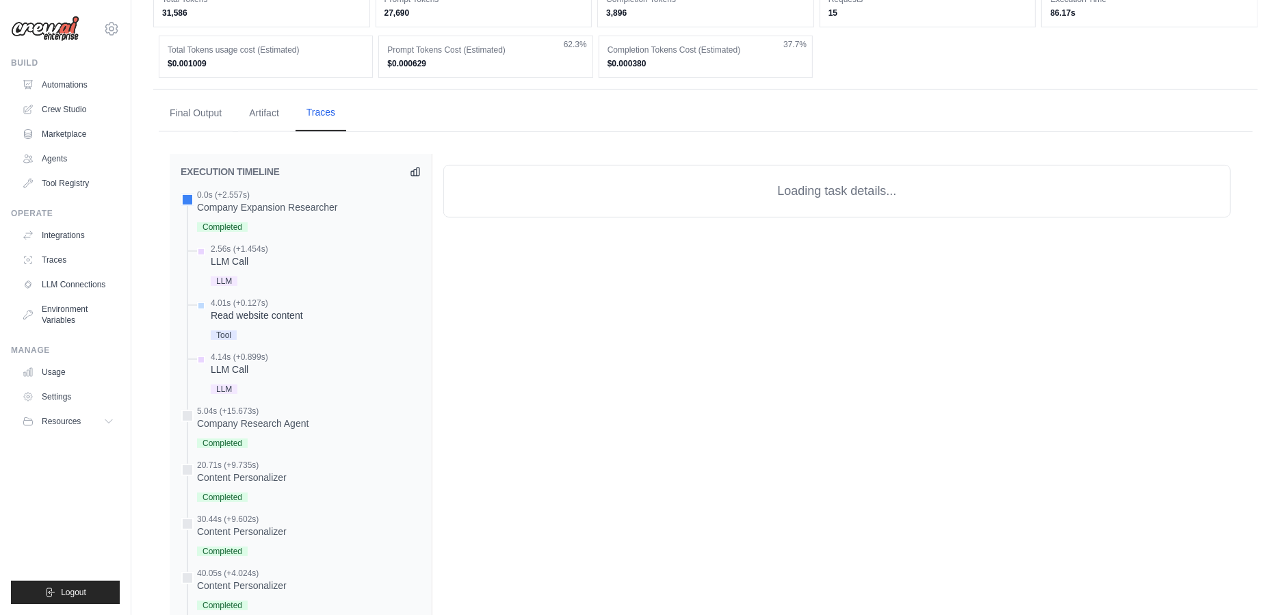
scroll to position [910, 0]
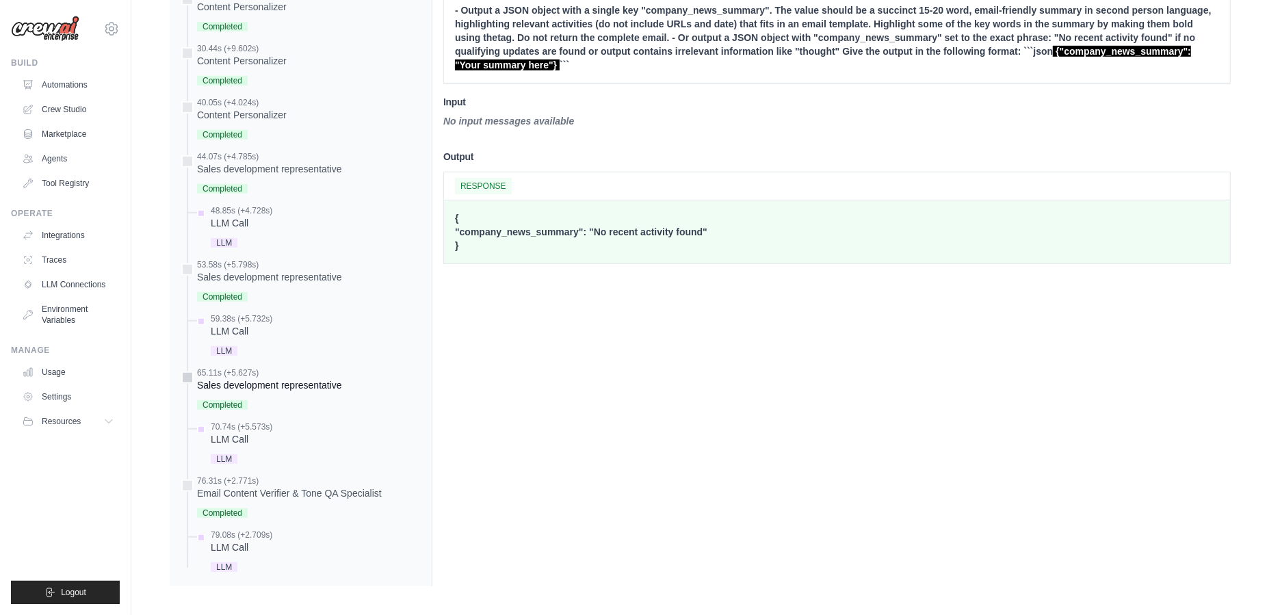
click at [265, 378] on div "Sales development representative" at bounding box center [269, 385] width 145 height 14
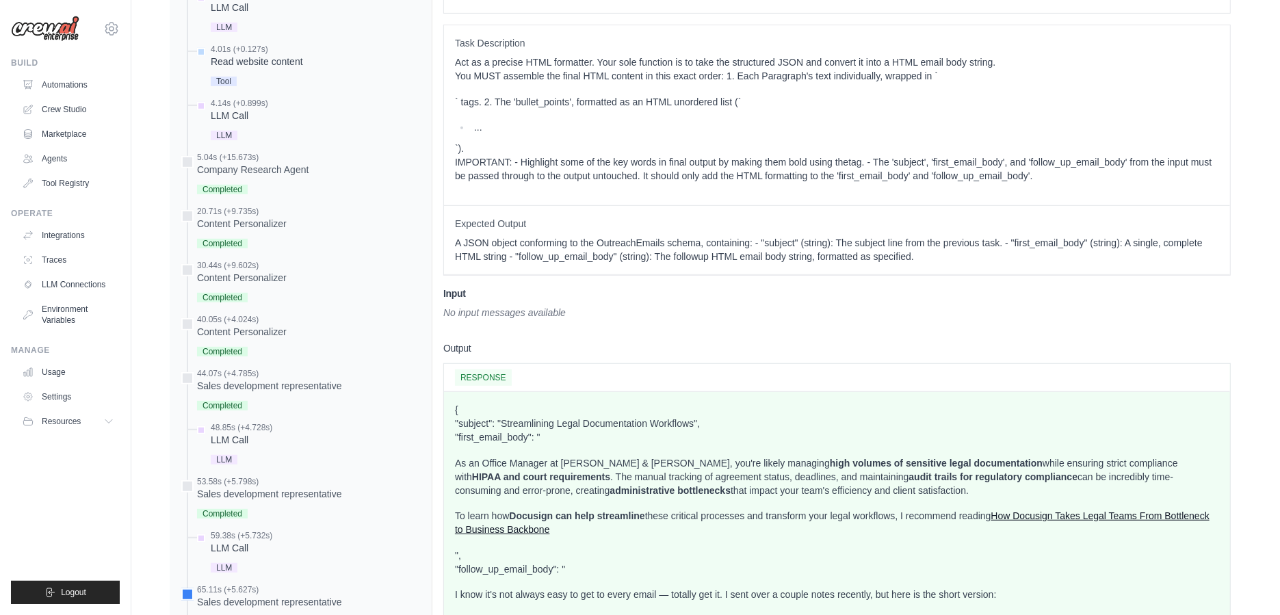
scroll to position [0, 0]
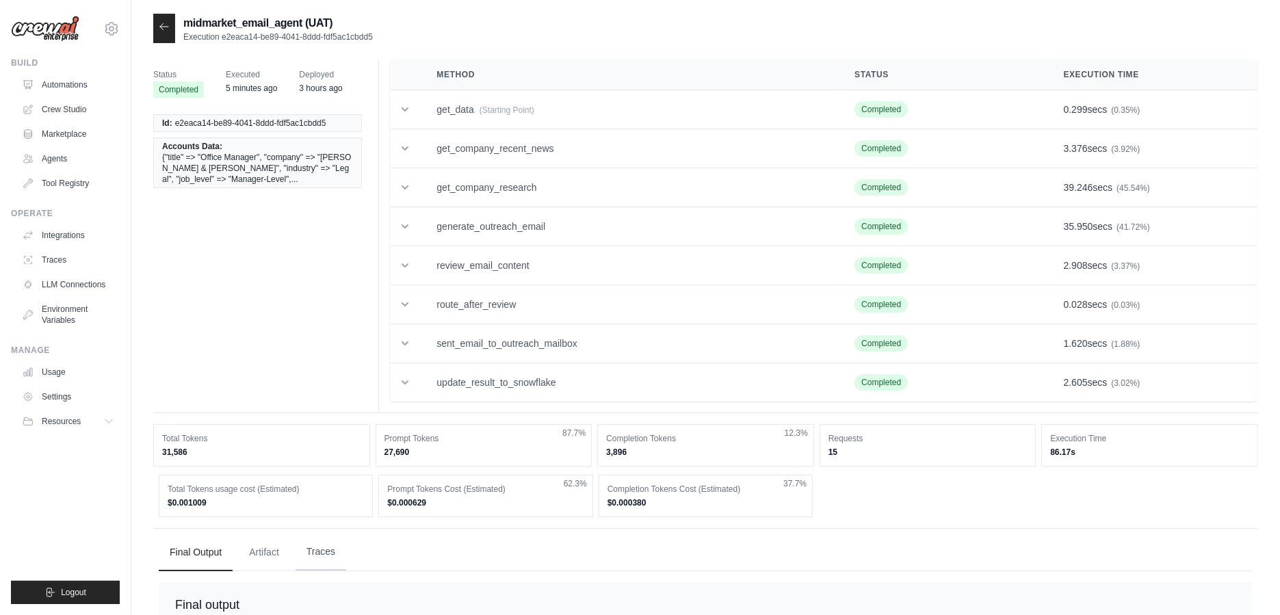
click at [297, 550] on button "Traces" at bounding box center [320, 551] width 51 height 37
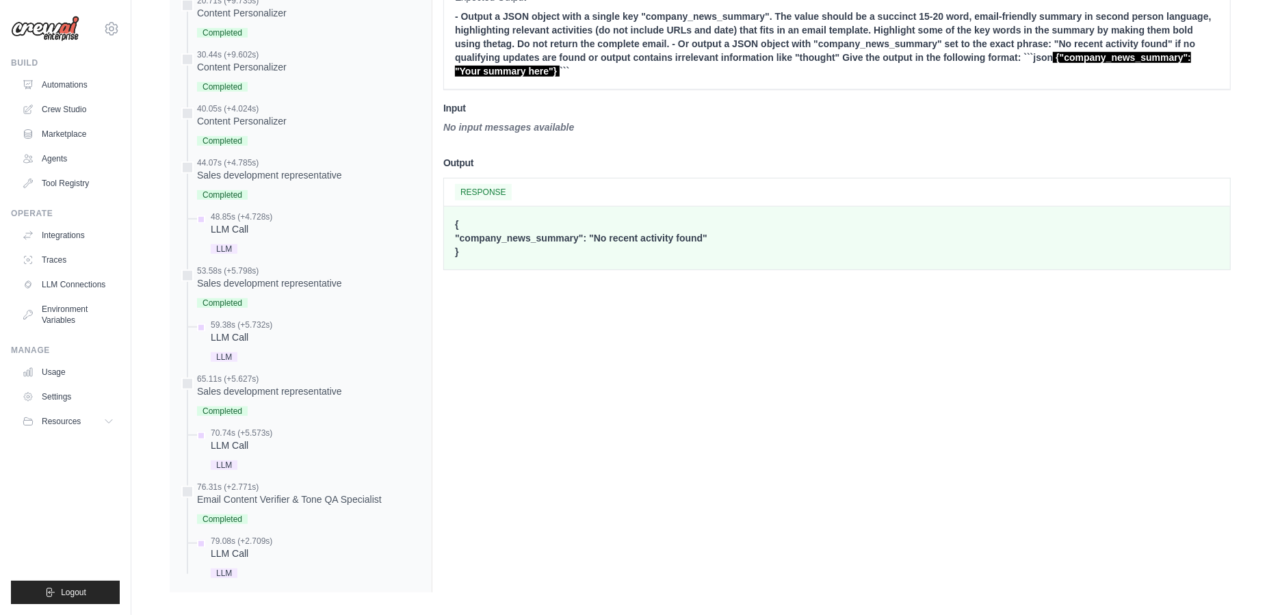
scroll to position [910, 0]
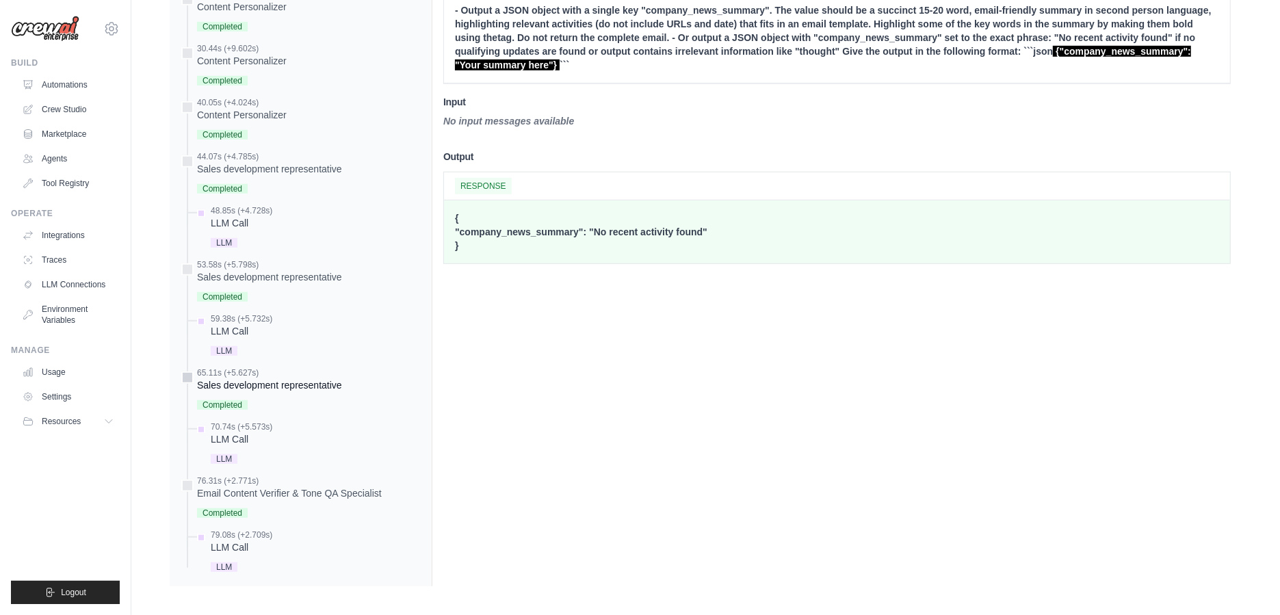
click at [280, 380] on div "Sales development representative" at bounding box center [269, 385] width 145 height 14
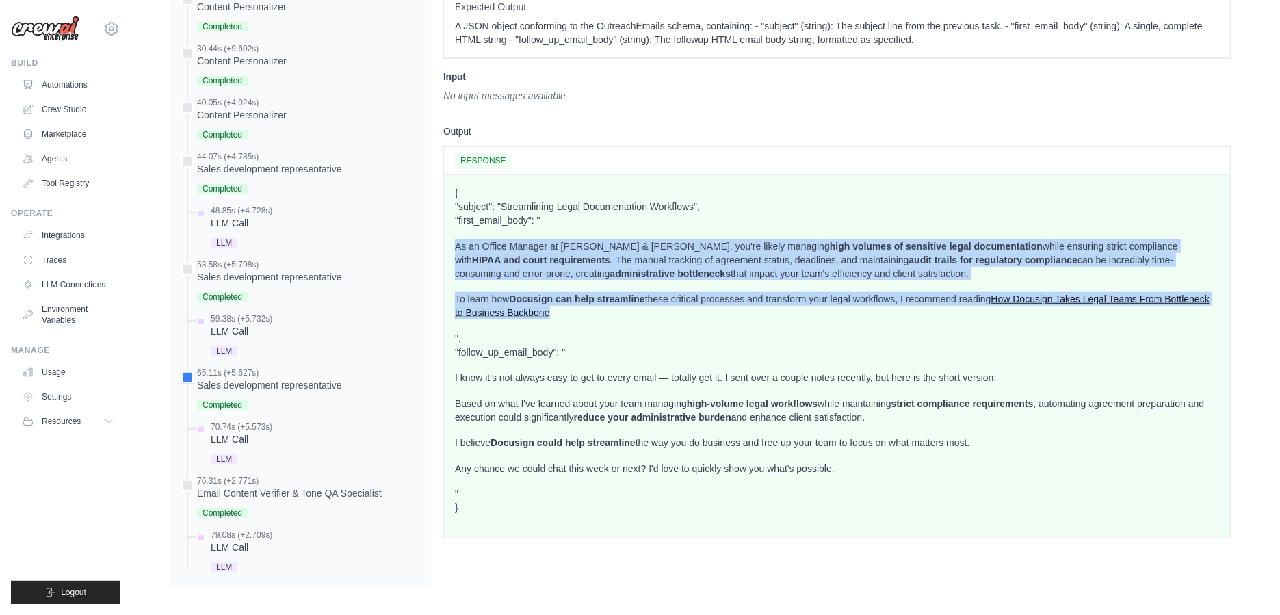
drag, startPoint x: 561, startPoint y: 309, endPoint x: 449, endPoint y: 228, distance: 138.7
click at [448, 228] on div "{ "subject": "Streamlining Legal Documentation Workflows", "first_email_body": …" at bounding box center [837, 356] width 786 height 362
copy div "As an Office Manager at [PERSON_NAME] & [PERSON_NAME], you're likely managing h…"
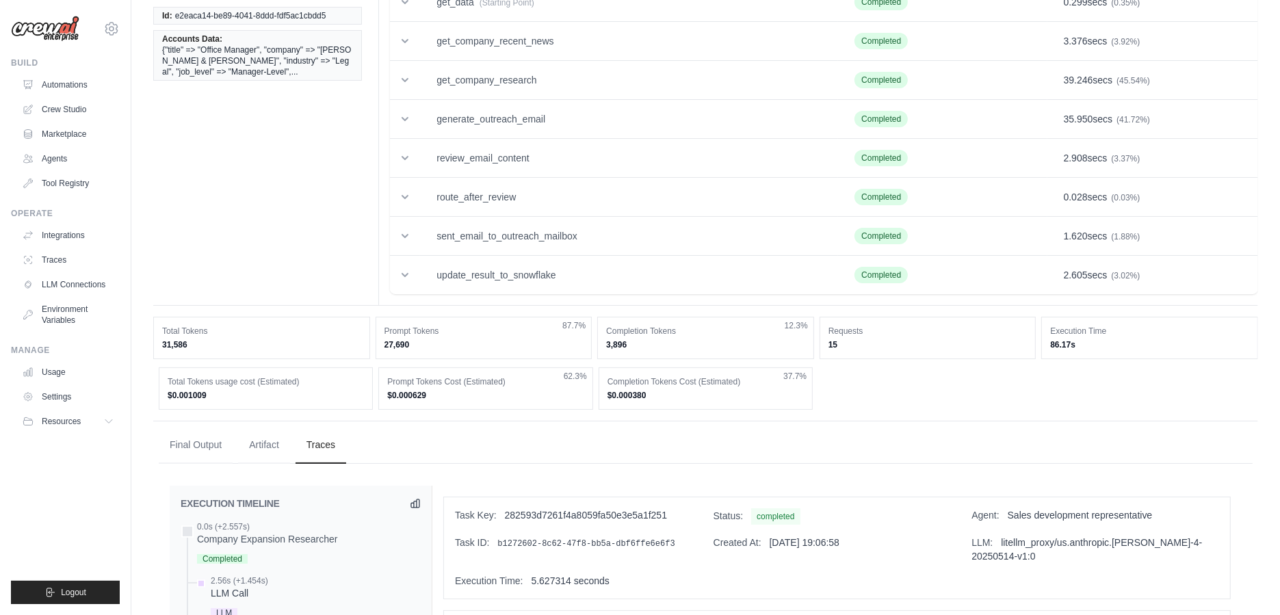
scroll to position [0, 0]
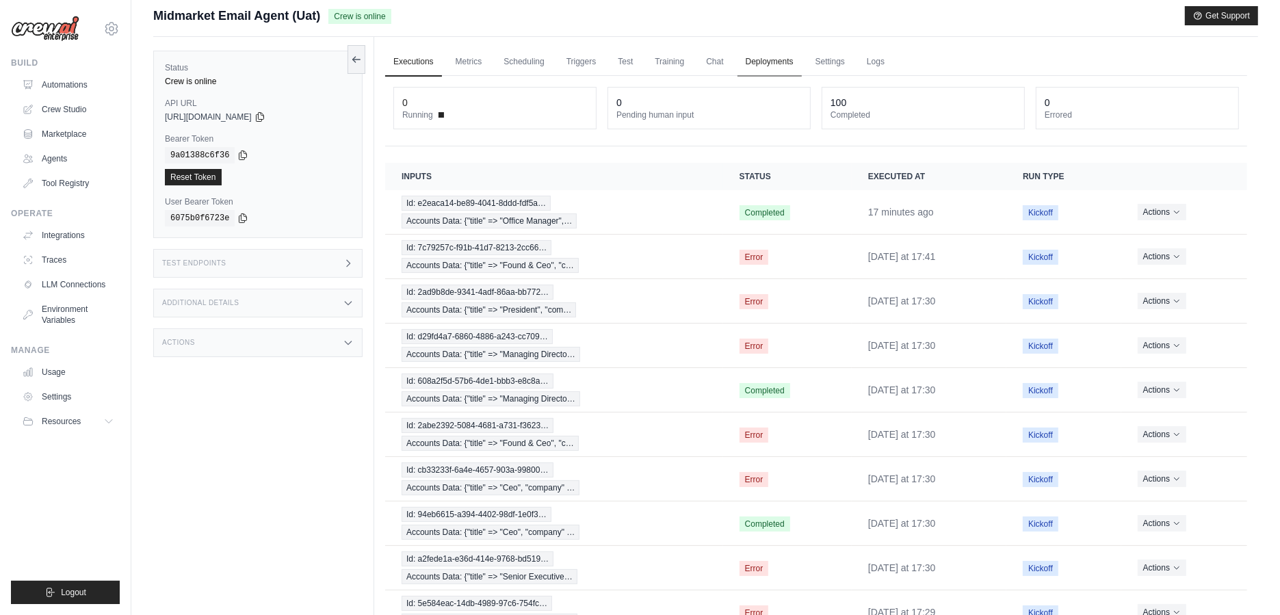
click at [776, 62] on link "Deployments" at bounding box center [769, 62] width 64 height 29
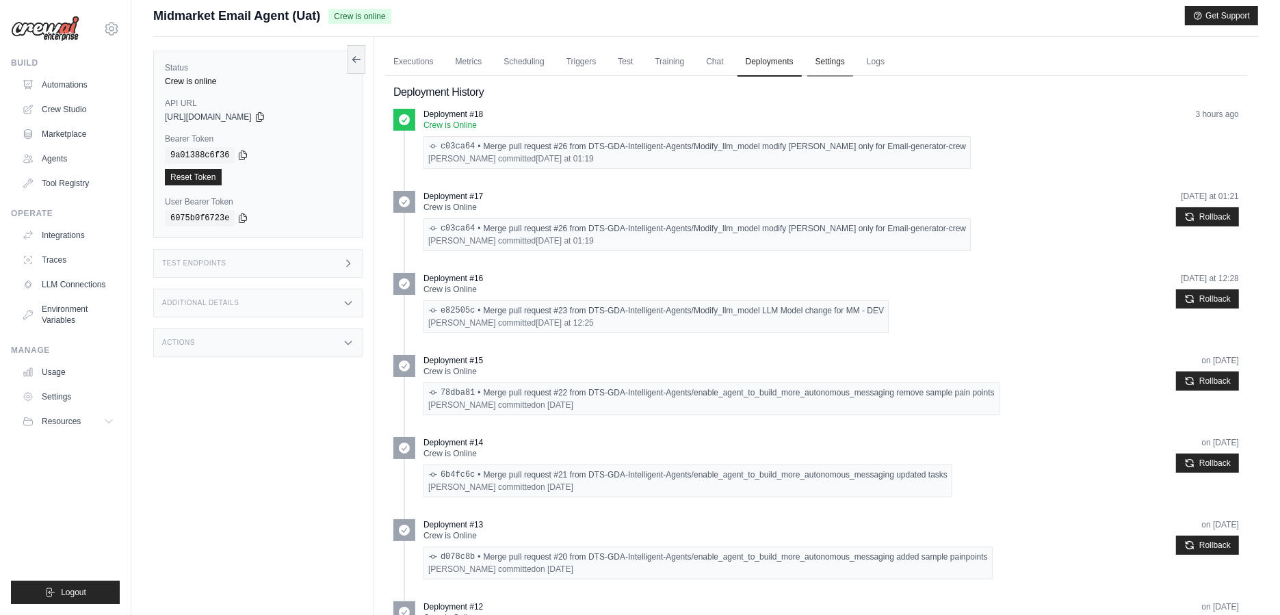
click at [819, 63] on link "Settings" at bounding box center [830, 62] width 46 height 29
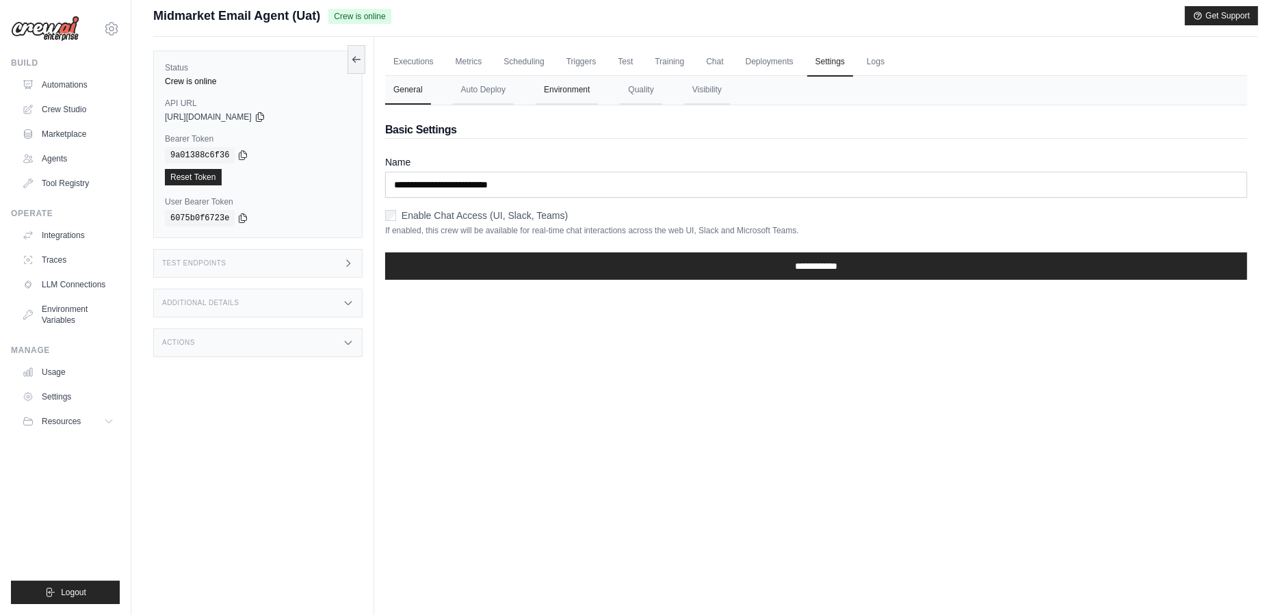
click at [584, 90] on button "Environment" at bounding box center [566, 90] width 62 height 29
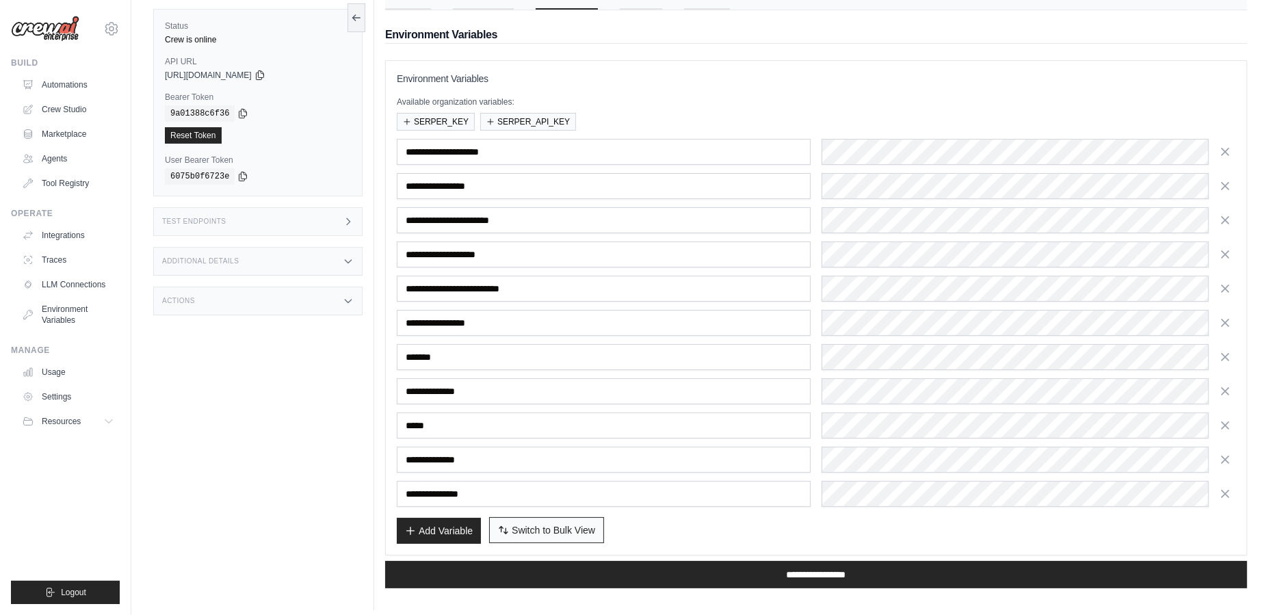
click at [531, 524] on span "Switch to Bulk View" at bounding box center [553, 530] width 83 height 14
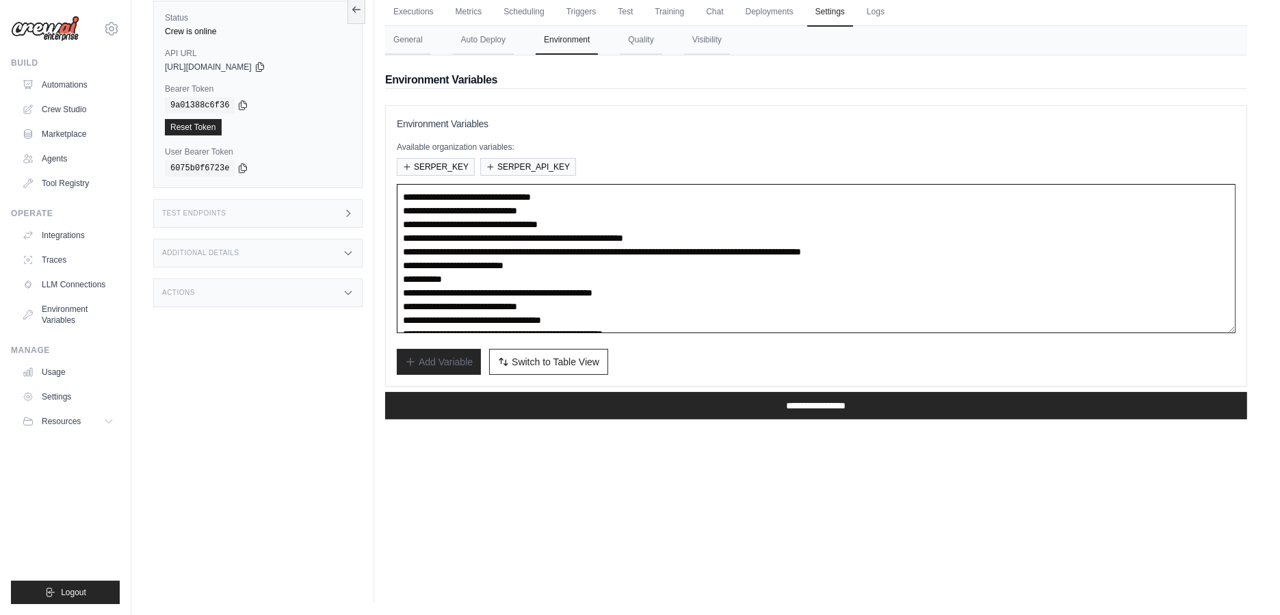
click at [696, 270] on textarea "**********" at bounding box center [816, 258] width 838 height 149
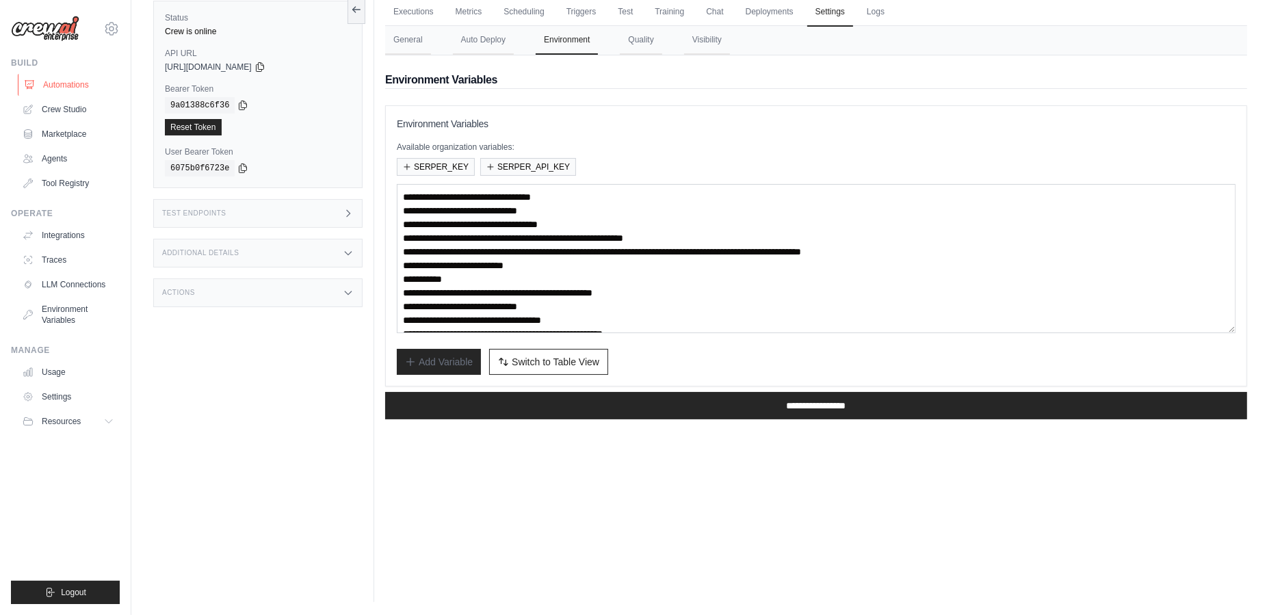
click at [69, 85] on link "Automations" at bounding box center [69, 85] width 103 height 22
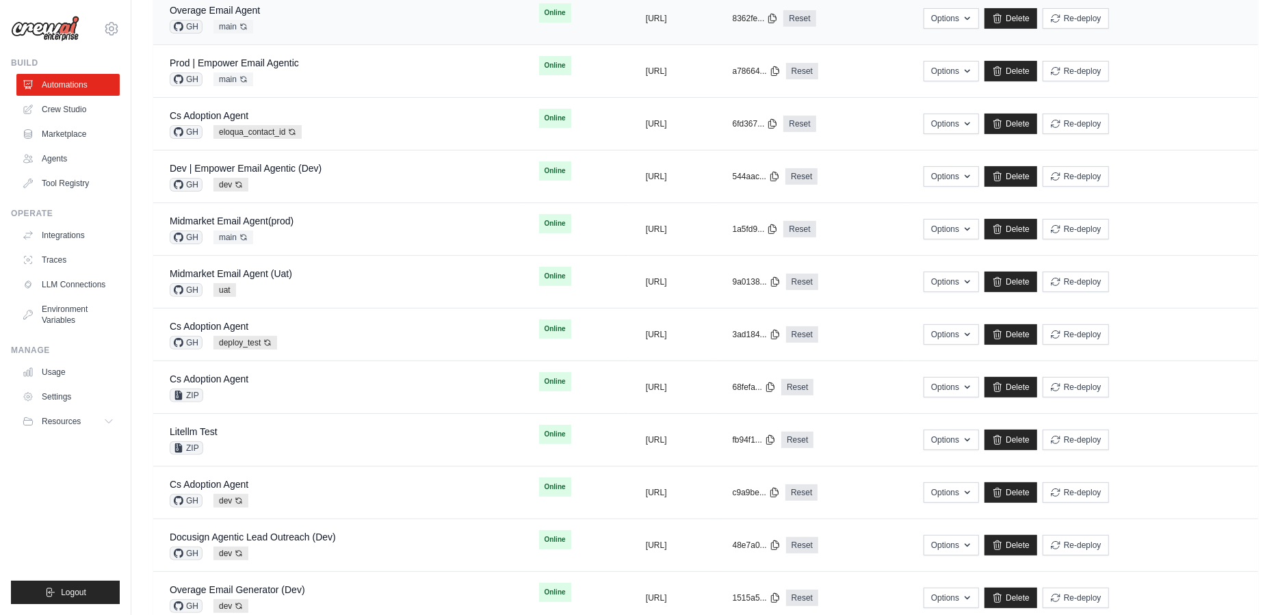
scroll to position [406, 0]
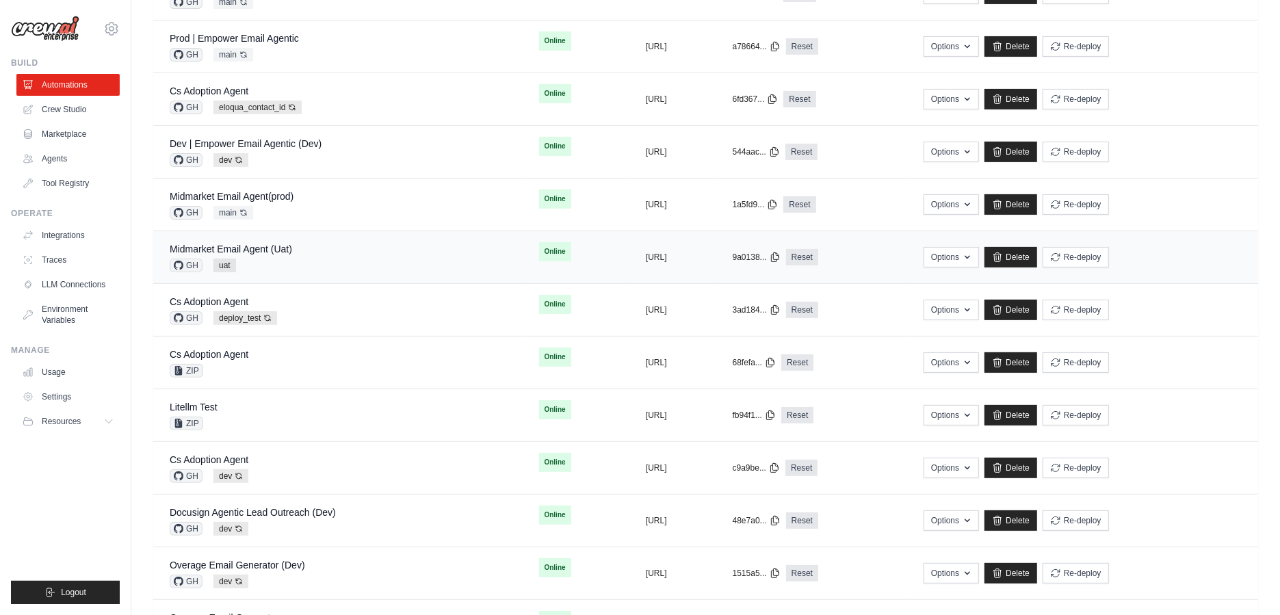
click at [257, 233] on td "Midmarket Email Agent (Uat) GH uat" at bounding box center [337, 257] width 369 height 53
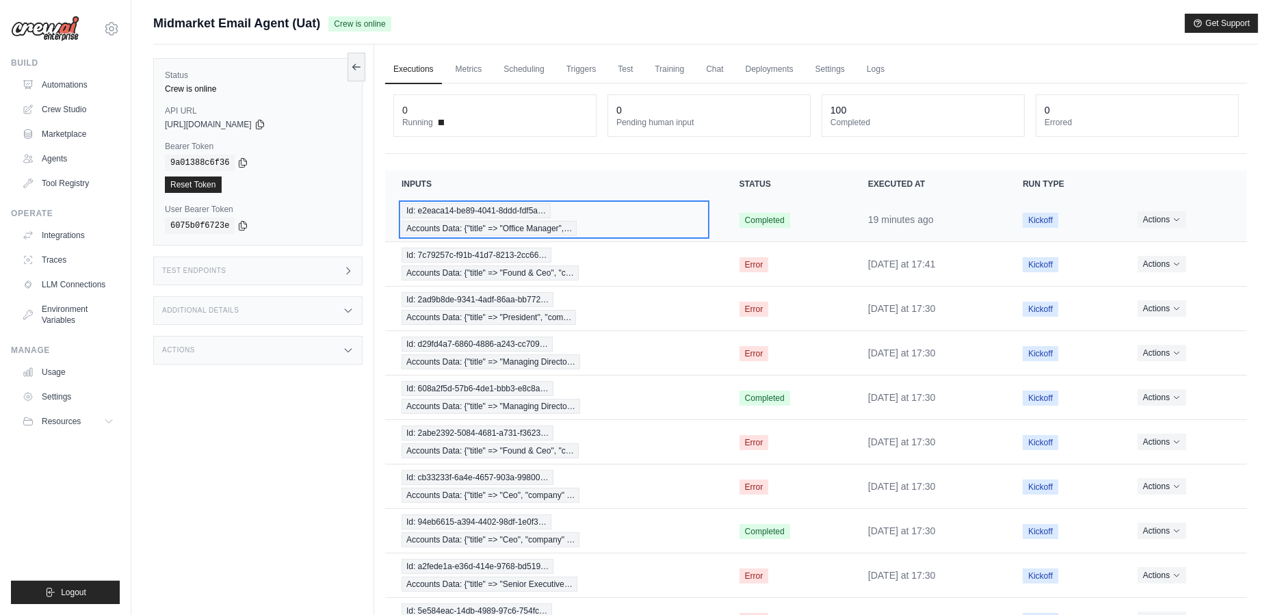
click at [437, 204] on span "Id: e2eaca14-be89-4041-8ddd-fdf5a…" at bounding box center [475, 210] width 149 height 15
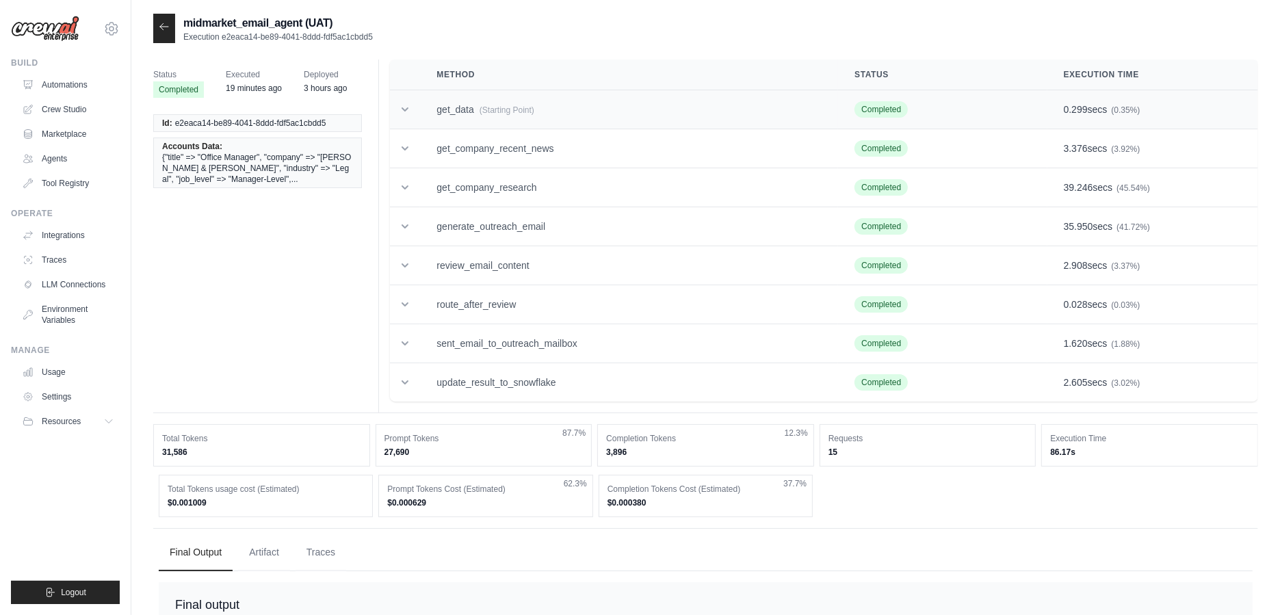
click at [427, 115] on td "get_data (Starting Point)" at bounding box center [629, 109] width 418 height 39
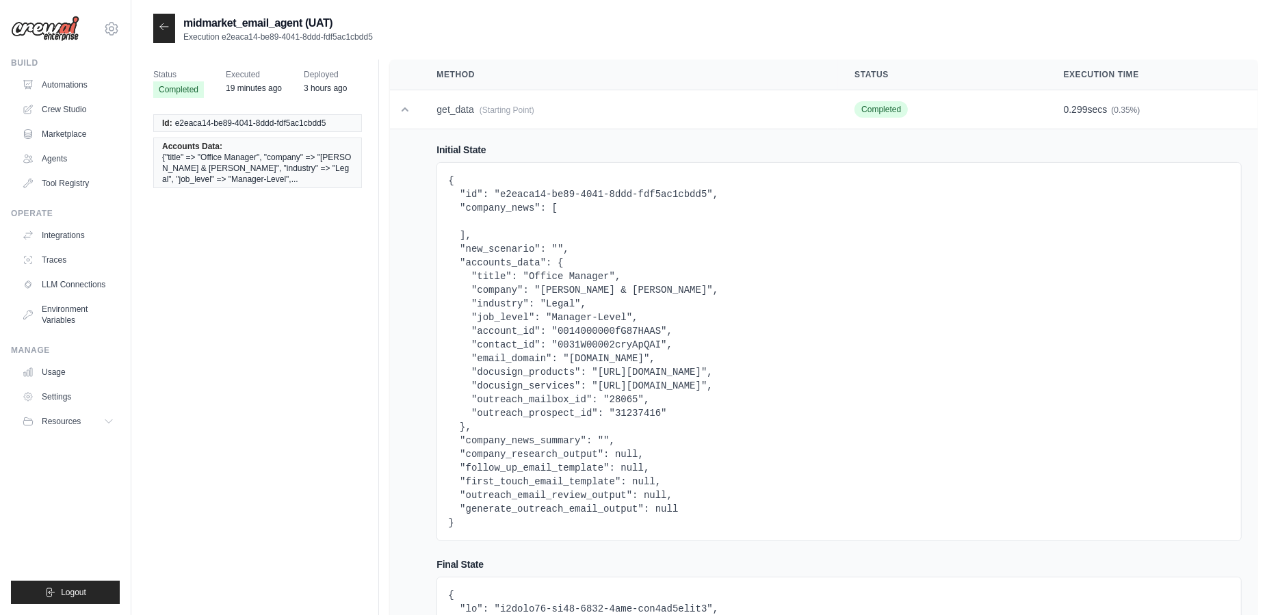
click at [613, 342] on pre "{ "id": "e2eaca14-be89-4041-8ddd-fdf5ac1cbdd5", "company_news": [ ], "new_scena…" at bounding box center [839, 352] width 782 height 356
copy pre "0031W00002cryApQAI"
